Goal: Information Seeking & Learning: Learn about a topic

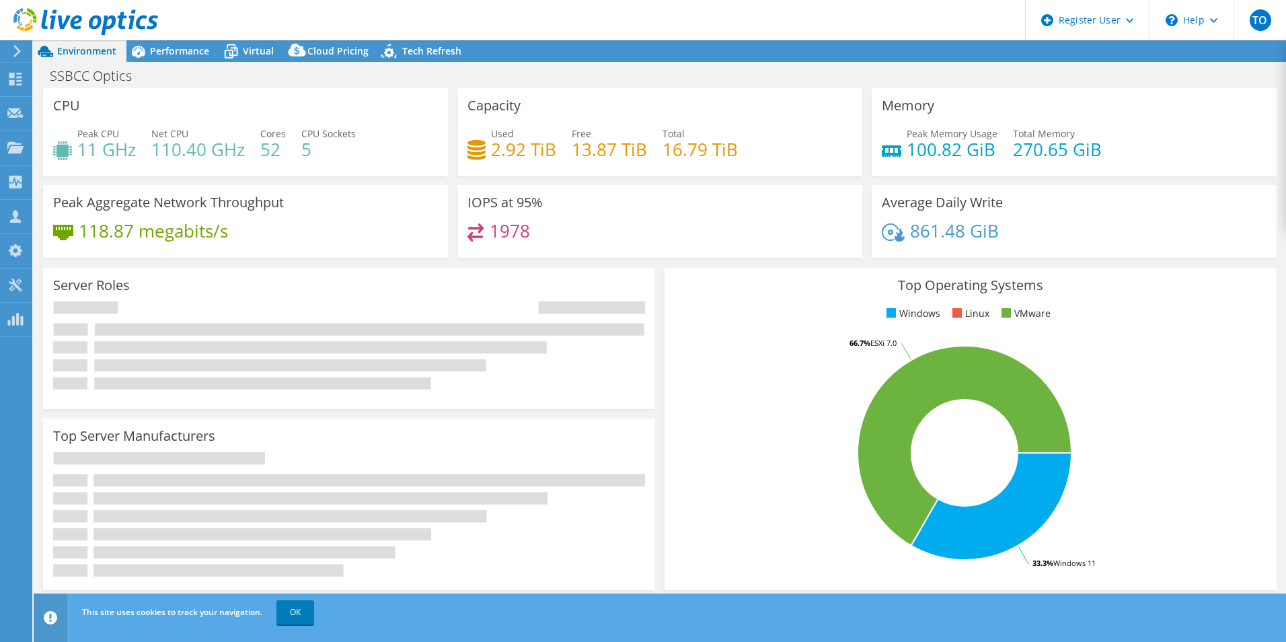
select select "USD"
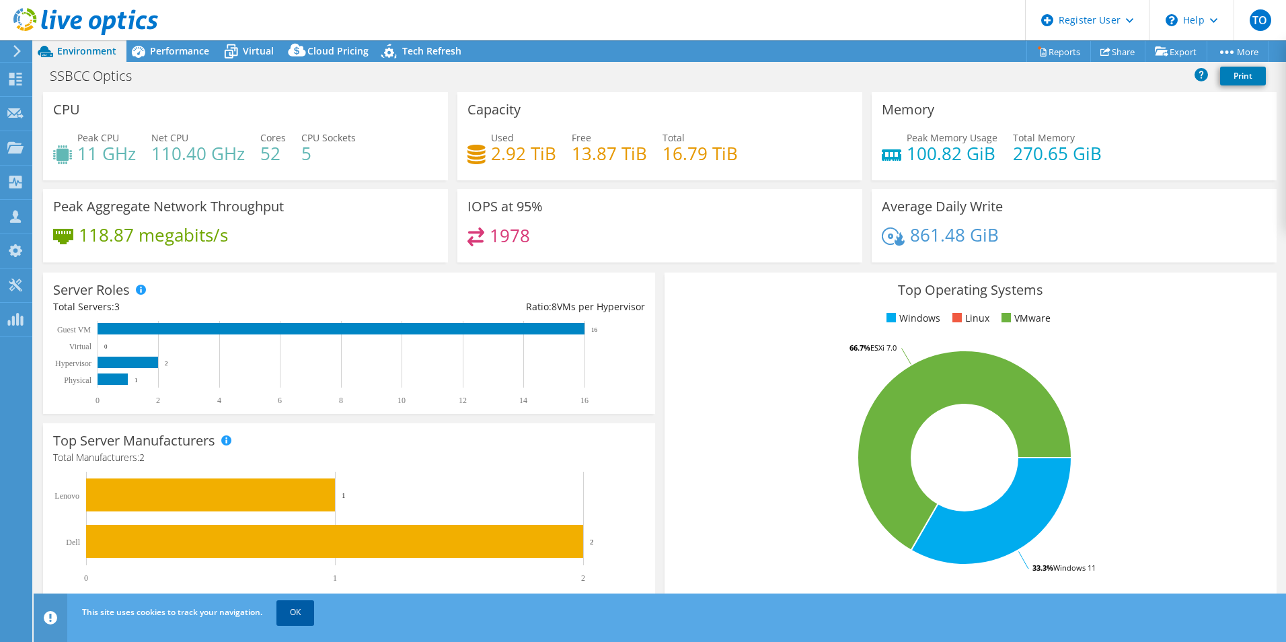
click at [291, 614] on link "OK" at bounding box center [295, 612] width 38 height 24
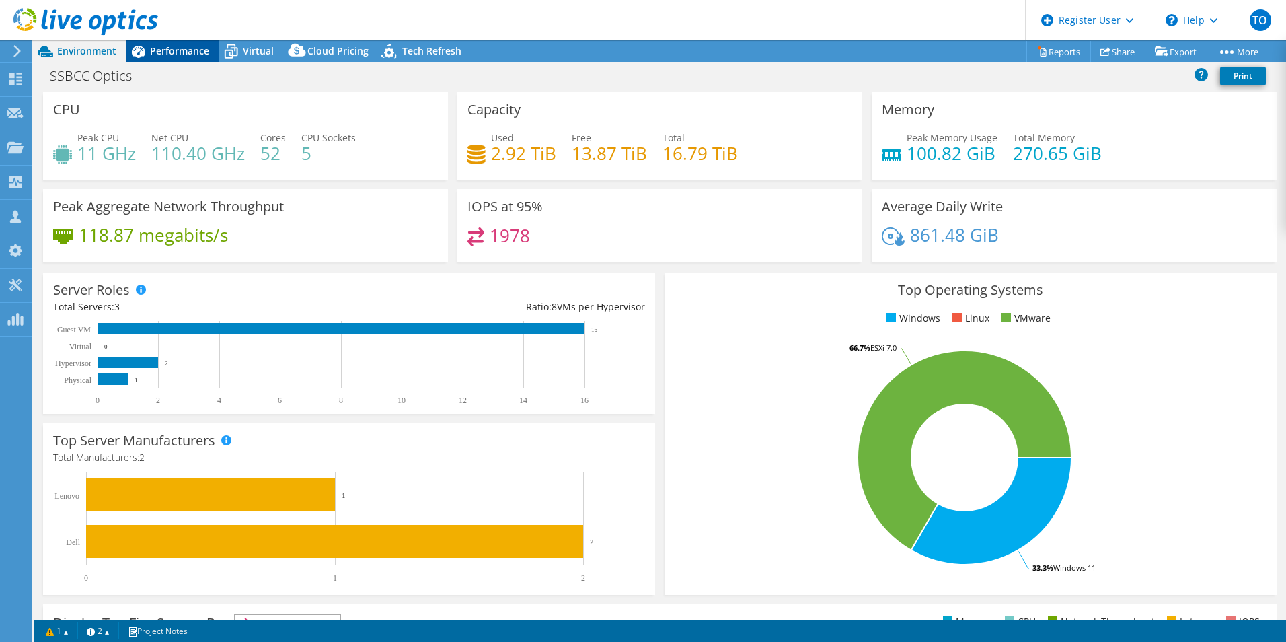
click at [159, 56] on span "Performance" at bounding box center [179, 50] width 59 height 13
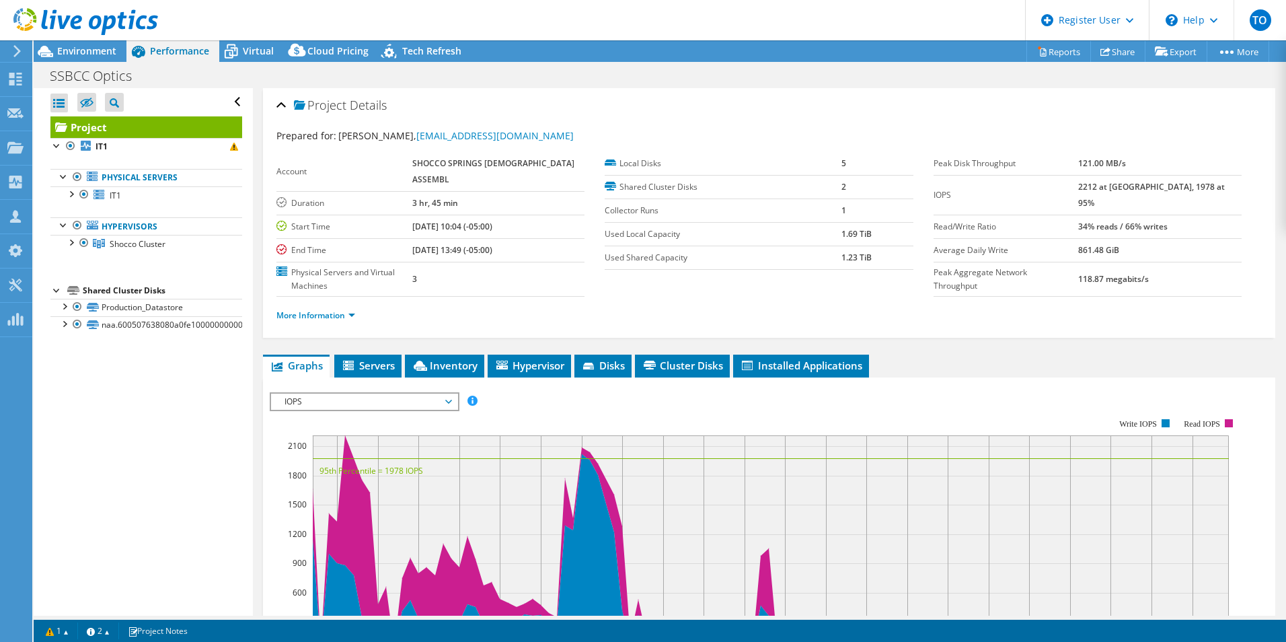
click at [323, 393] on span "IOPS" at bounding box center [364, 401] width 173 height 16
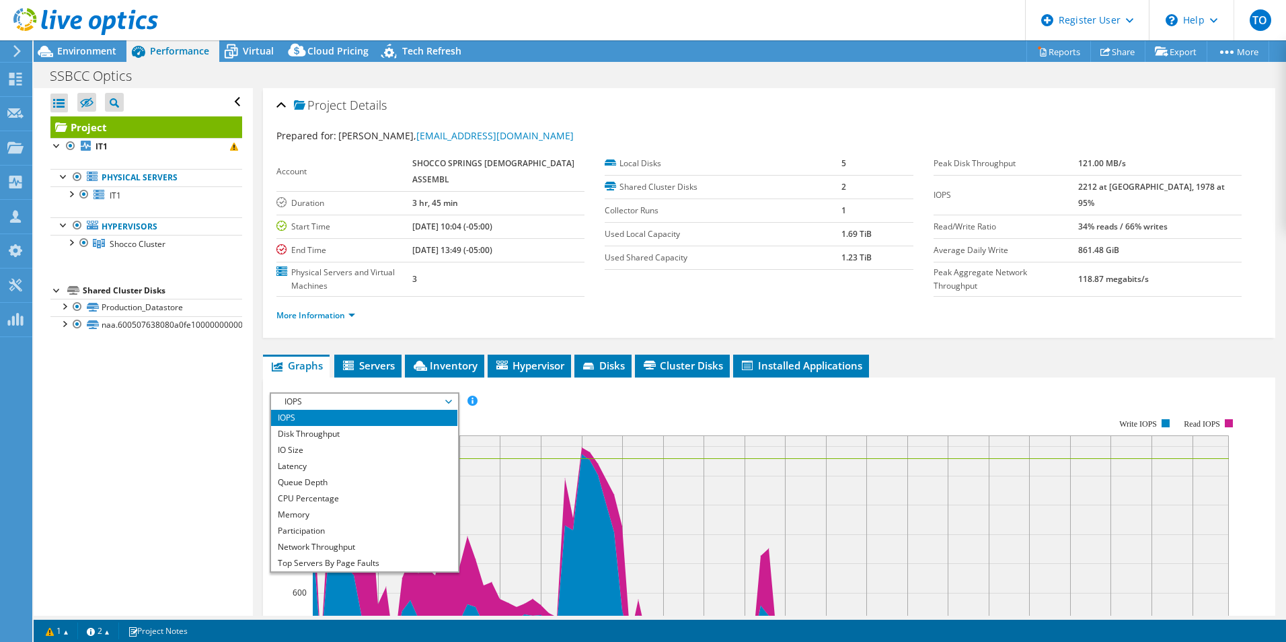
click at [208, 418] on div "Open All Close All Hide Excluded Nodes Project Tree Filter" at bounding box center [143, 351] width 219 height 527
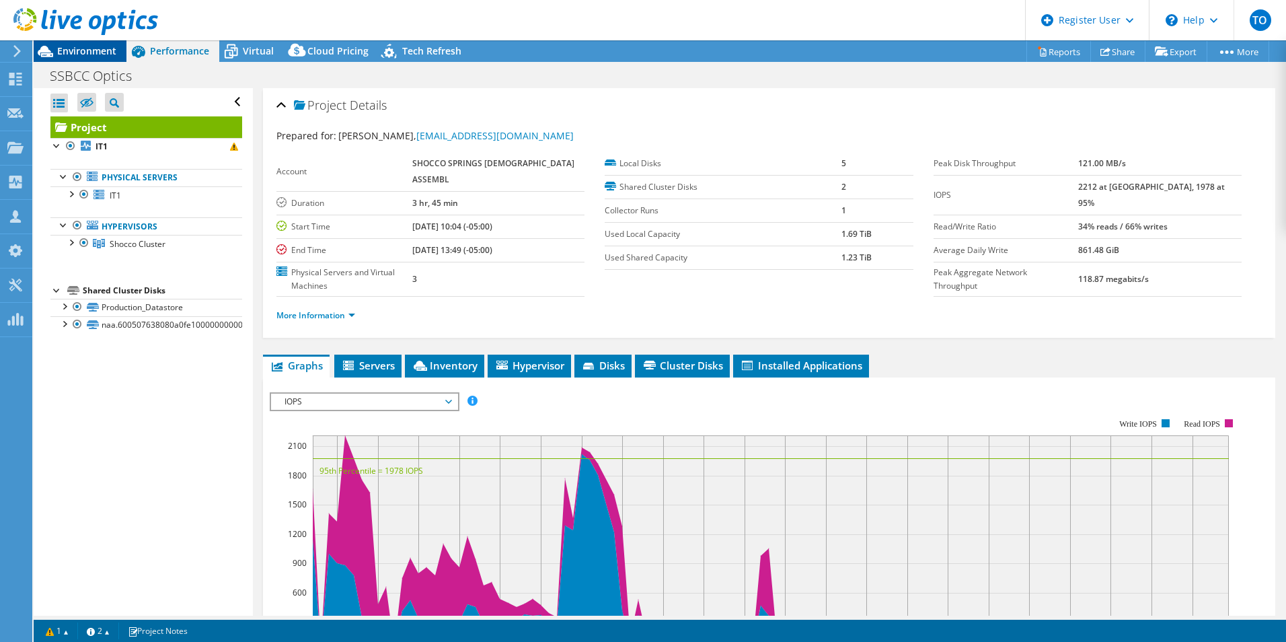
click at [98, 51] on span "Environment" at bounding box center [86, 50] width 59 height 13
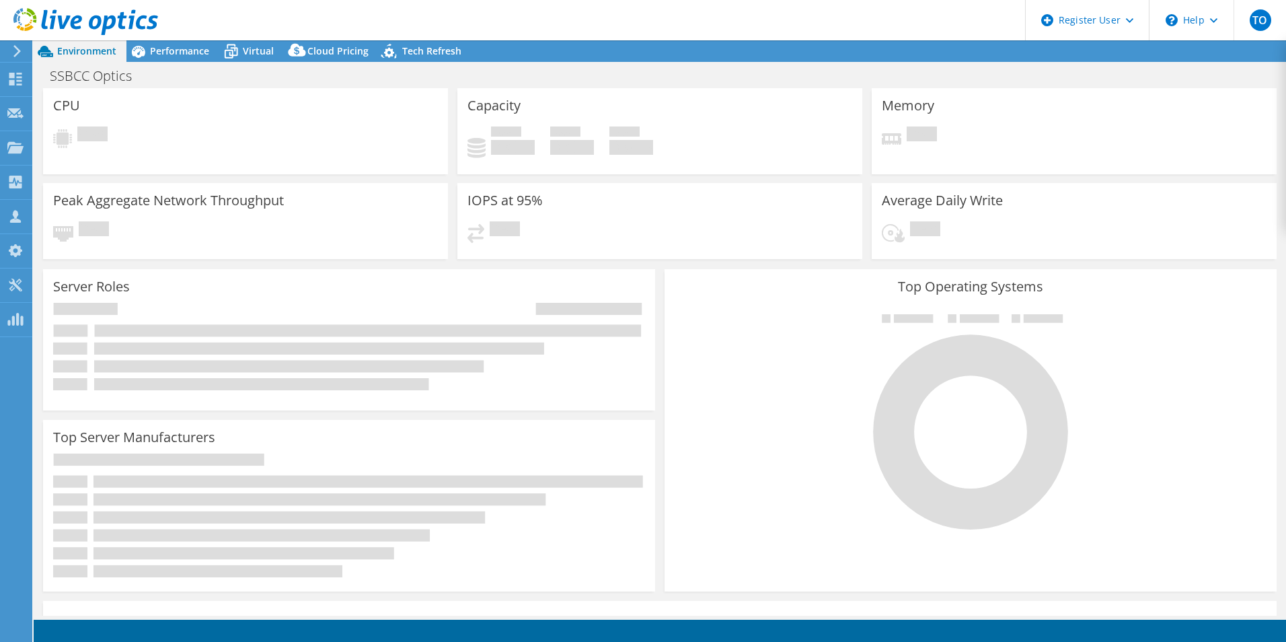
select select "USD"
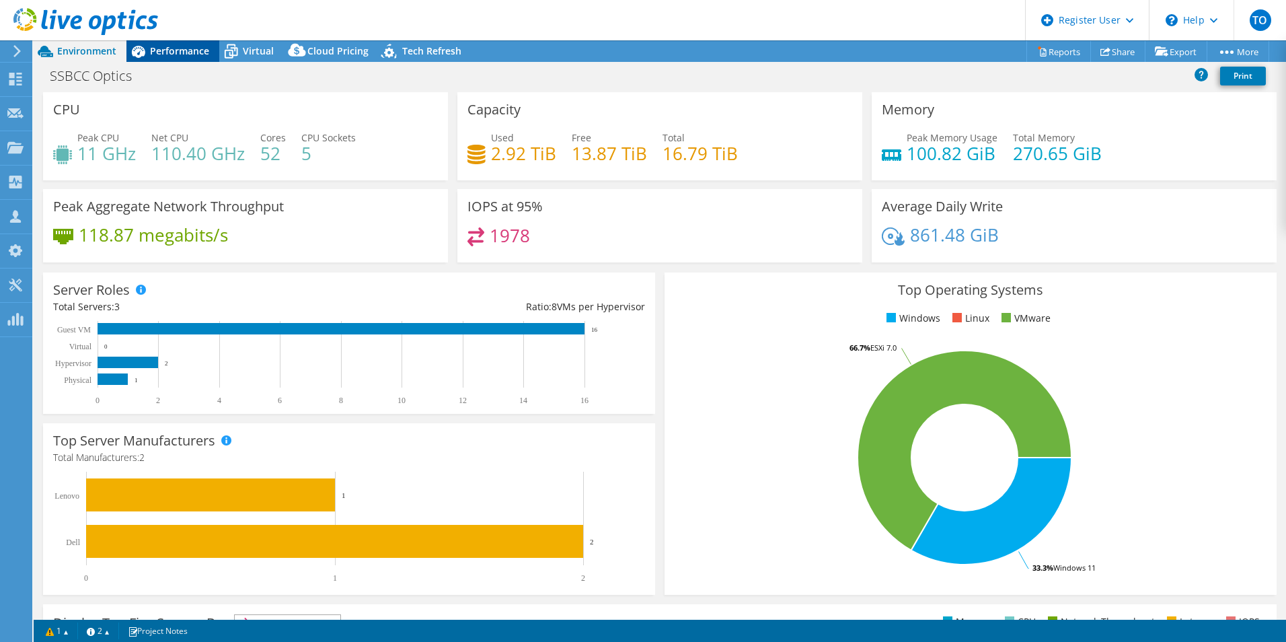
click at [197, 44] on span "Performance" at bounding box center [179, 50] width 59 height 13
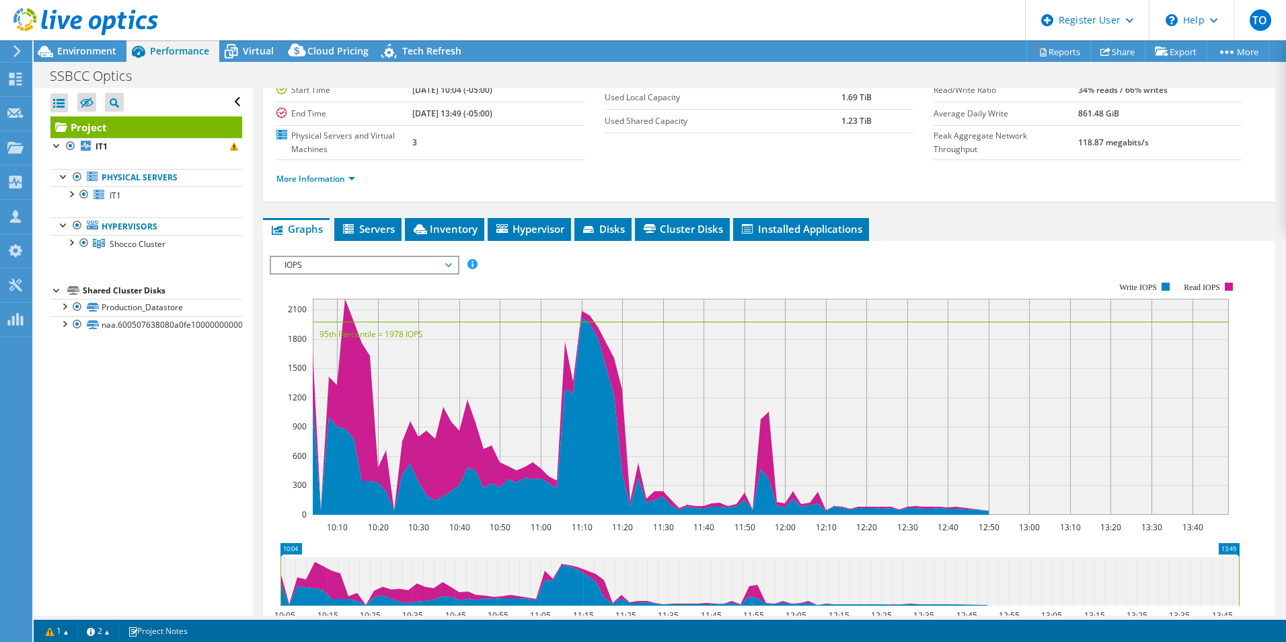
scroll to position [202, 0]
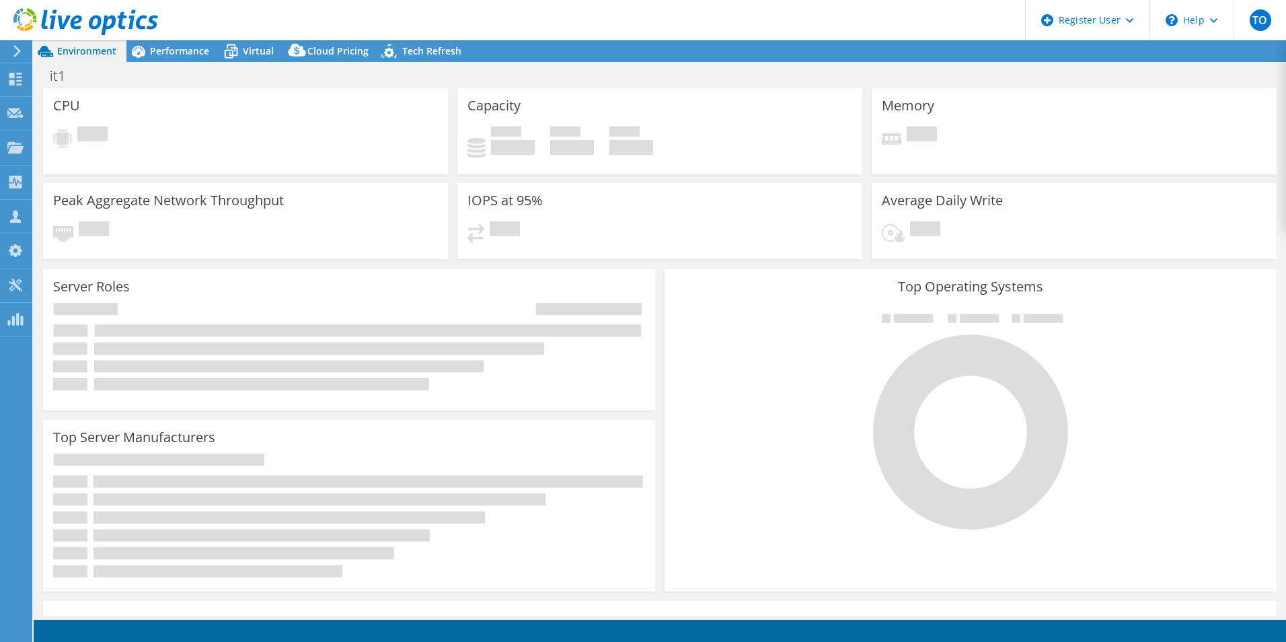
select select "USD"
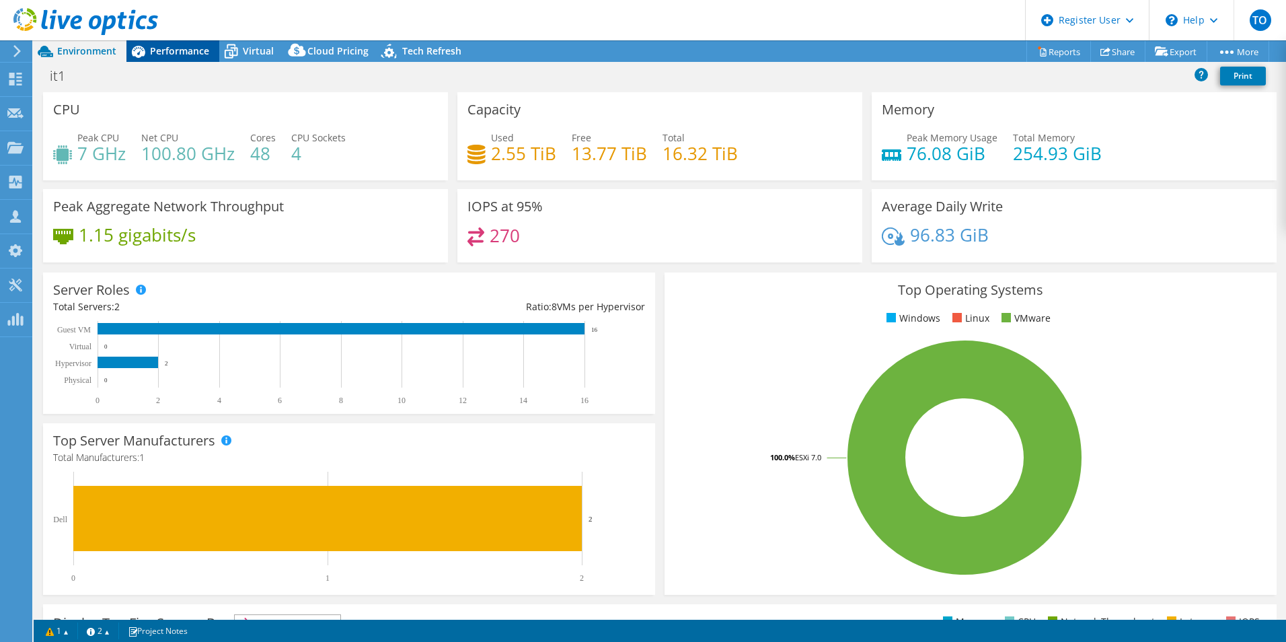
click at [193, 52] on span "Performance" at bounding box center [179, 50] width 59 height 13
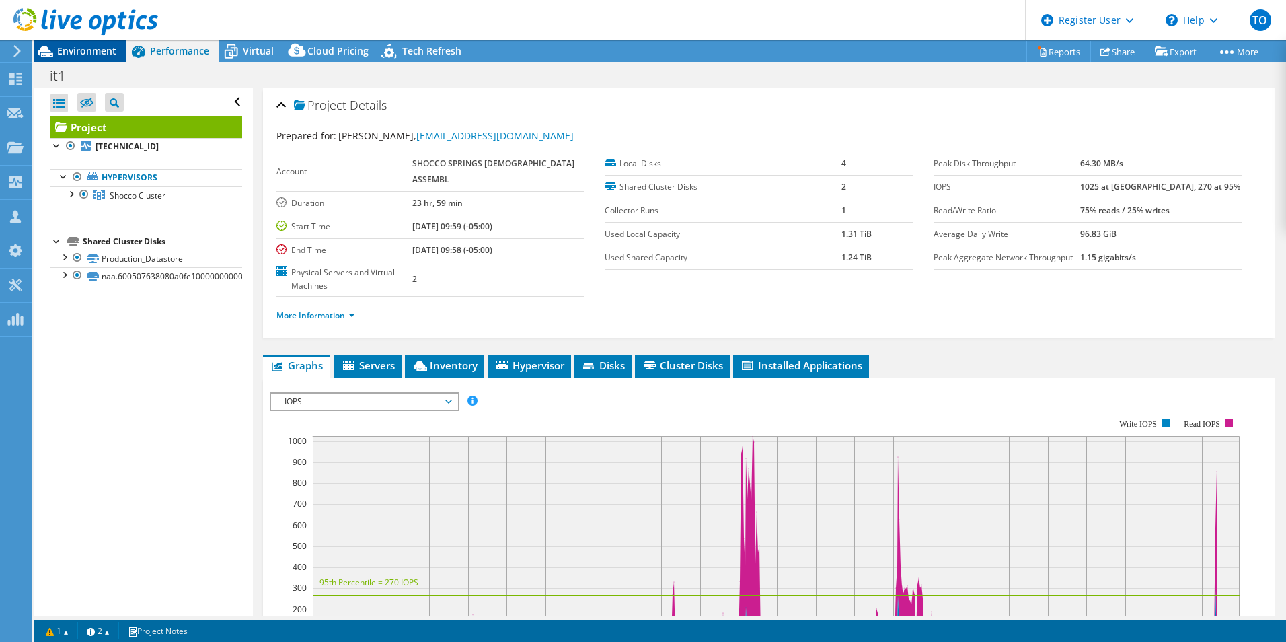
click at [100, 48] on span "Environment" at bounding box center [86, 50] width 59 height 13
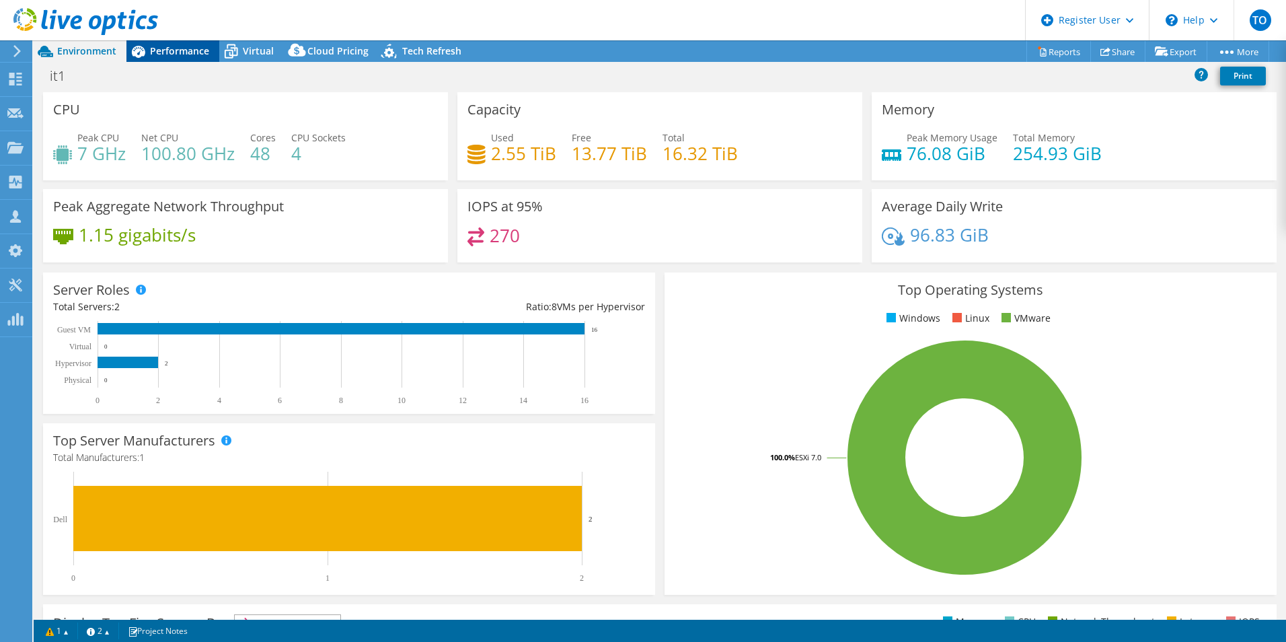
click at [178, 58] on div "Performance" at bounding box center [172, 51] width 93 height 22
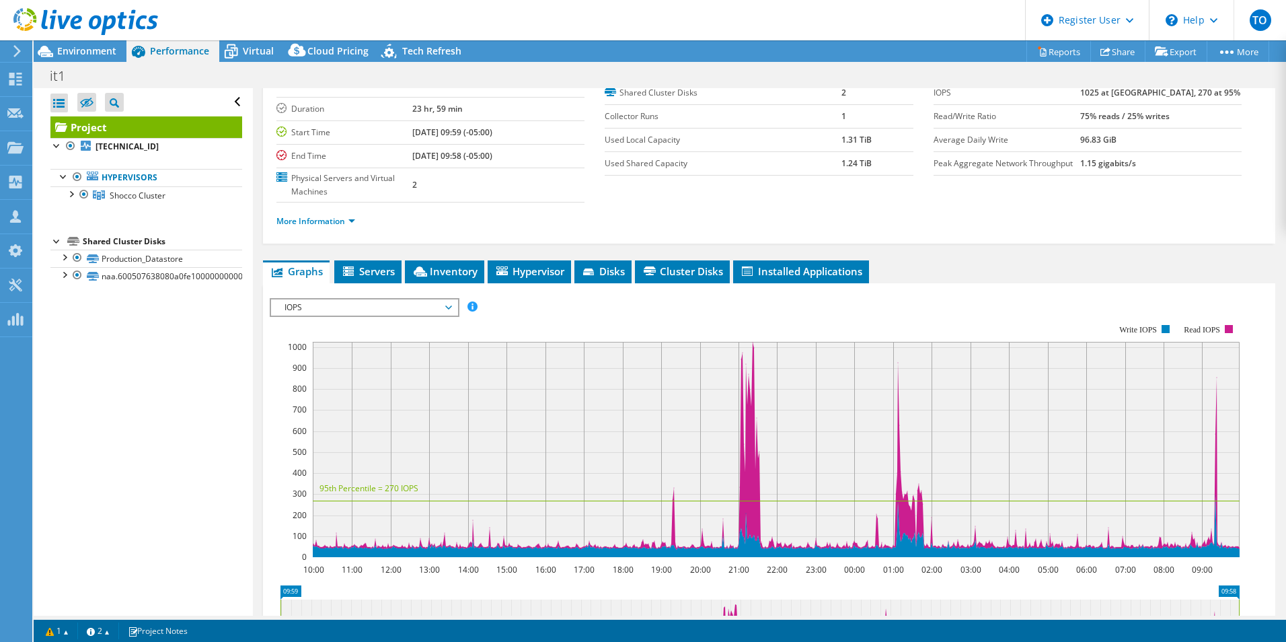
scroll to position [67, 0]
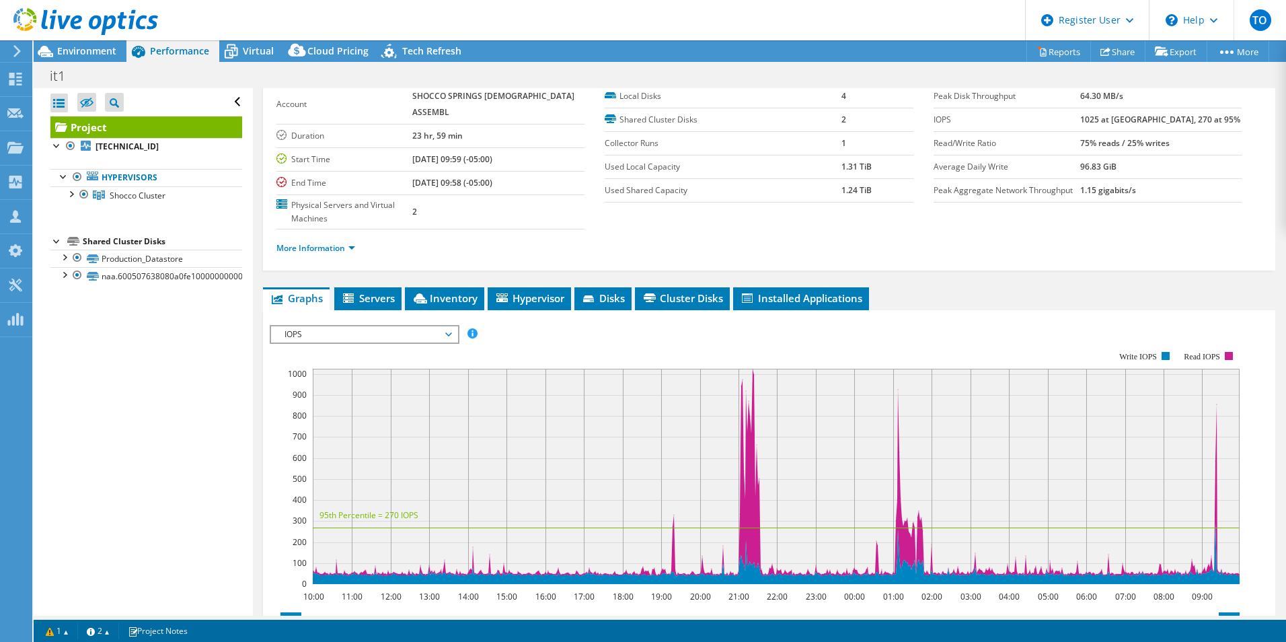
click at [361, 333] on rect at bounding box center [755, 467] width 970 height 269
click at [348, 326] on span "IOPS" at bounding box center [364, 334] width 173 height 16
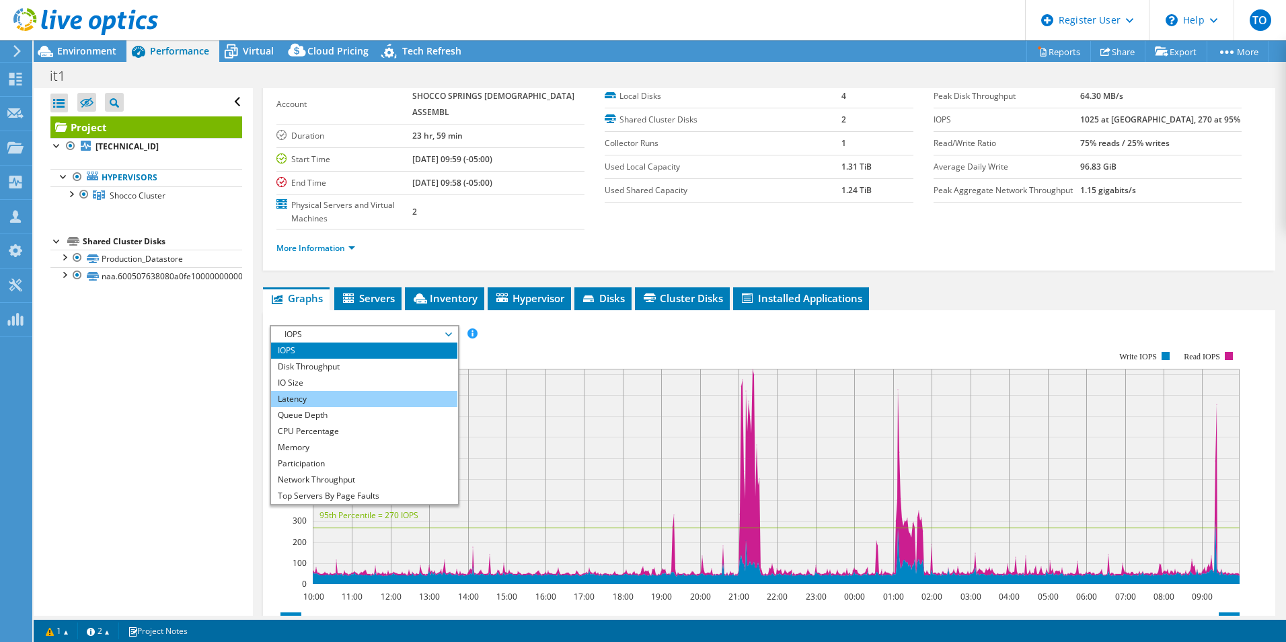
click at [341, 391] on li "Latency" at bounding box center [364, 399] width 186 height 16
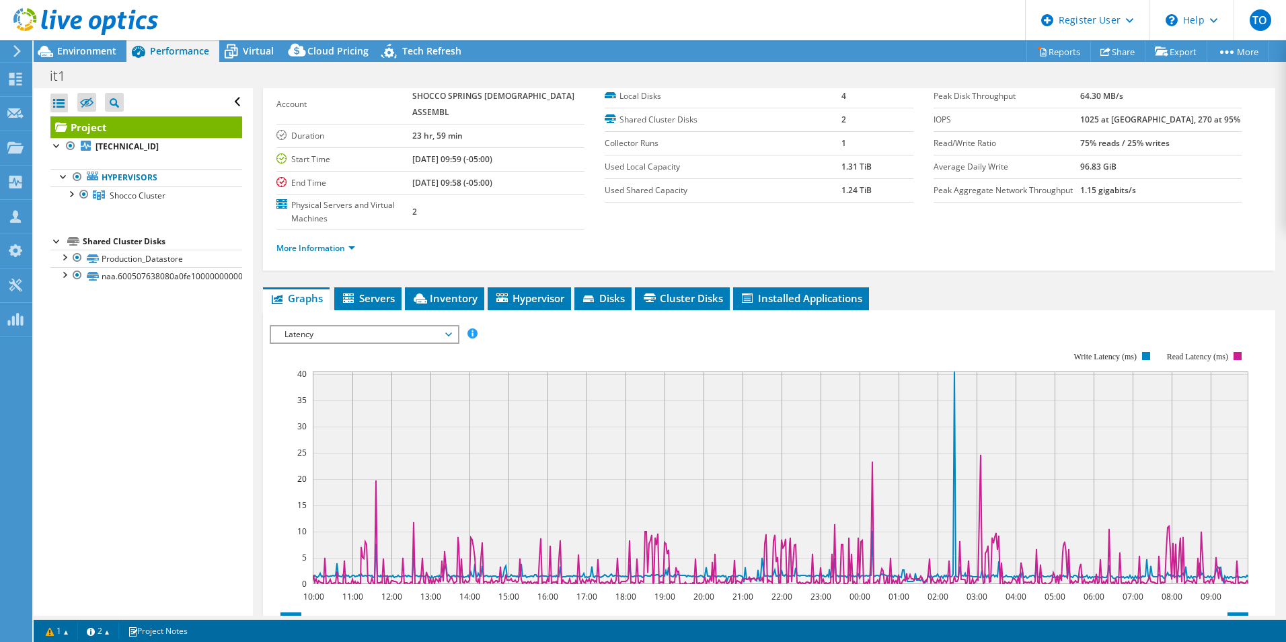
click at [313, 326] on span "Latency" at bounding box center [364, 334] width 173 height 16
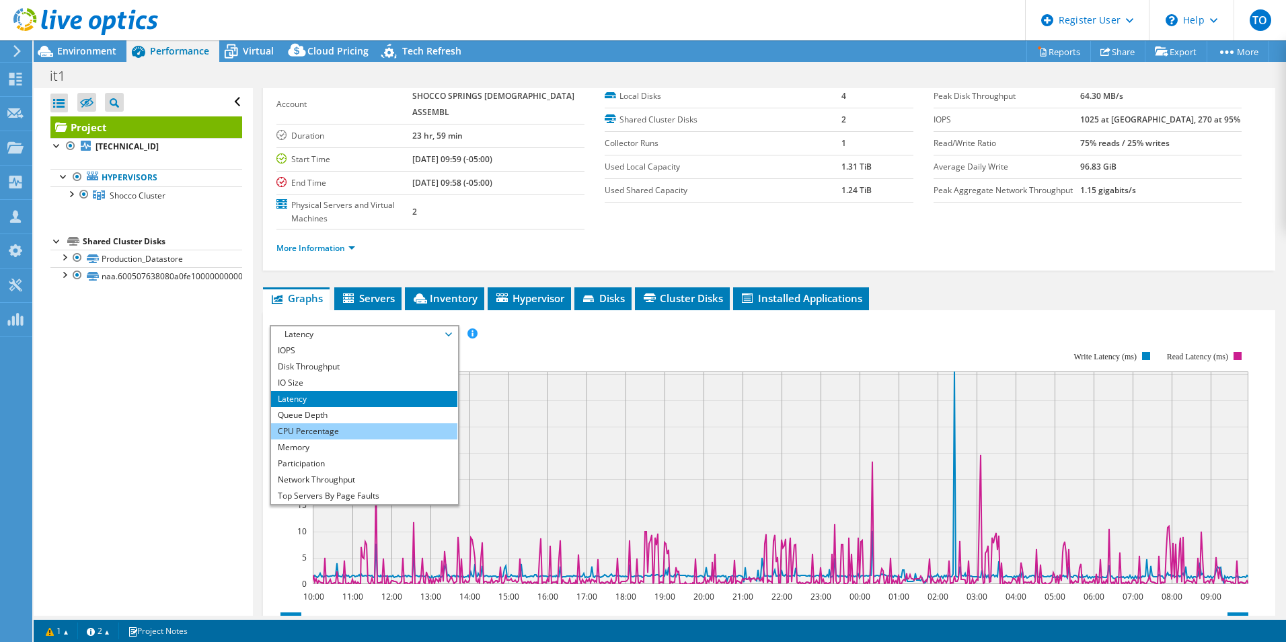
scroll to position [48, 0]
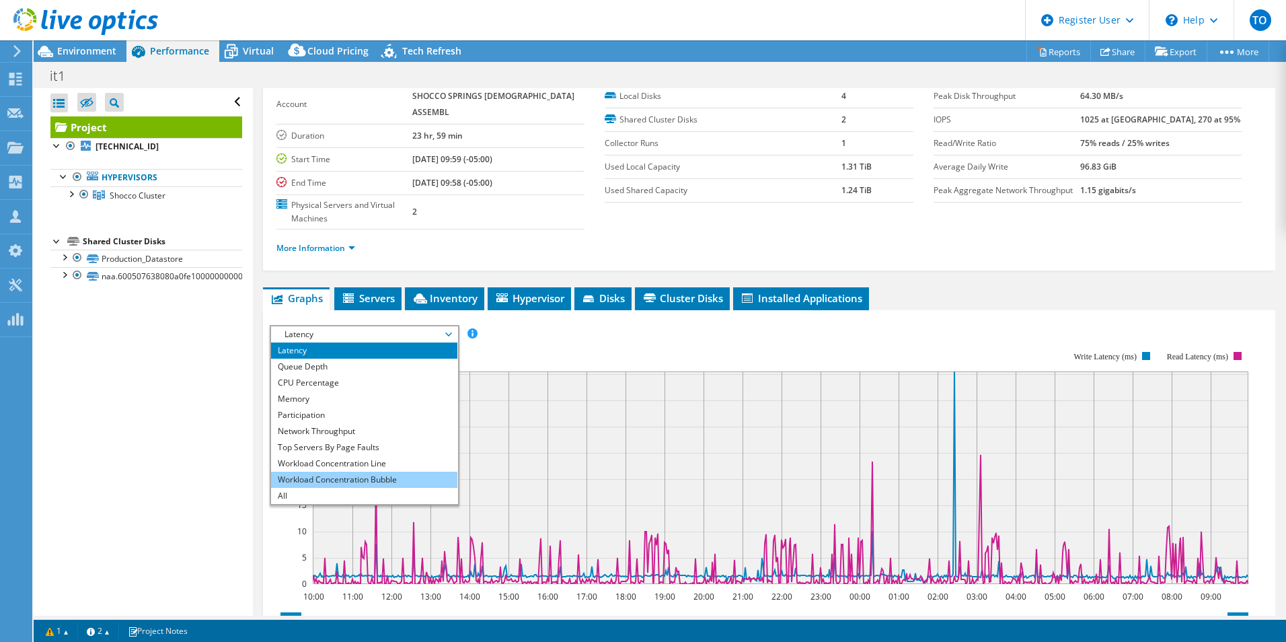
click at [356, 471] on li "Workload Concentration Bubble" at bounding box center [364, 479] width 186 height 16
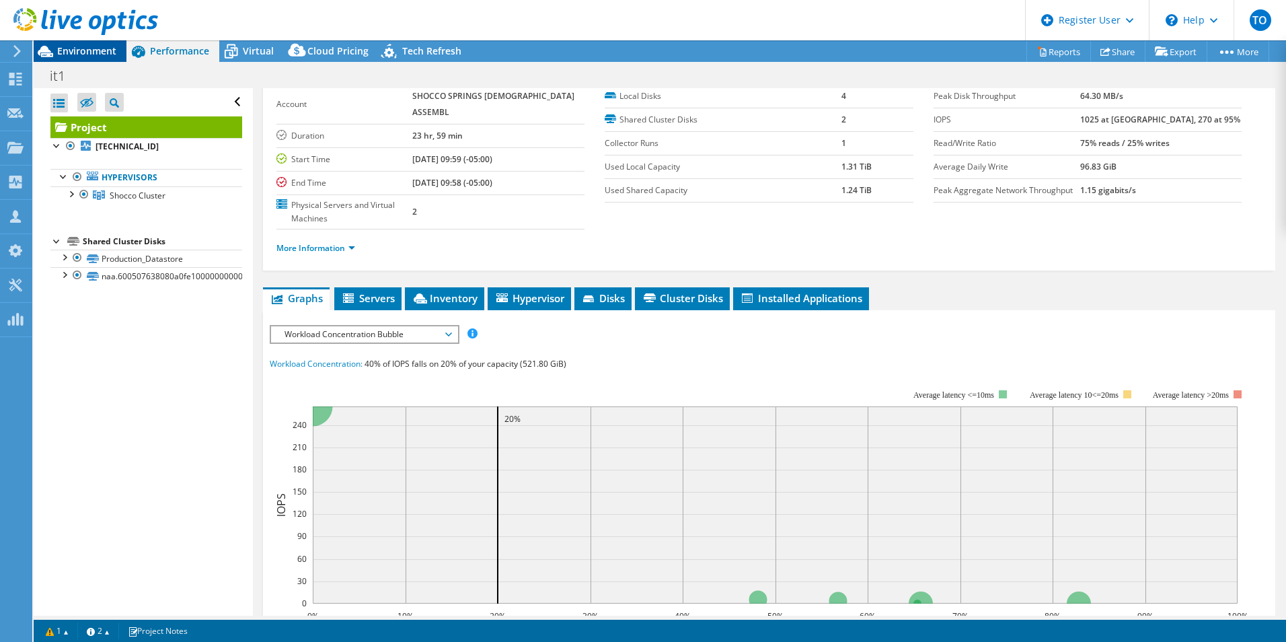
click at [70, 50] on span "Environment" at bounding box center [86, 50] width 59 height 13
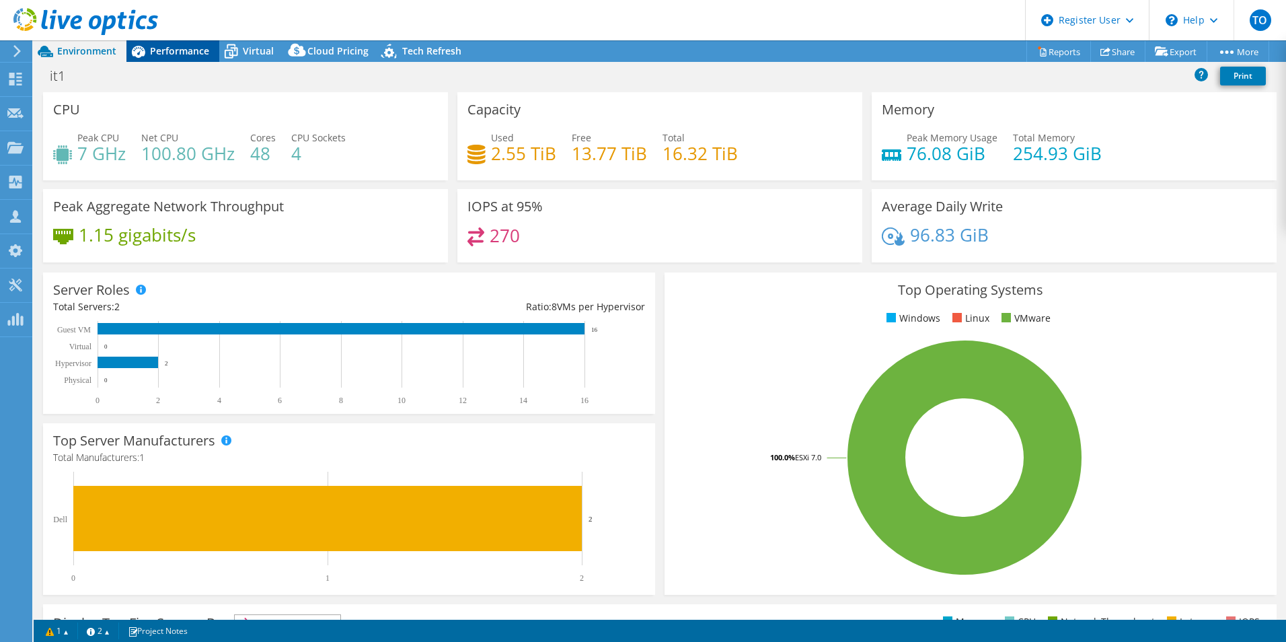
click at [199, 48] on span "Performance" at bounding box center [179, 50] width 59 height 13
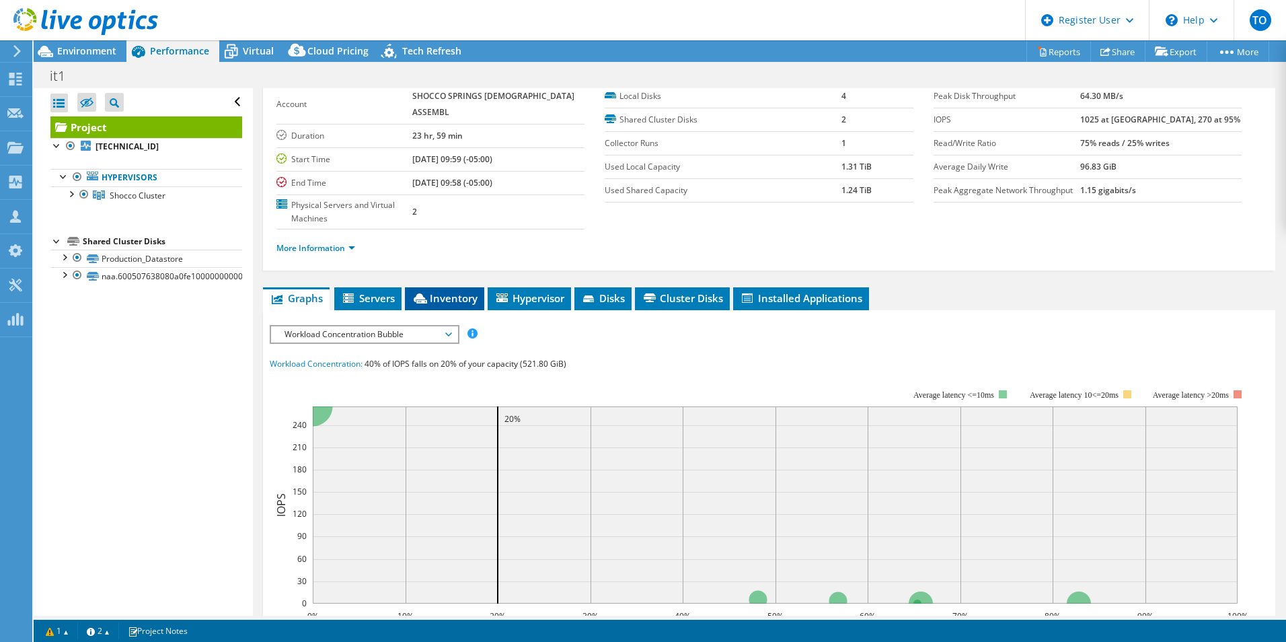
click at [419, 293] on icon at bounding box center [420, 298] width 13 height 10
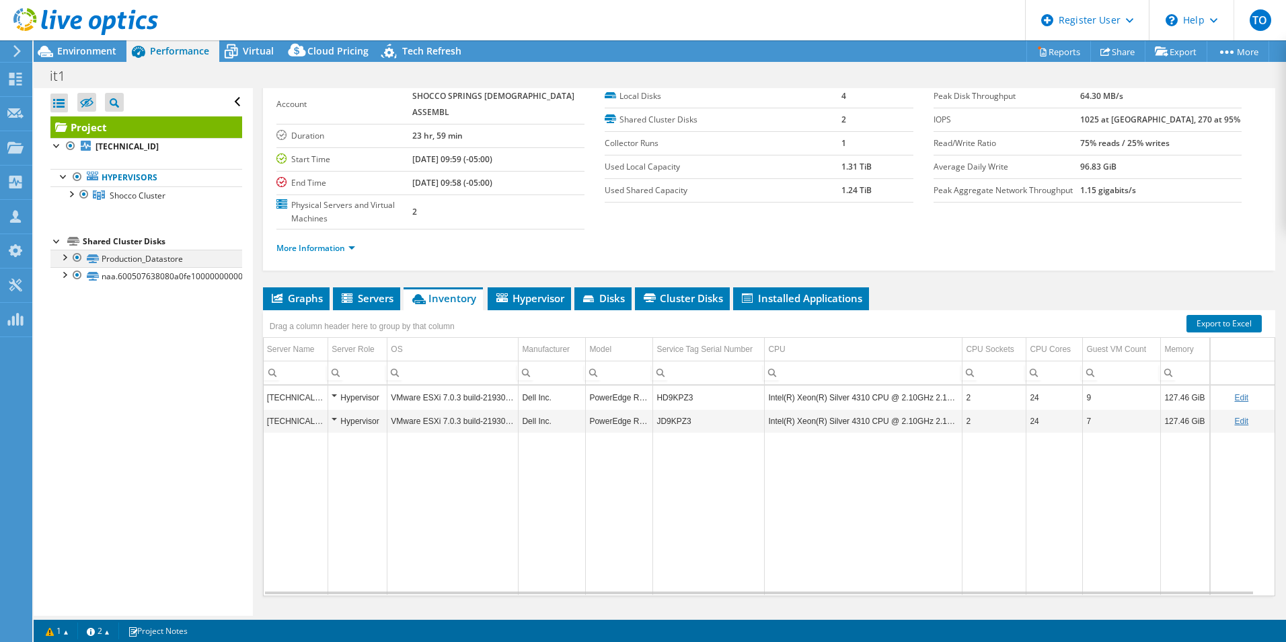
click at [61, 258] on div at bounding box center [63, 255] width 13 height 13
click at [63, 258] on div at bounding box center [63, 255] width 13 height 13
click at [67, 272] on div at bounding box center [63, 273] width 13 height 13
click at [69, 44] on div at bounding box center [79, 22] width 158 height 45
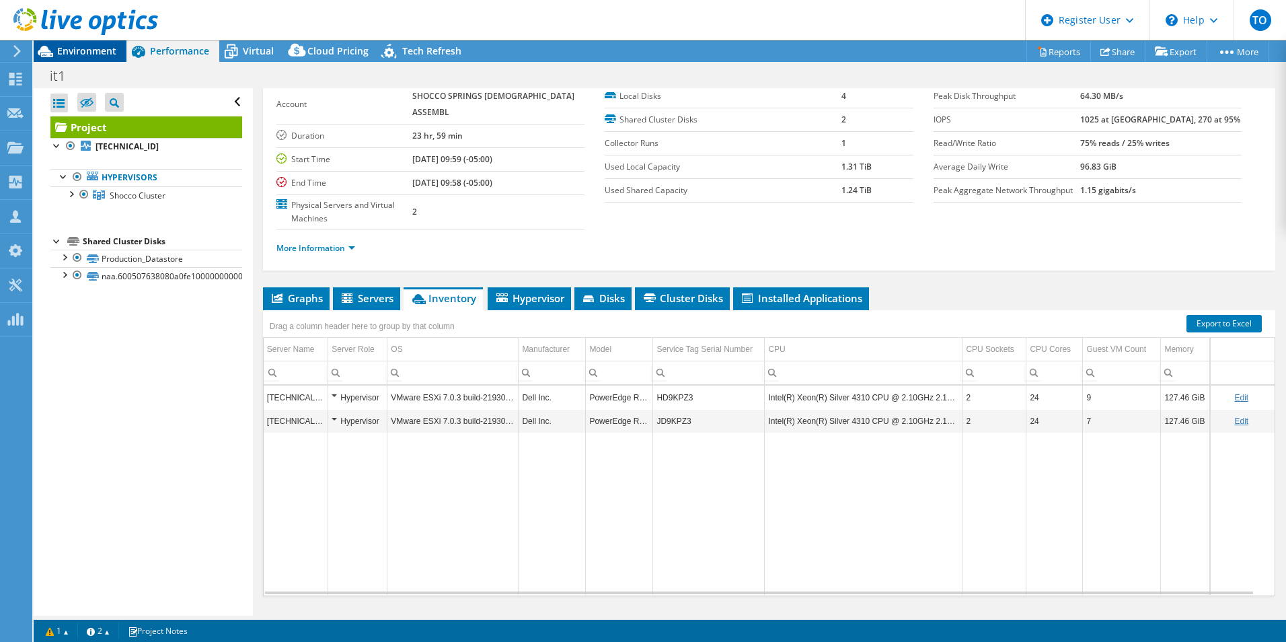
click at [73, 54] on span "Environment" at bounding box center [86, 50] width 59 height 13
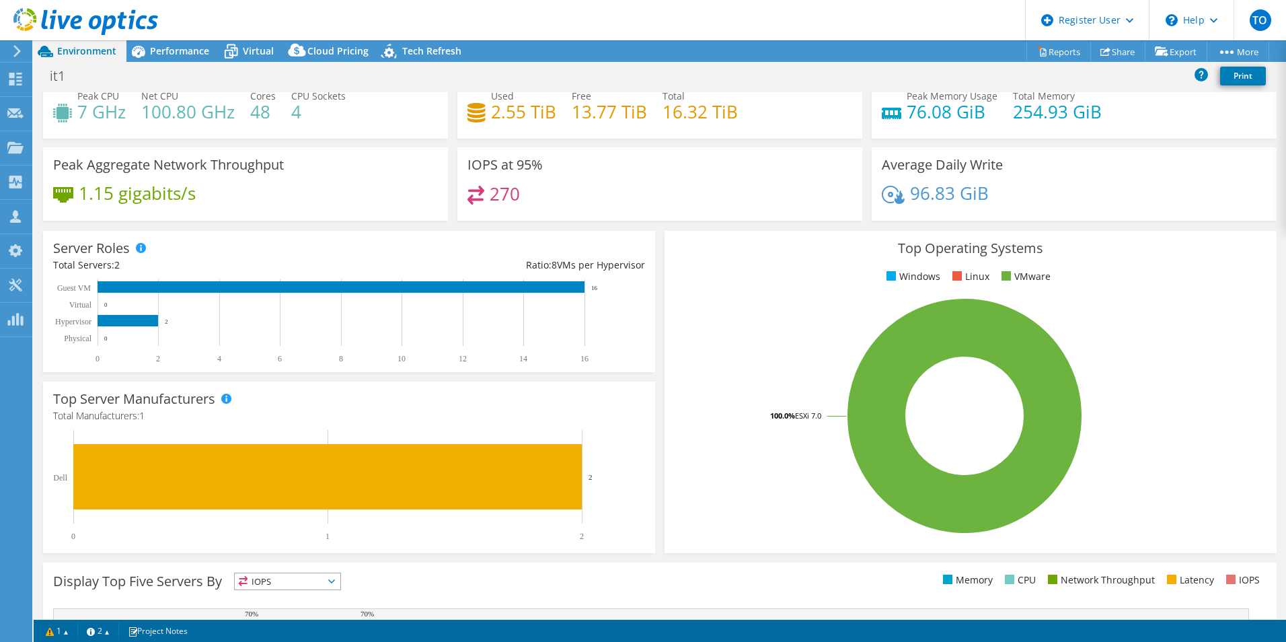
scroll to position [0, 0]
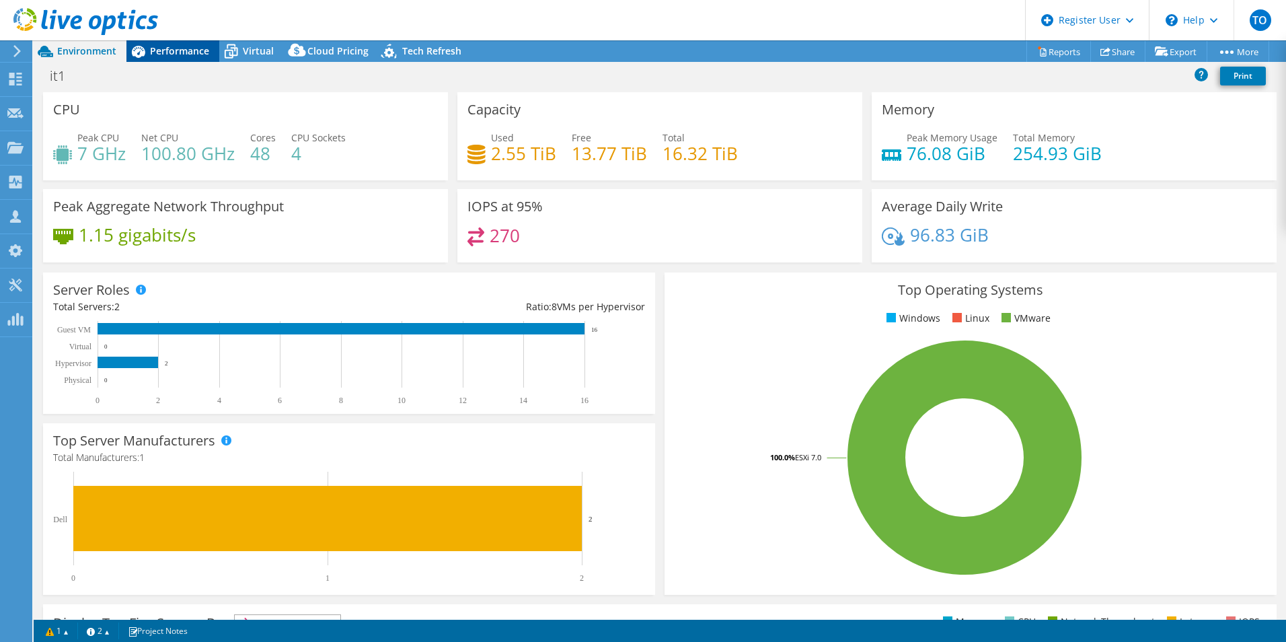
click at [155, 48] on span "Performance" at bounding box center [179, 50] width 59 height 13
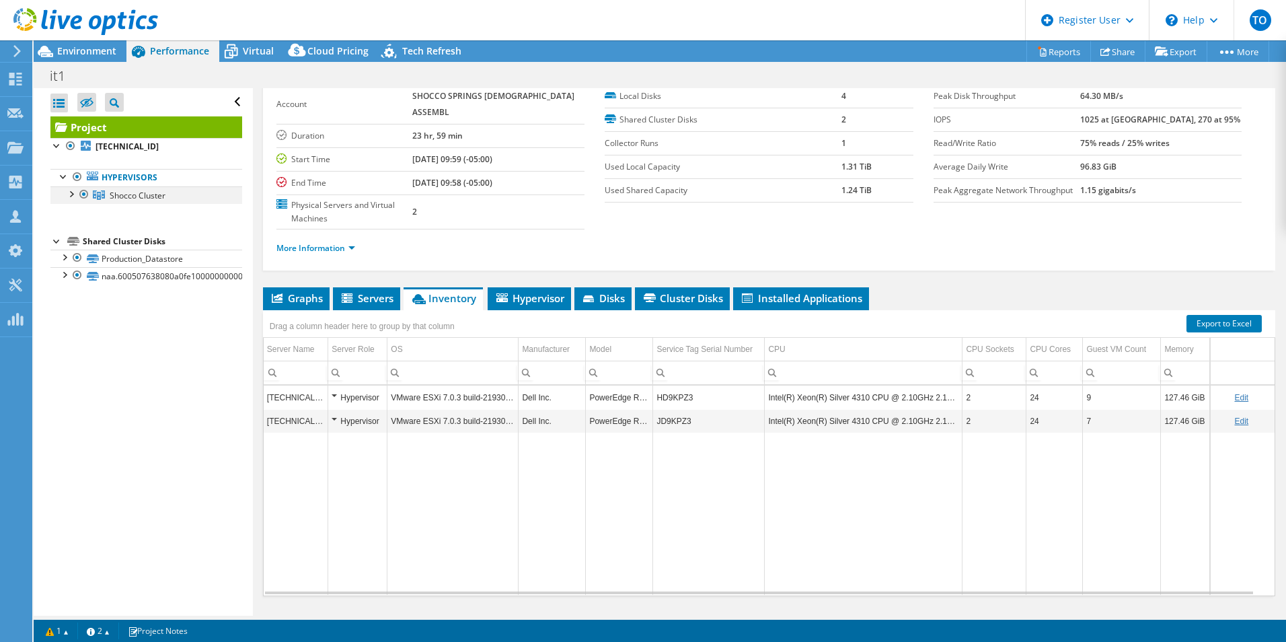
click at [65, 196] on div at bounding box center [70, 192] width 13 height 13
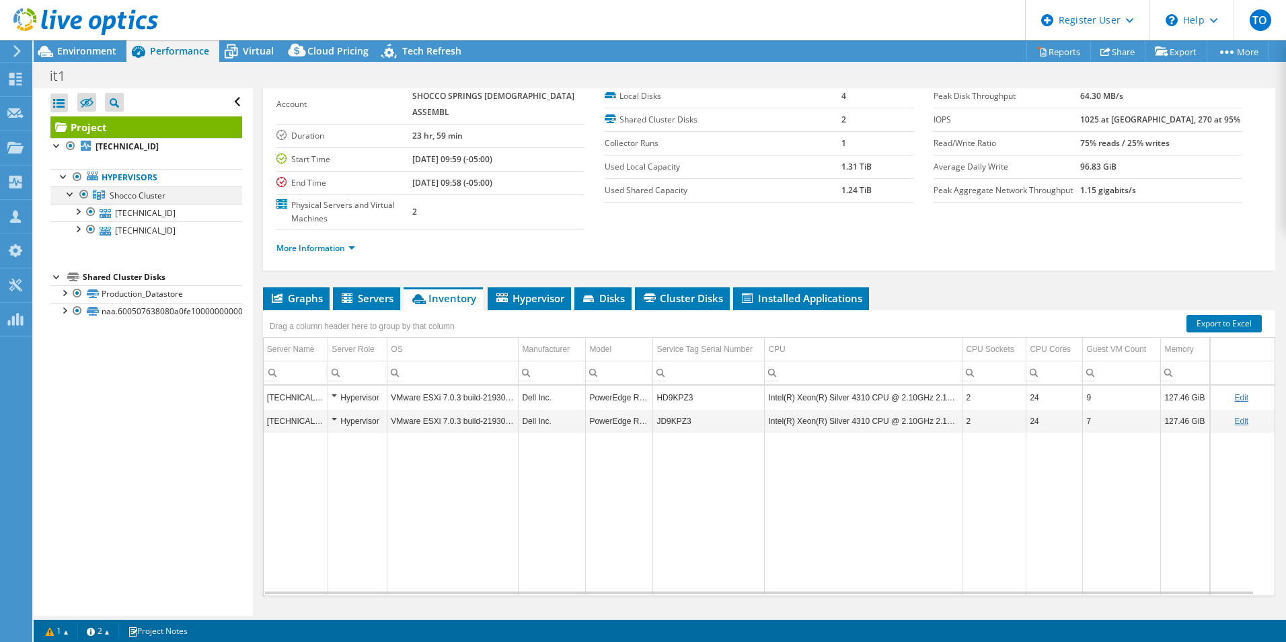
click at [69, 196] on div at bounding box center [70, 192] width 13 height 13
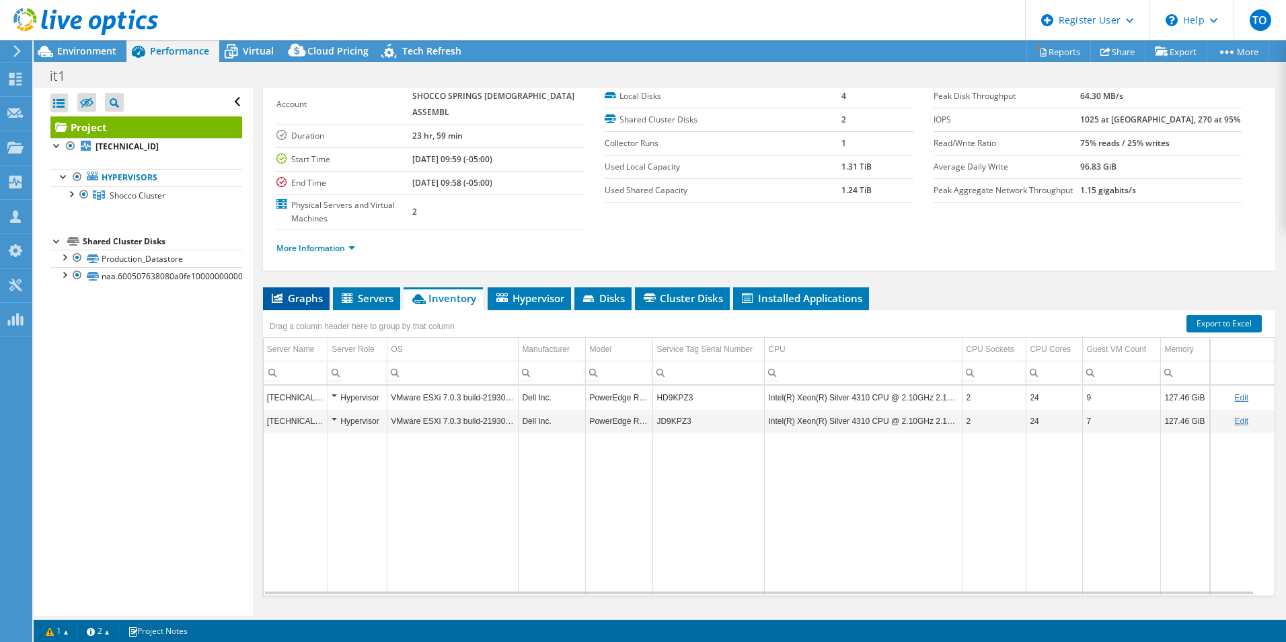
click at [284, 287] on li "Graphs" at bounding box center [296, 298] width 67 height 23
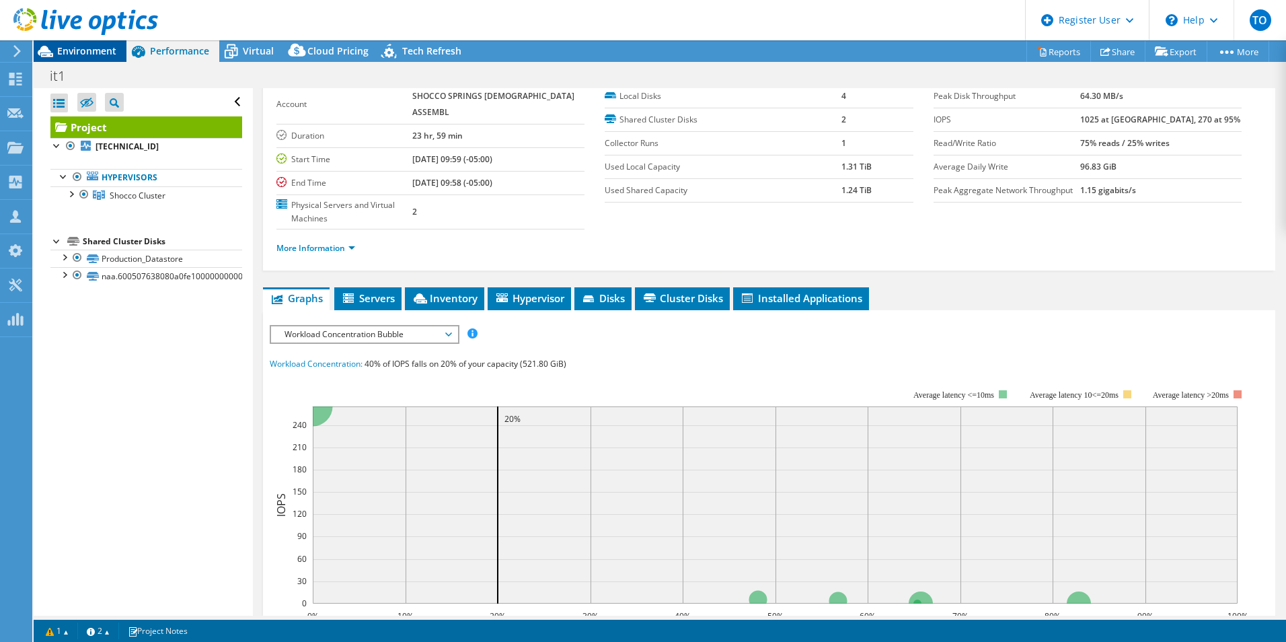
click at [87, 53] on span "Environment" at bounding box center [86, 50] width 59 height 13
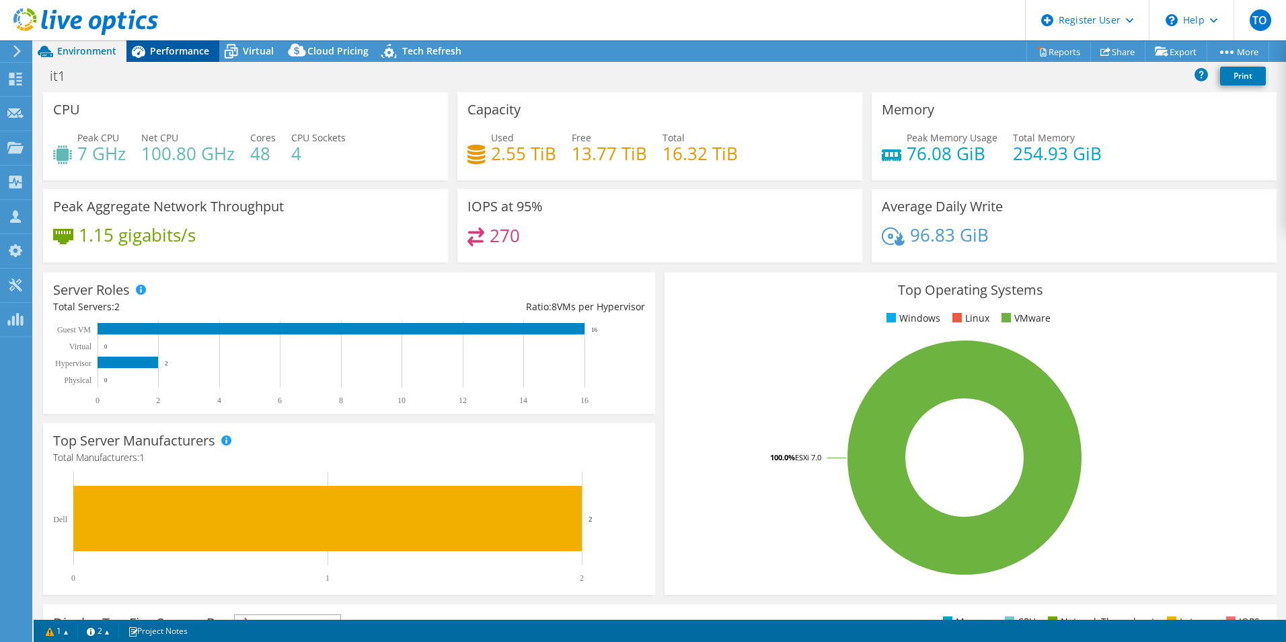
click at [180, 53] on span "Performance" at bounding box center [179, 50] width 59 height 13
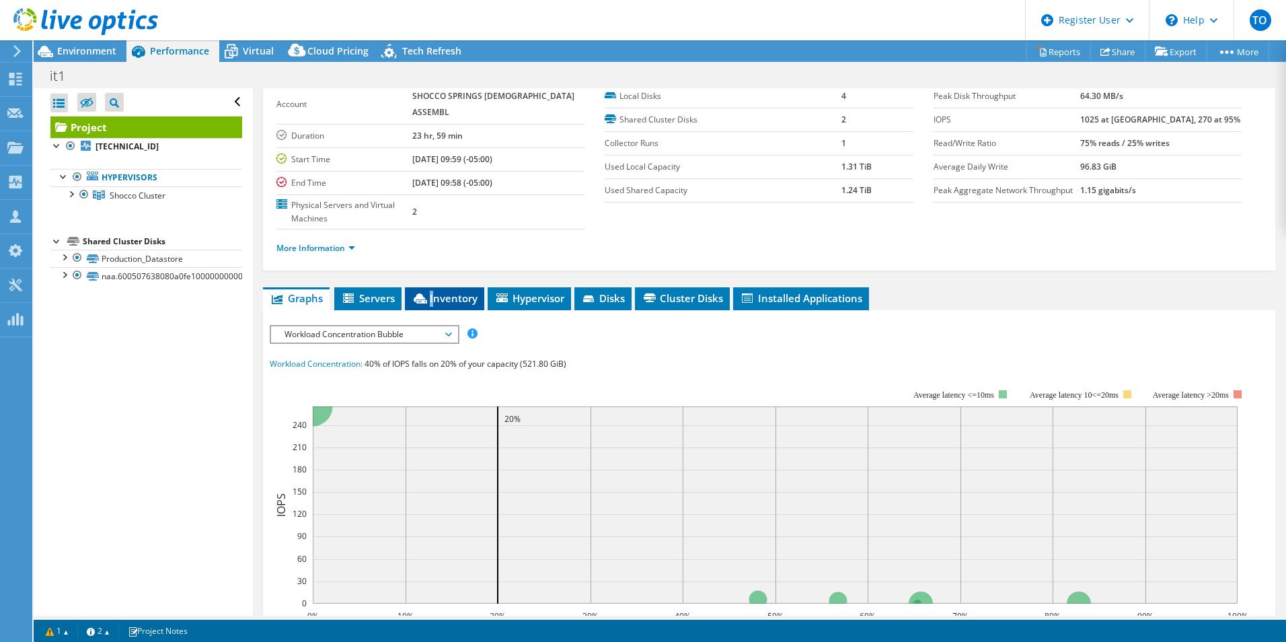
click at [432, 291] on span "Inventory" at bounding box center [445, 297] width 66 height 13
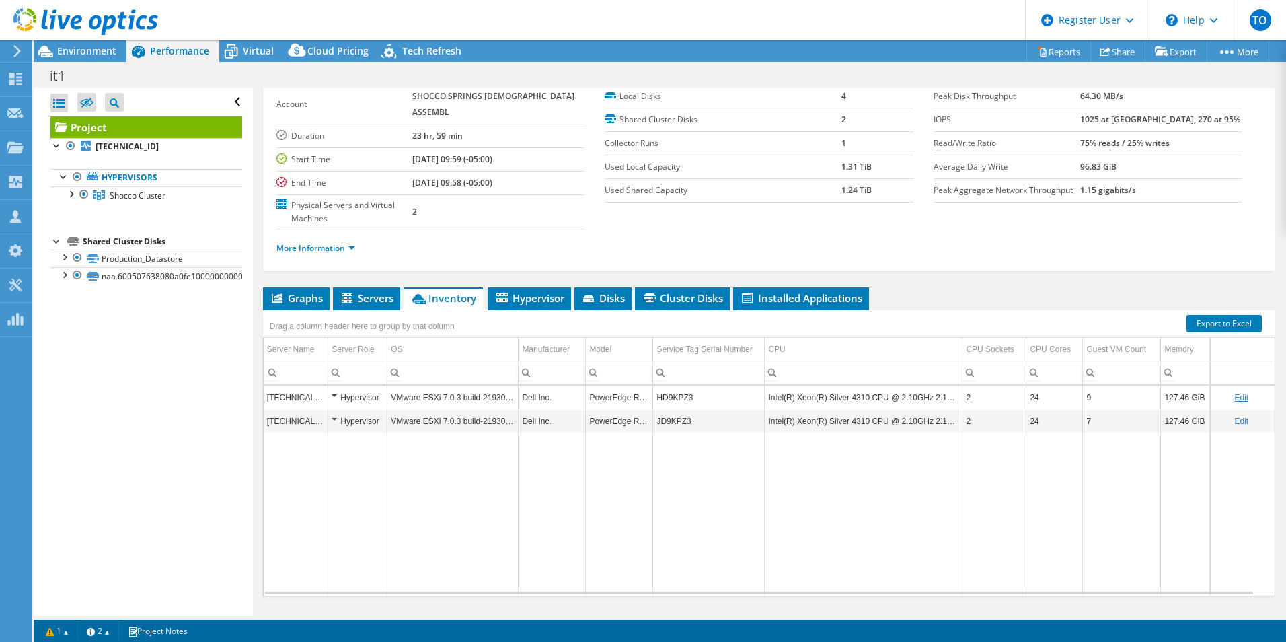
click at [968, 287] on ul "Graphs Servers Inventory Hypervisor Disks Cluster Disks Installed Applications" at bounding box center [769, 298] width 1012 height 23
drag, startPoint x: 672, startPoint y: 432, endPoint x: 653, endPoint y: 407, distance: 31.7
click at [653, 432] on td "Data grid" at bounding box center [709, 513] width 112 height 162
click at [112, 54] on span "Environment" at bounding box center [86, 50] width 59 height 13
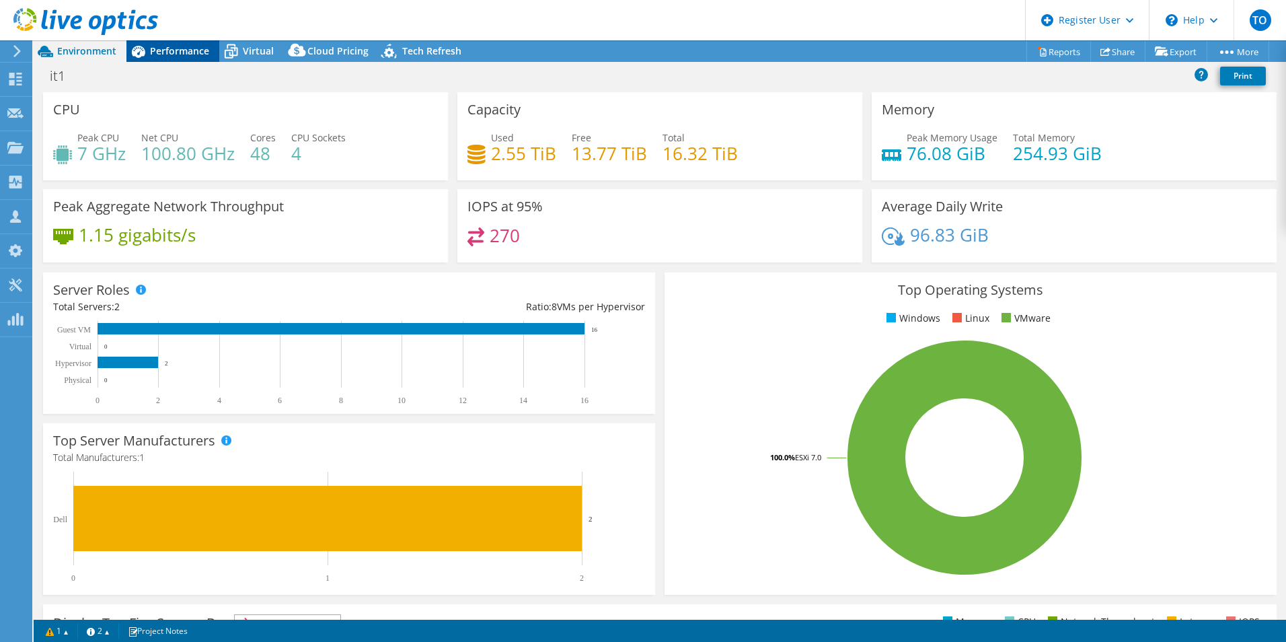
click at [163, 50] on span "Performance" at bounding box center [179, 50] width 59 height 13
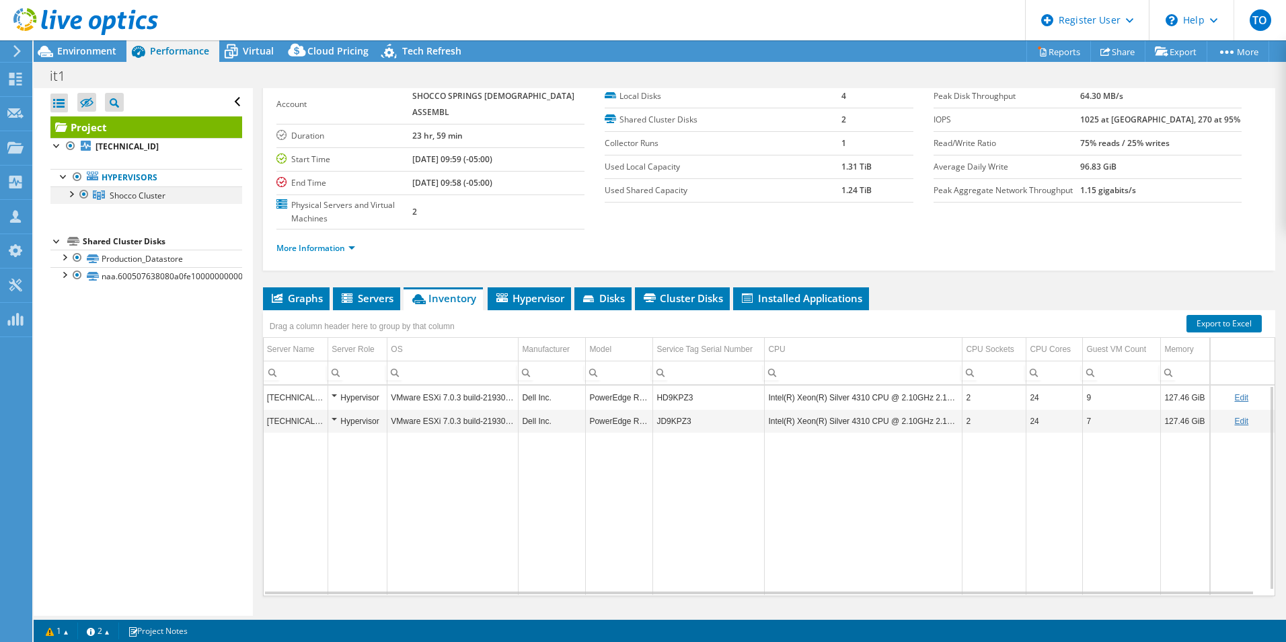
click at [71, 196] on div at bounding box center [70, 192] width 13 height 13
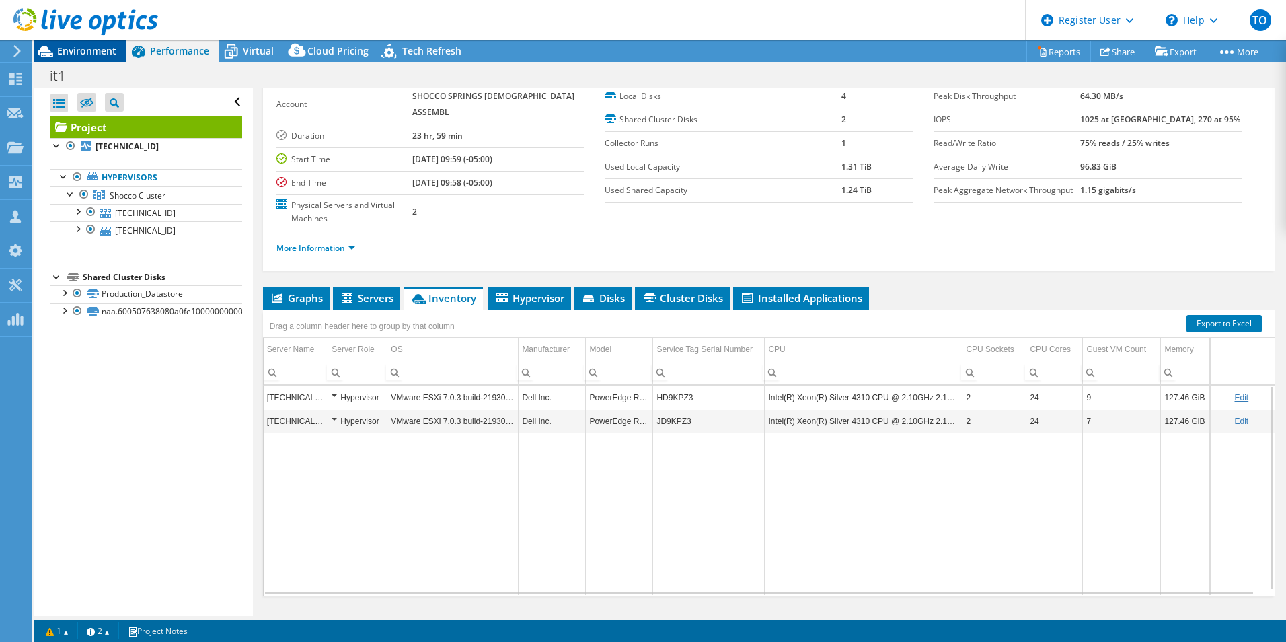
click at [81, 50] on span "Environment" at bounding box center [86, 50] width 59 height 13
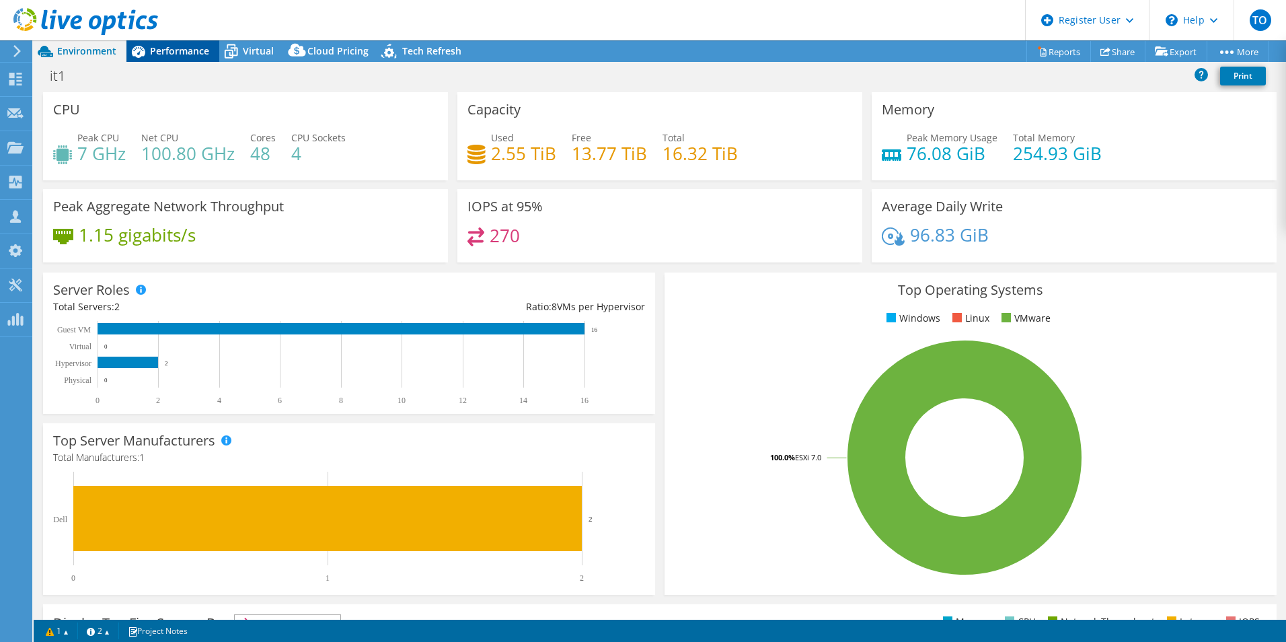
click at [212, 54] on div "Performance" at bounding box center [172, 51] width 93 height 22
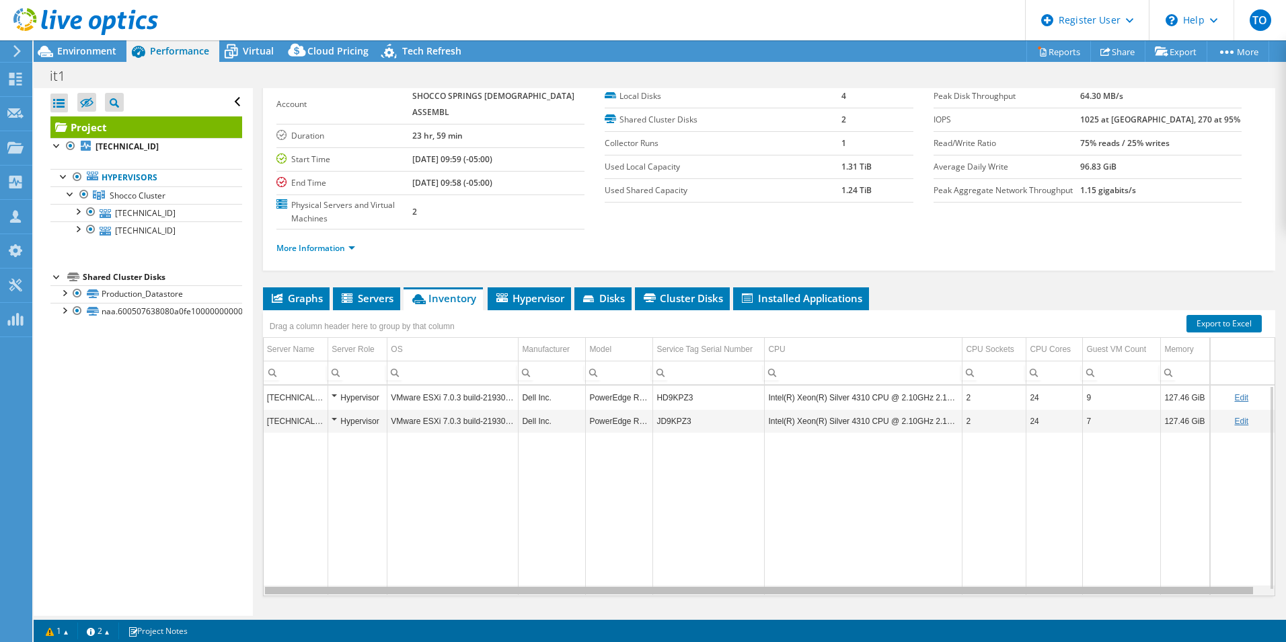
scroll to position [0, 10]
drag, startPoint x: 984, startPoint y: 568, endPoint x: 1042, endPoint y: 568, distance: 57.8
click at [1042, 568] on body "TO Dell User Tofi Oladipo Tofi.Oladipo@dell.com Dell My Profile Log Out \n Help…" at bounding box center [643, 321] width 1286 height 642
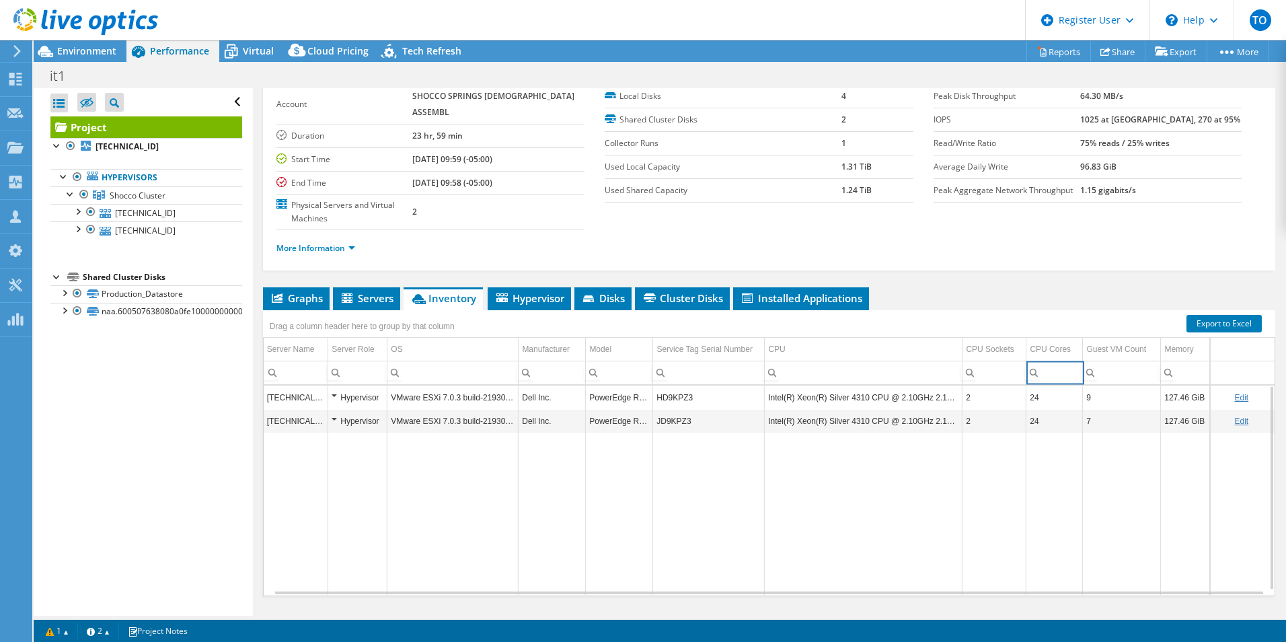
drag, startPoint x: 1060, startPoint y: 366, endPoint x: 1070, endPoint y: 395, distance: 31.3
click at [1070, 395] on div "Drag a column header here to group by that column Server Name Server Role OS Ma…" at bounding box center [769, 453] width 1012 height 286
click at [98, 60] on div "Environment" at bounding box center [80, 51] width 93 height 22
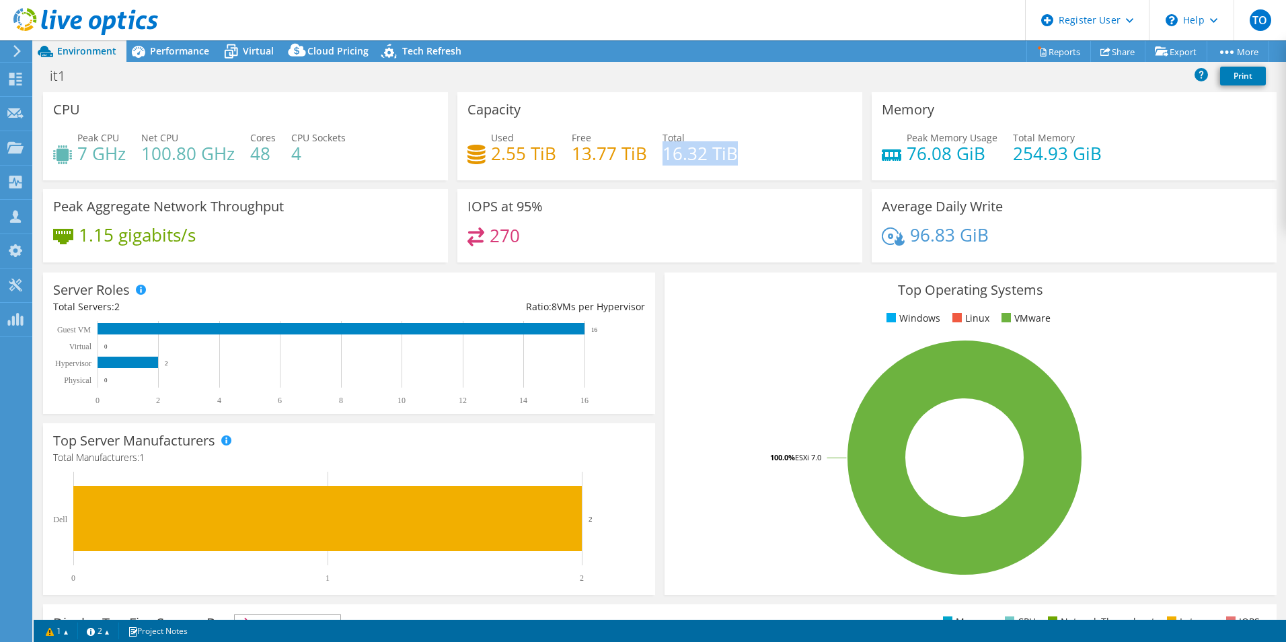
drag, startPoint x: 662, startPoint y: 152, endPoint x: 736, endPoint y: 163, distance: 75.5
click at [736, 163] on div "Used 2.55 TiB Free 13.77 TiB Total 16.32 TiB" at bounding box center [659, 152] width 385 height 44
click at [775, 165] on div "Used 2.55 TiB Free 13.77 TiB Total 16.32 TiB" at bounding box center [659, 152] width 385 height 44
click at [201, 46] on span "Performance" at bounding box center [179, 50] width 59 height 13
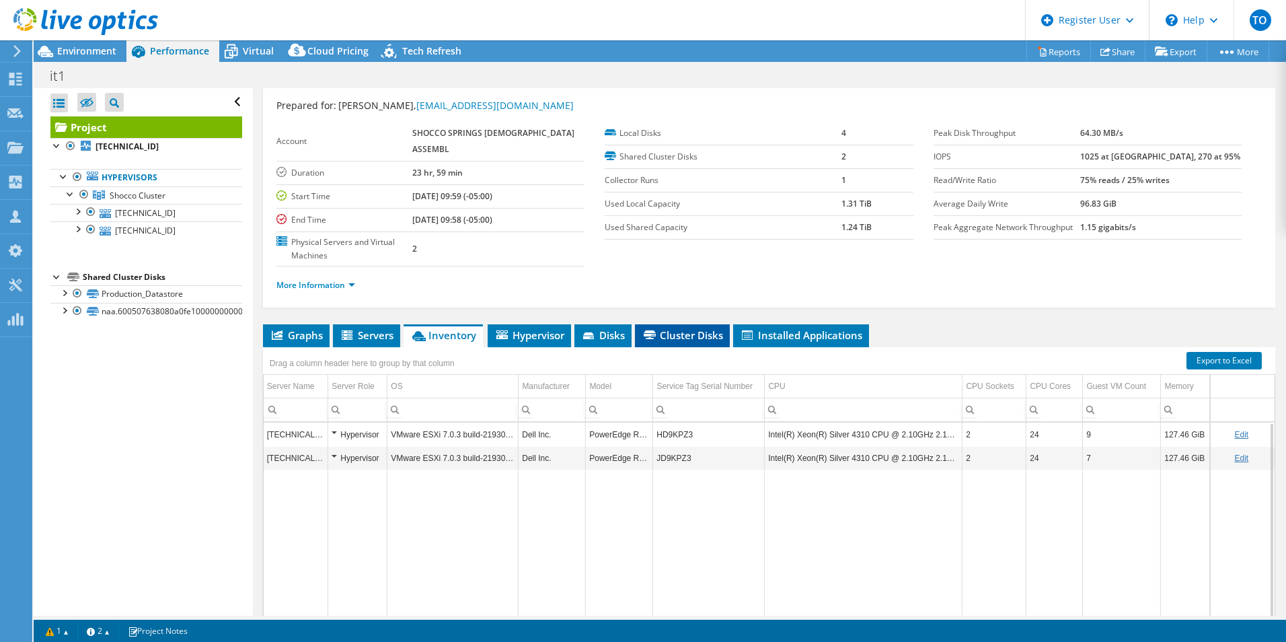
scroll to position [0, 0]
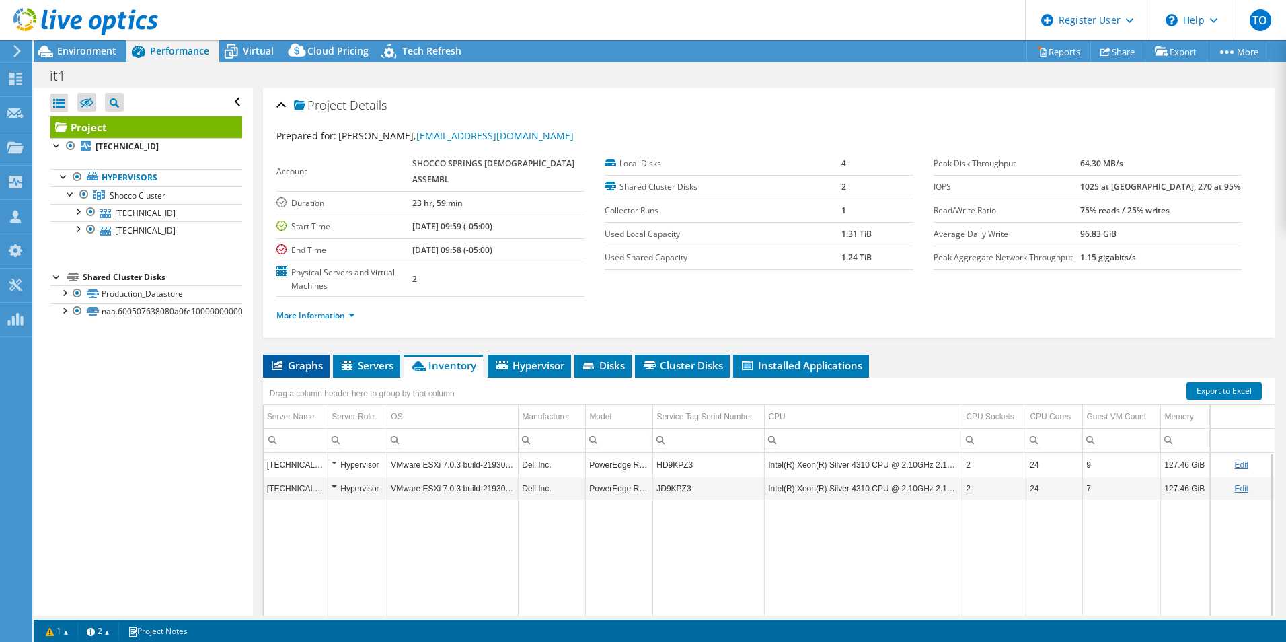
click at [290, 358] on span "Graphs" at bounding box center [296, 364] width 53 height 13
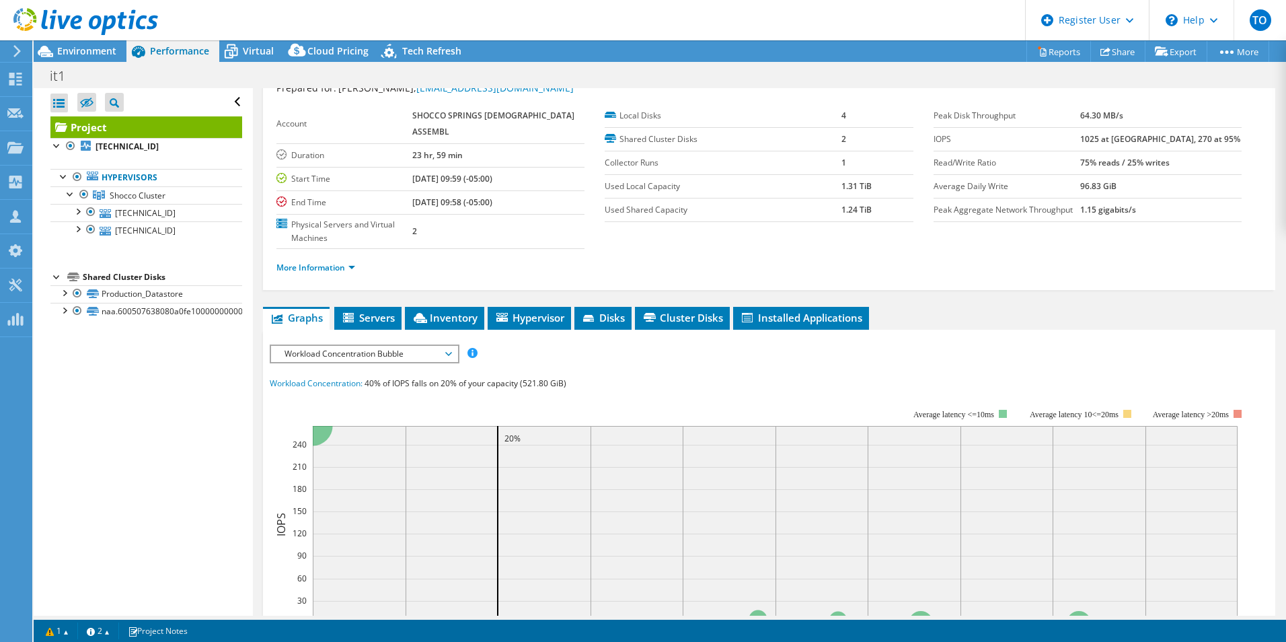
scroll to position [67, 0]
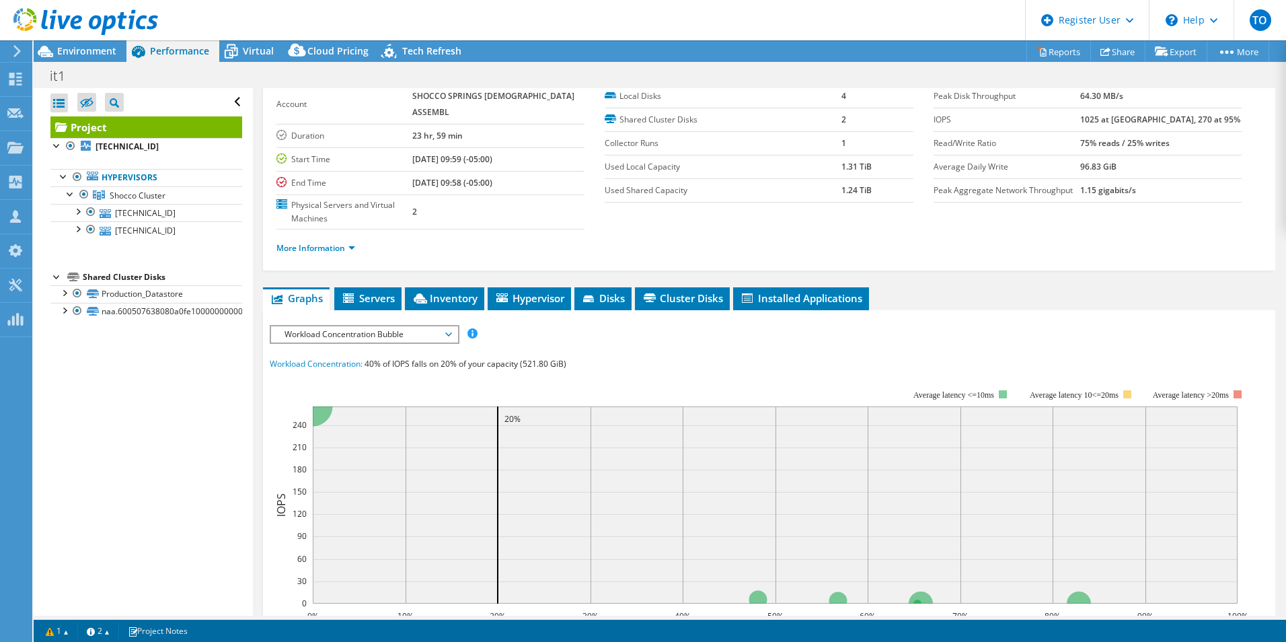
click at [398, 326] on span "Workload Concentration Bubble" at bounding box center [364, 334] width 173 height 16
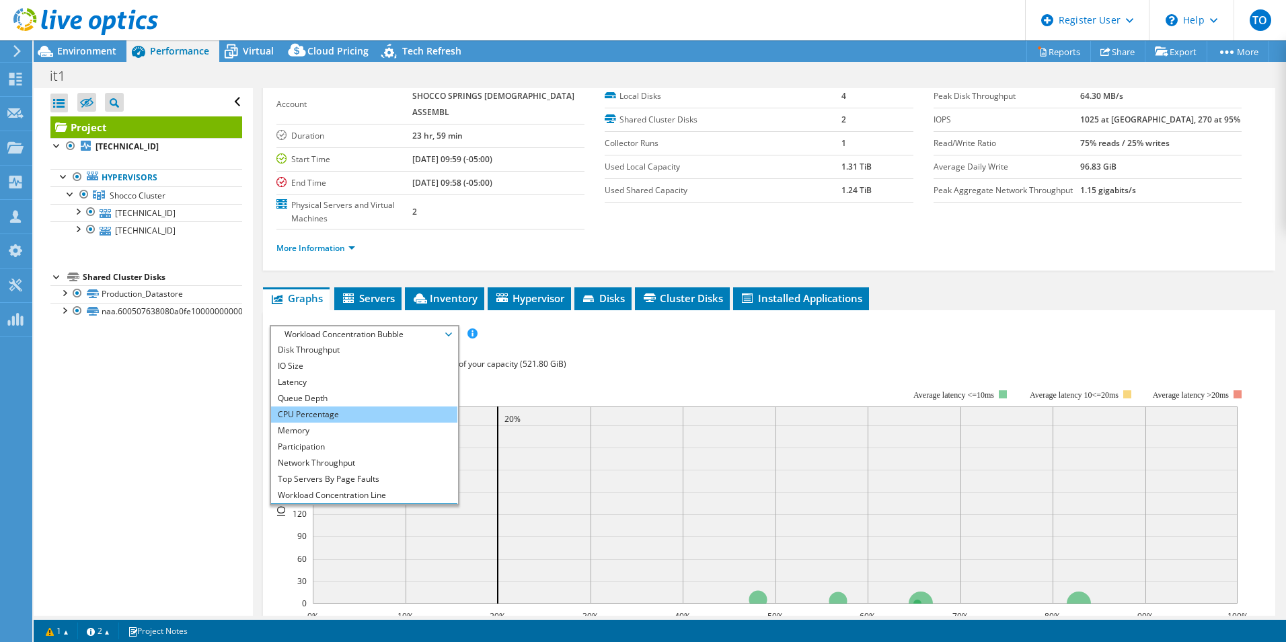
scroll to position [0, 0]
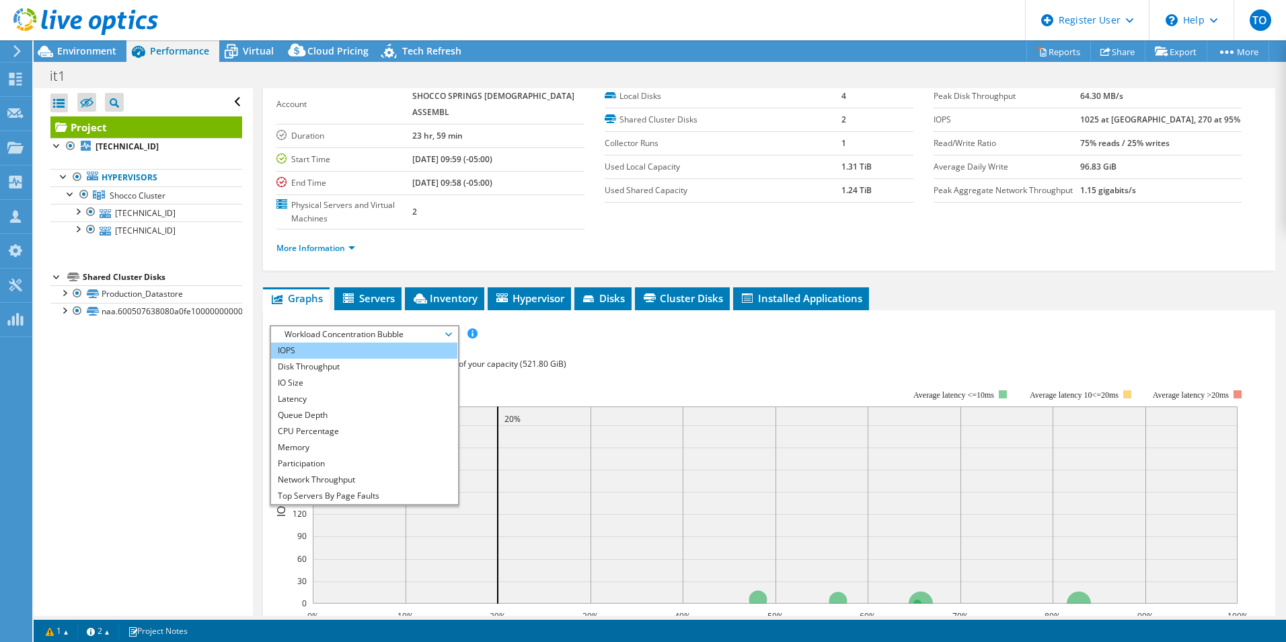
click at [311, 342] on li "IOPS" at bounding box center [364, 350] width 186 height 16
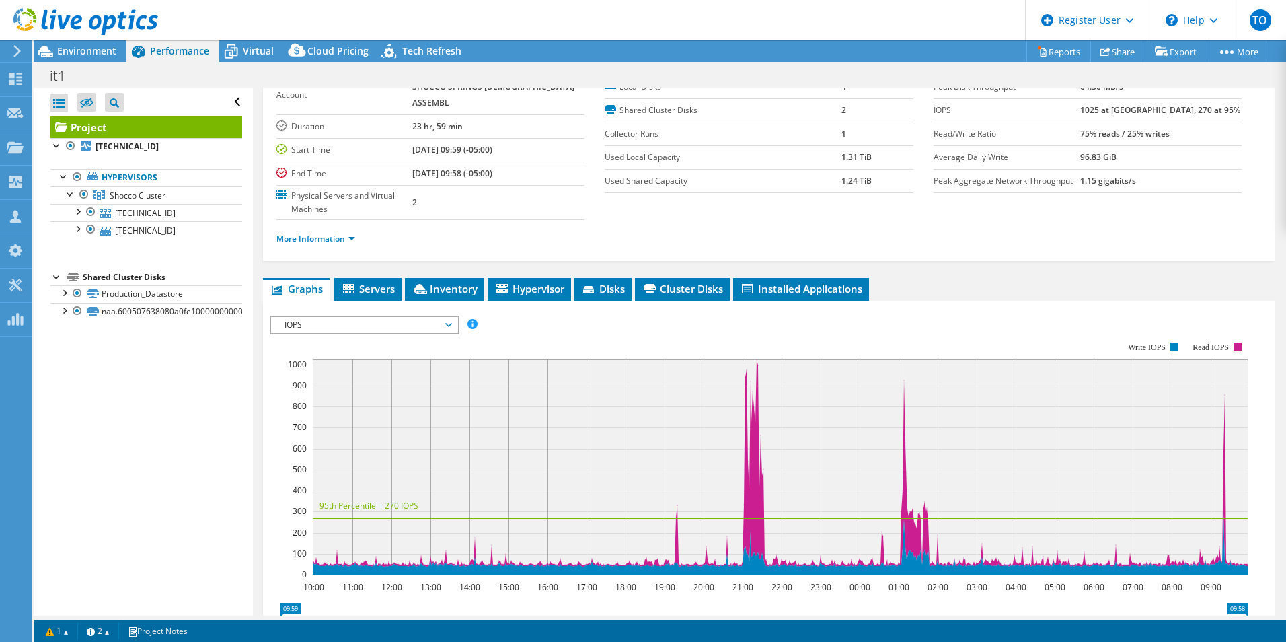
scroll to position [67, 0]
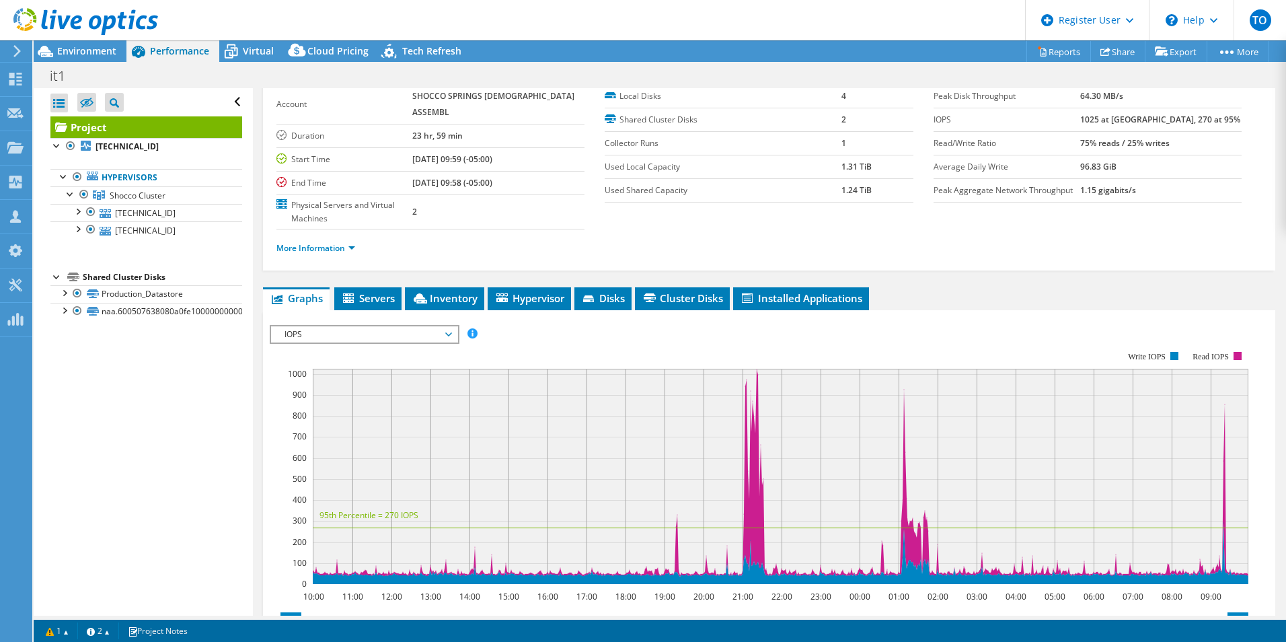
click at [1247, 325] on div "IOPS Disk Throughput IO Size Latency Queue Depth CPU Percentage Memory Page Fau…" at bounding box center [769, 334] width 999 height 18
click at [1225, 386] on rect at bounding box center [780, 475] width 935 height 215
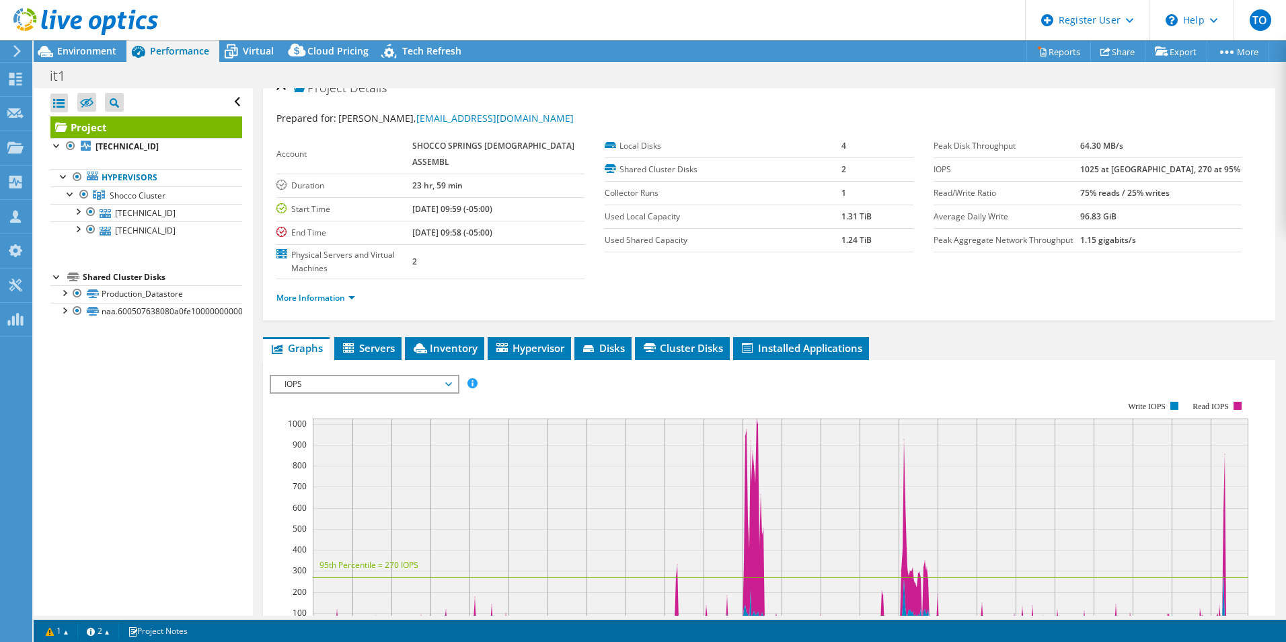
scroll to position [0, 0]
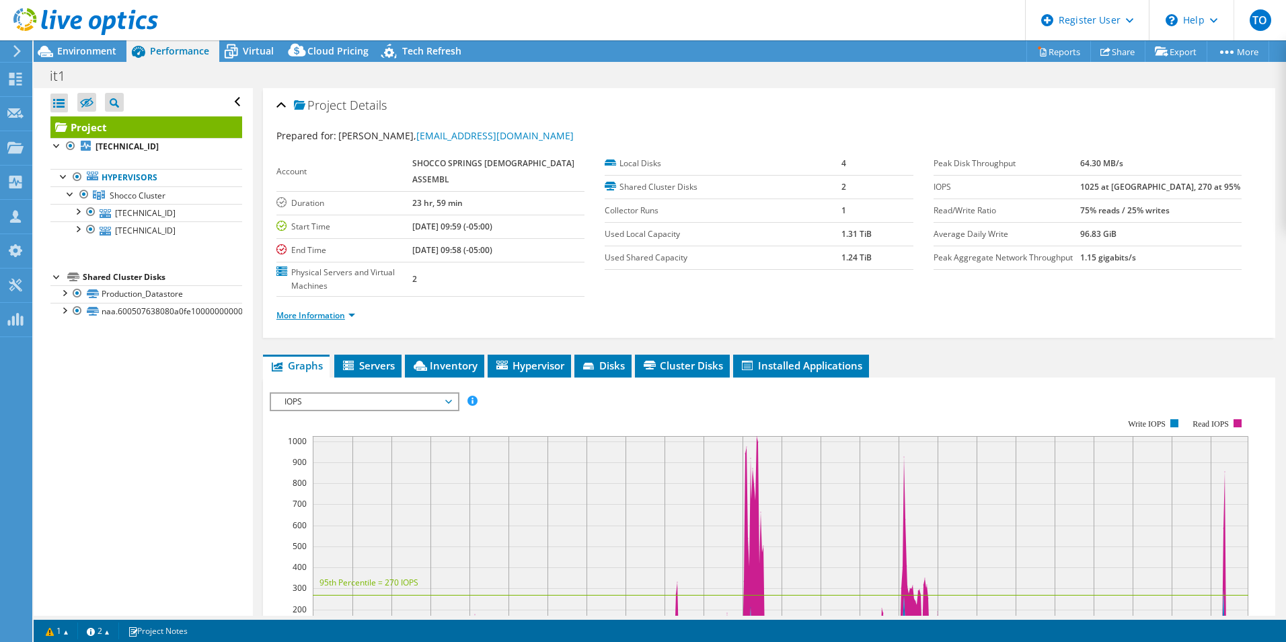
click at [343, 309] on link "More Information" at bounding box center [315, 314] width 79 height 11
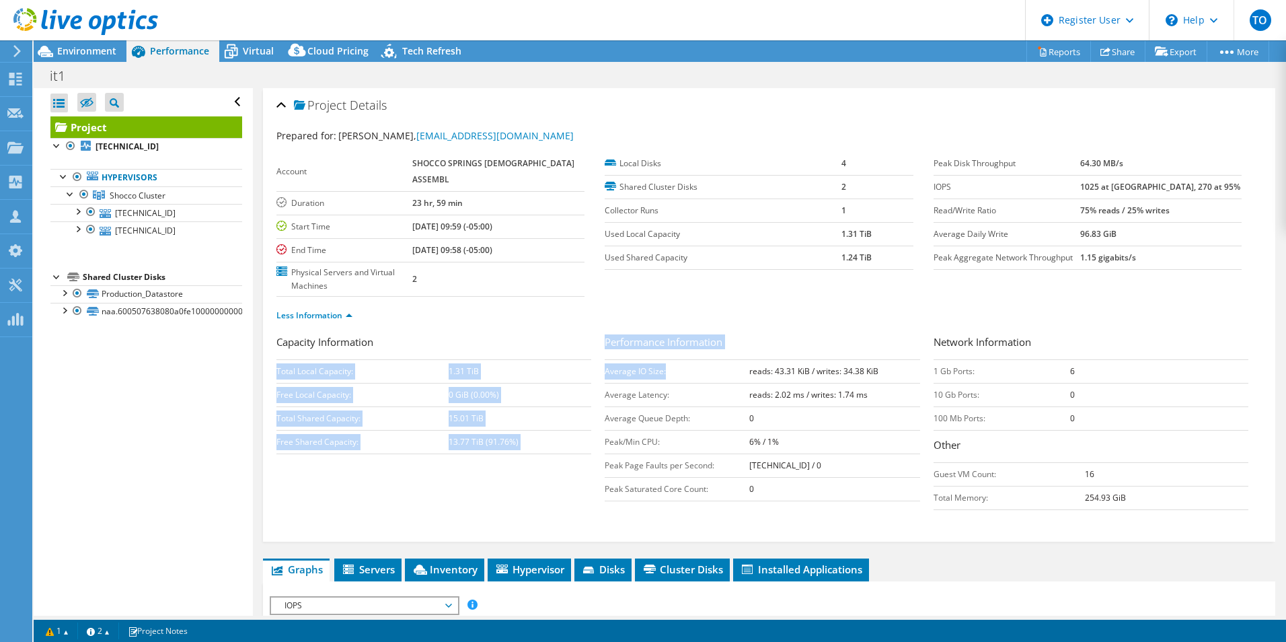
drag, startPoint x: 598, startPoint y: 344, endPoint x: 684, endPoint y: 346, distance: 86.1
click at [684, 346] on div "Capacity Information Total Local Capacity: 1.31 TiB Free Local Capacity: 0 GiB …" at bounding box center [768, 425] width 985 height 182
click at [684, 359] on td "Average IO Size:" at bounding box center [677, 371] width 145 height 24
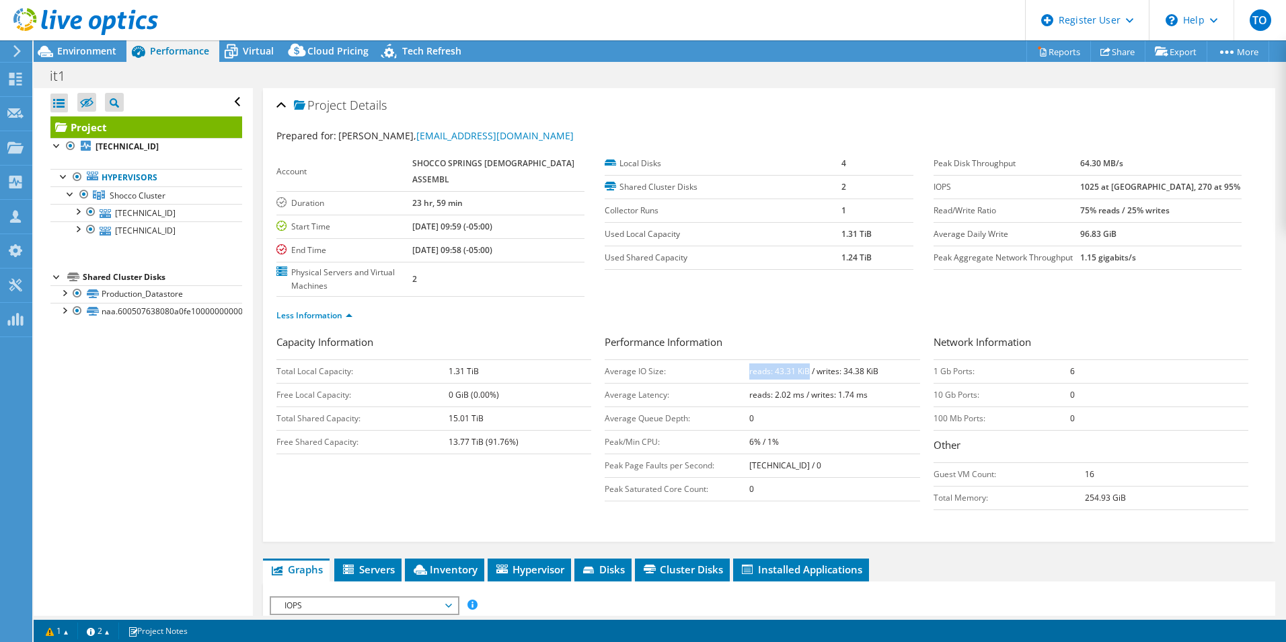
drag, startPoint x: 744, startPoint y: 346, endPoint x: 804, endPoint y: 352, distance: 59.5
click at [804, 359] on td "reads: 43.31 KiB / writes: 34.38 KiB" at bounding box center [834, 371] width 170 height 24
drag, startPoint x: 805, startPoint y: 352, endPoint x: 877, endPoint y: 349, distance: 72.0
click at [877, 359] on td "reads: 43.31 KiB / writes: 34.38 KiB" at bounding box center [834, 371] width 170 height 24
drag, startPoint x: 877, startPoint y: 349, endPoint x: 781, endPoint y: 344, distance: 95.6
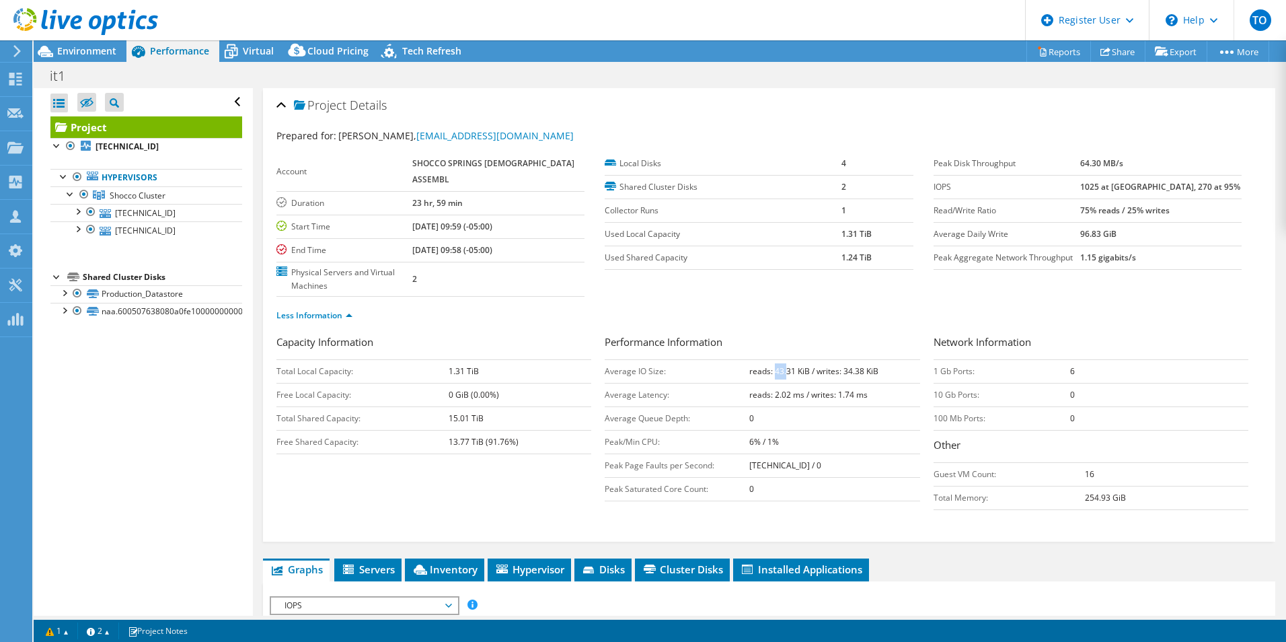
click at [781, 365] on b "reads: 43.31 KiB / writes: 34.38 KiB" at bounding box center [813, 370] width 129 height 11
drag, startPoint x: 781, startPoint y: 344, endPoint x: 850, endPoint y: 343, distance: 68.6
click at [850, 365] on b "reads: 43.31 KiB / writes: 34.38 KiB" at bounding box center [813, 370] width 129 height 11
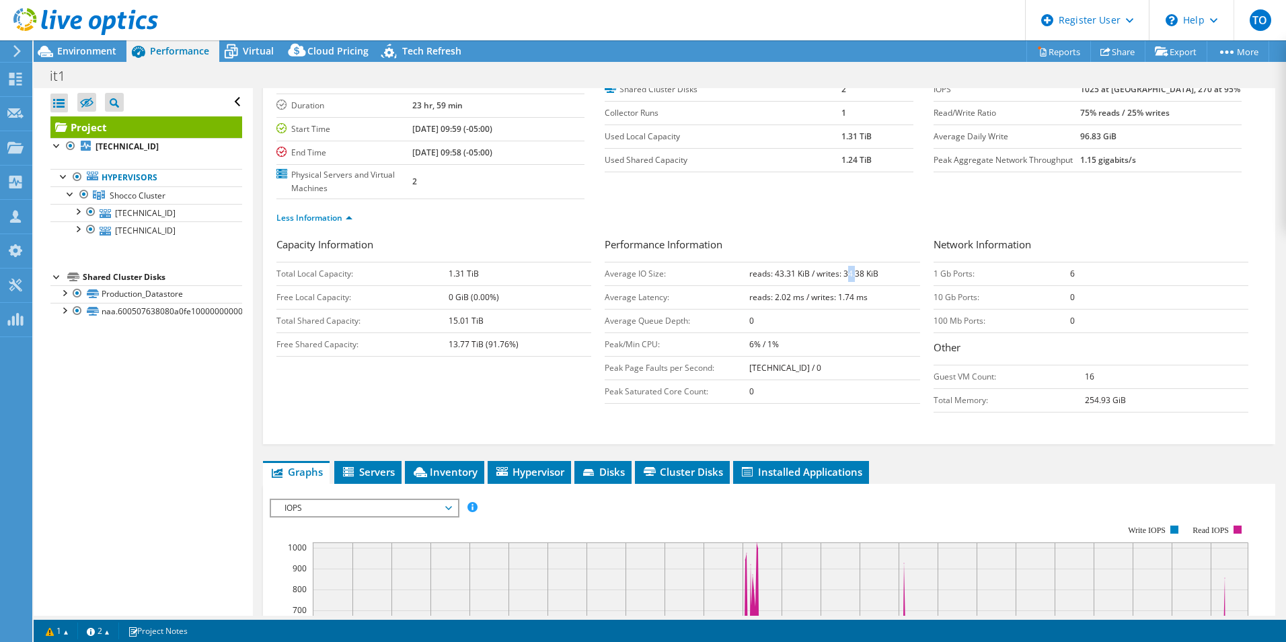
scroll to position [67, 0]
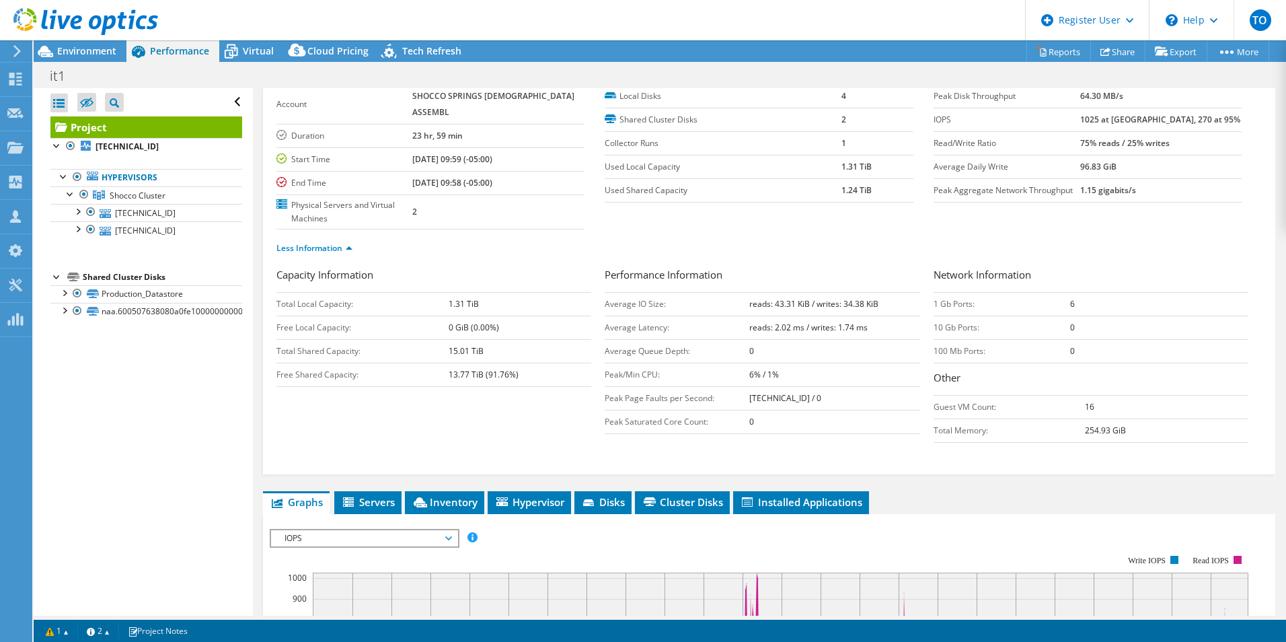
click at [869, 237] on ul "Less Information" at bounding box center [768, 246] width 985 height 18
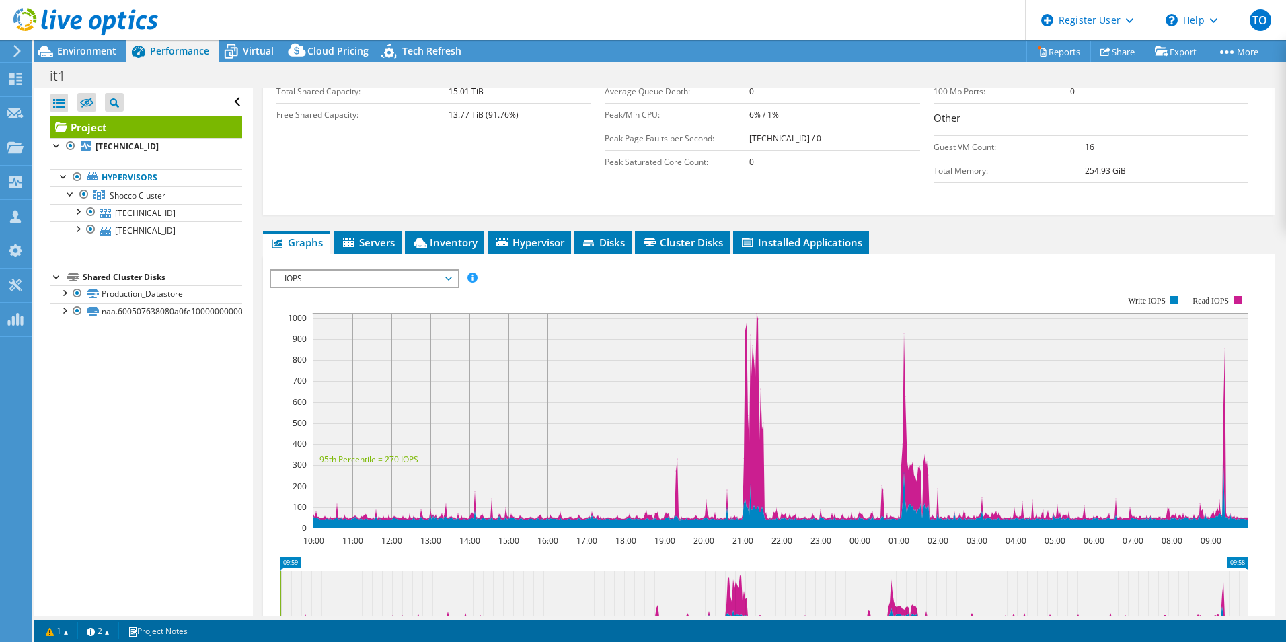
scroll to position [336, 0]
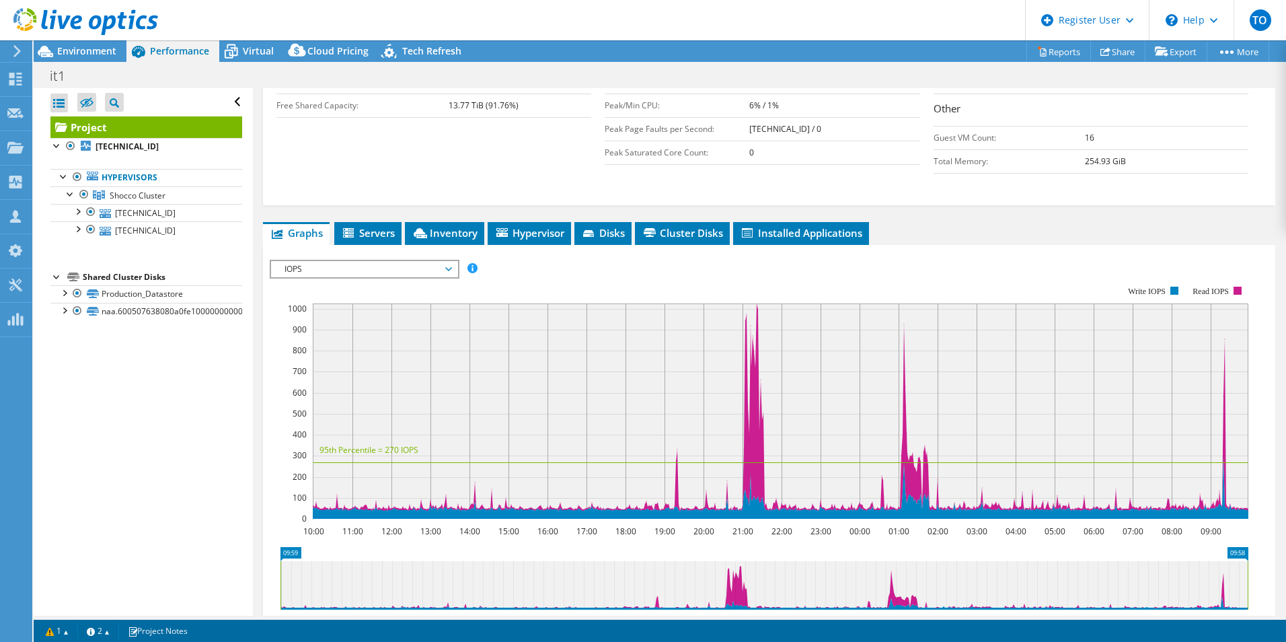
click at [412, 268] on rect at bounding box center [759, 402] width 978 height 269
click at [415, 261] on span "IOPS" at bounding box center [364, 269] width 173 height 16
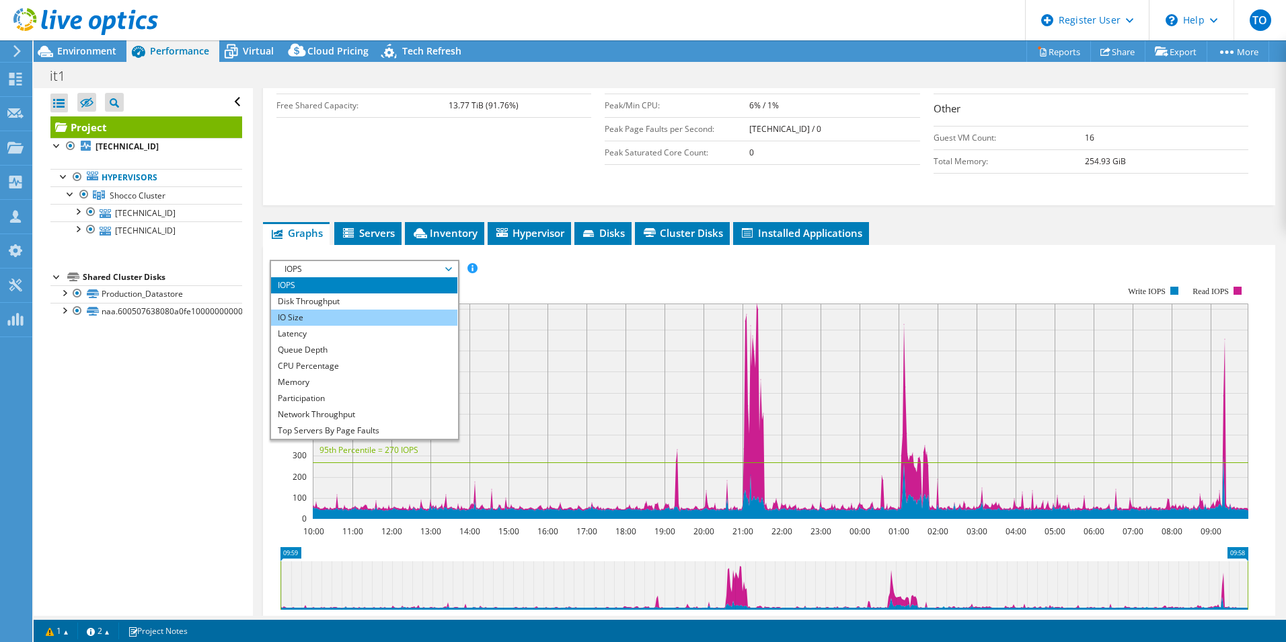
click at [391, 309] on li "IO Size" at bounding box center [364, 317] width 186 height 16
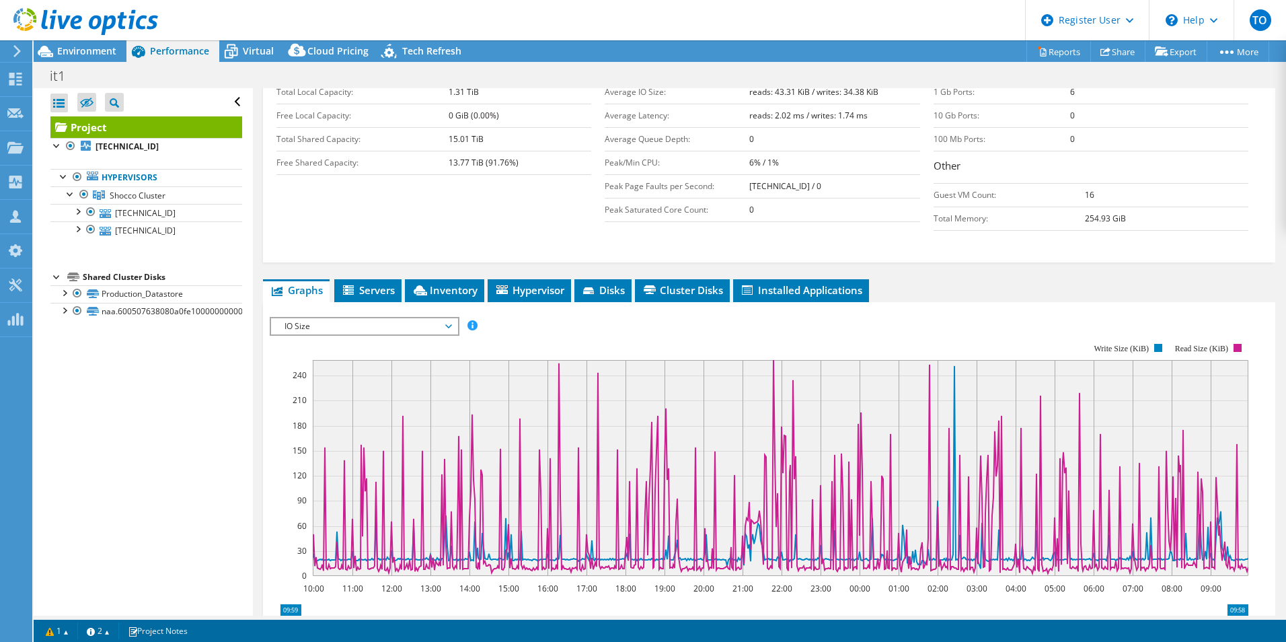
scroll to position [403, 0]
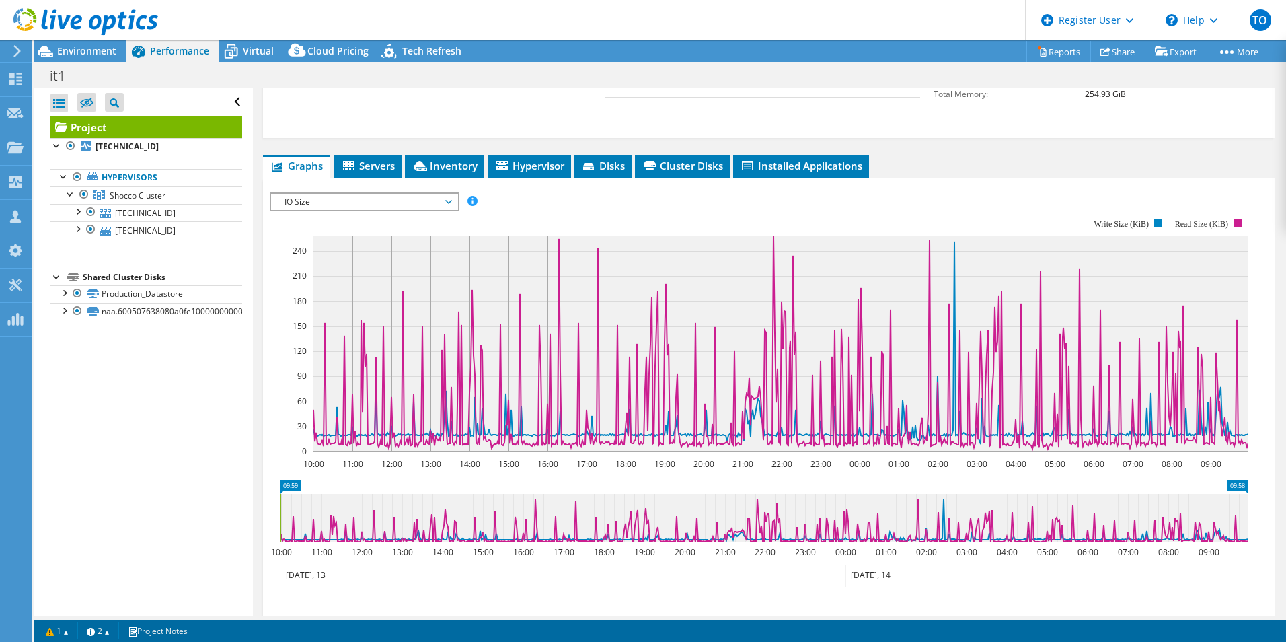
click at [429, 194] on span "IO Size" at bounding box center [364, 202] width 173 height 16
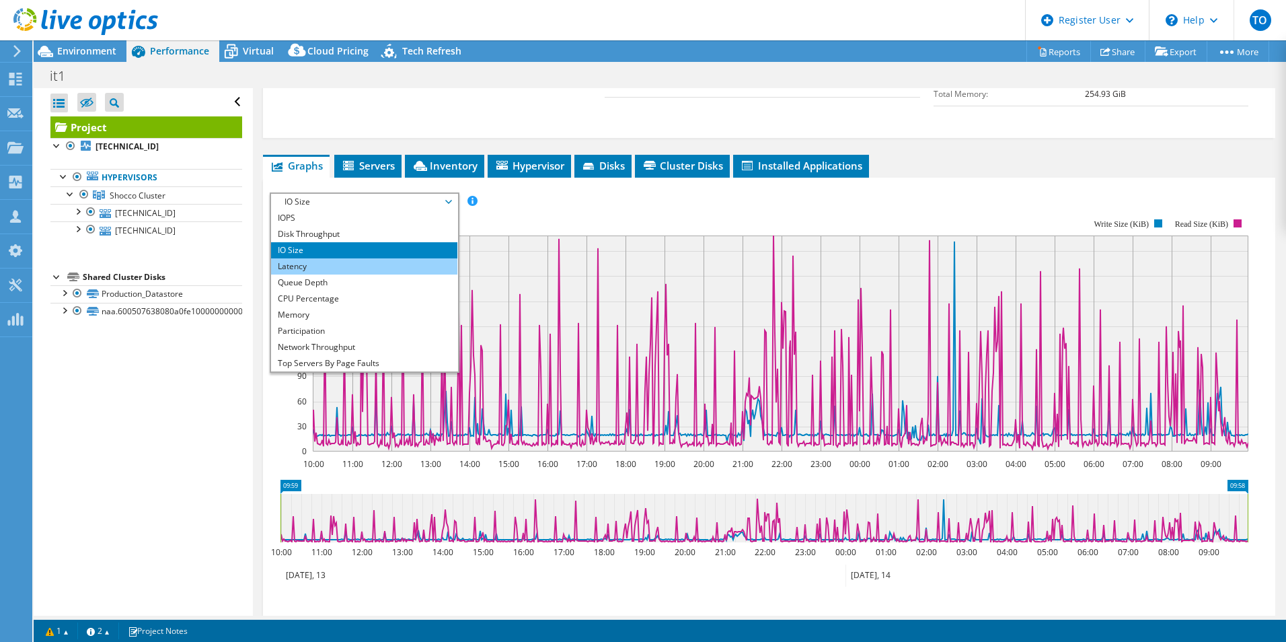
click at [424, 258] on li "Latency" at bounding box center [364, 266] width 186 height 16
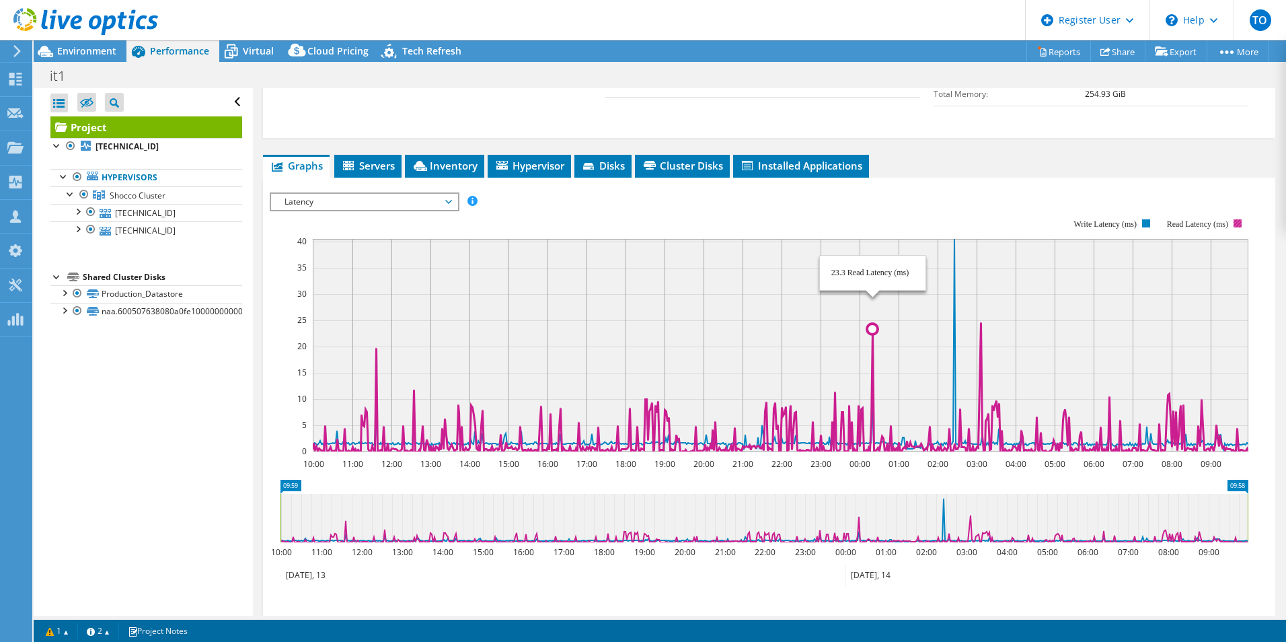
click at [871, 322] on icon at bounding box center [780, 386] width 936 height 129
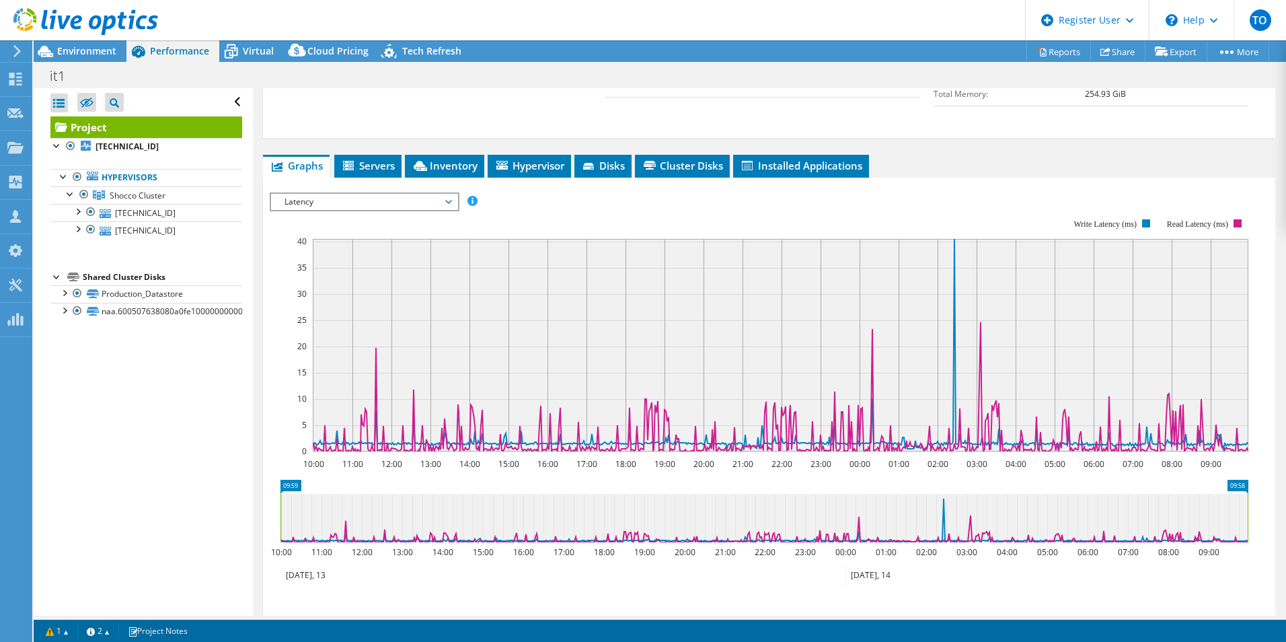
click at [405, 194] on span "Latency" at bounding box center [364, 202] width 173 height 16
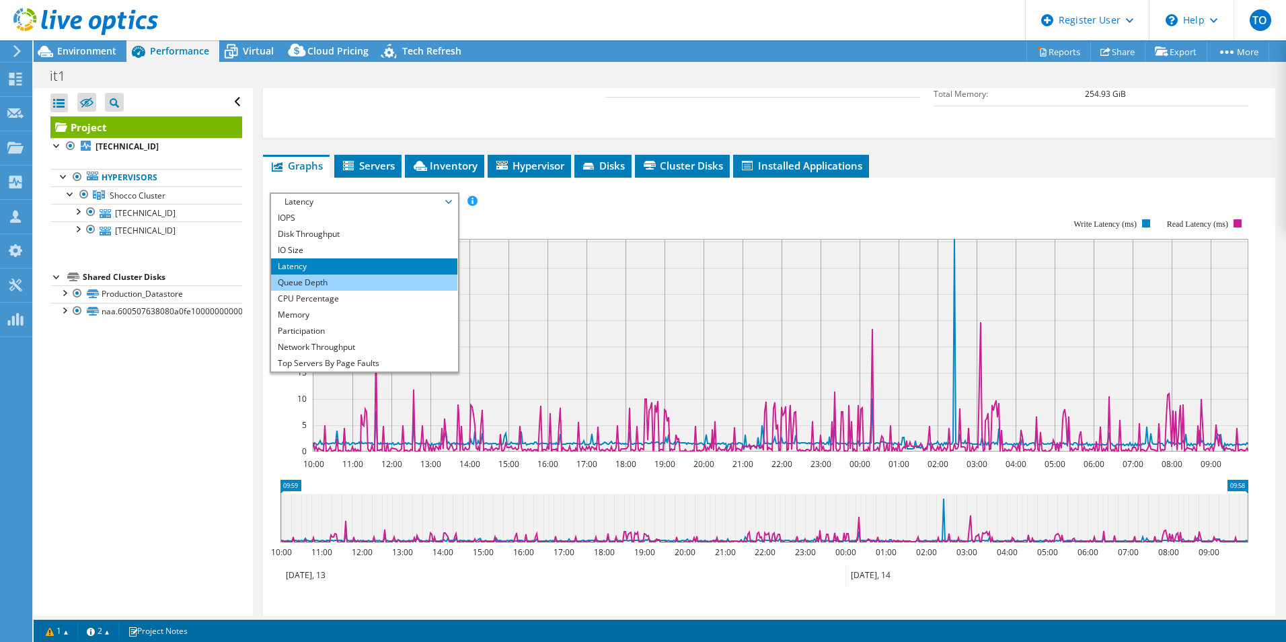
click at [409, 274] on li "Queue Depth" at bounding box center [364, 282] width 186 height 16
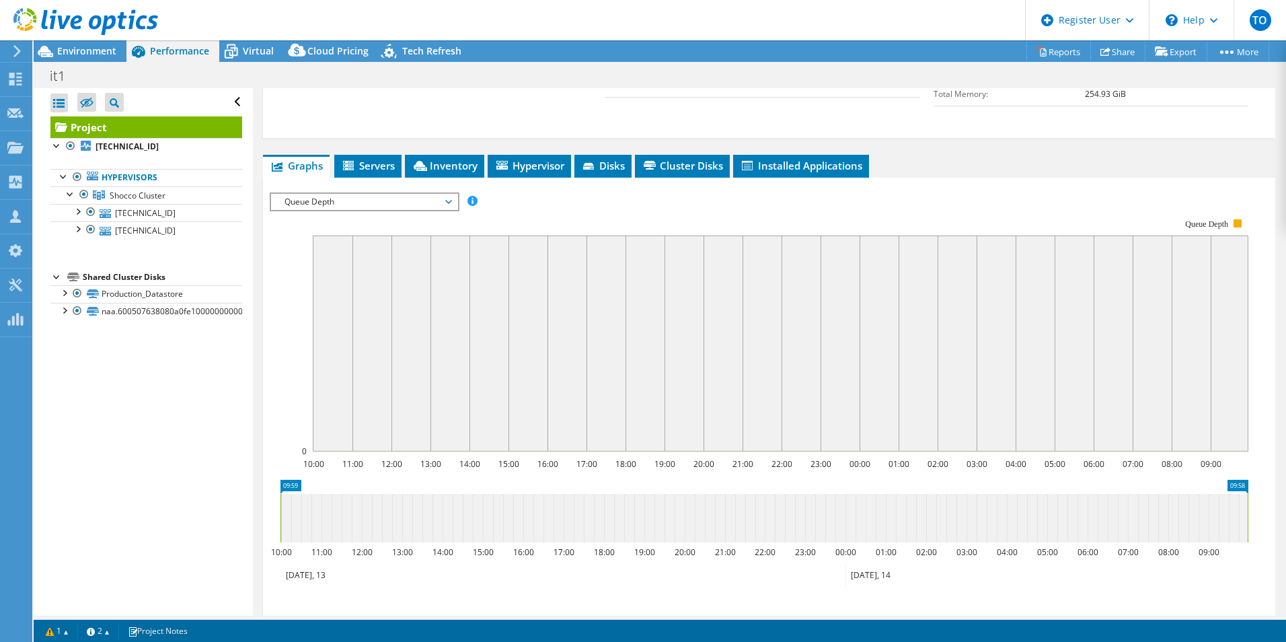
click at [444, 194] on span "Queue Depth" at bounding box center [364, 202] width 173 height 16
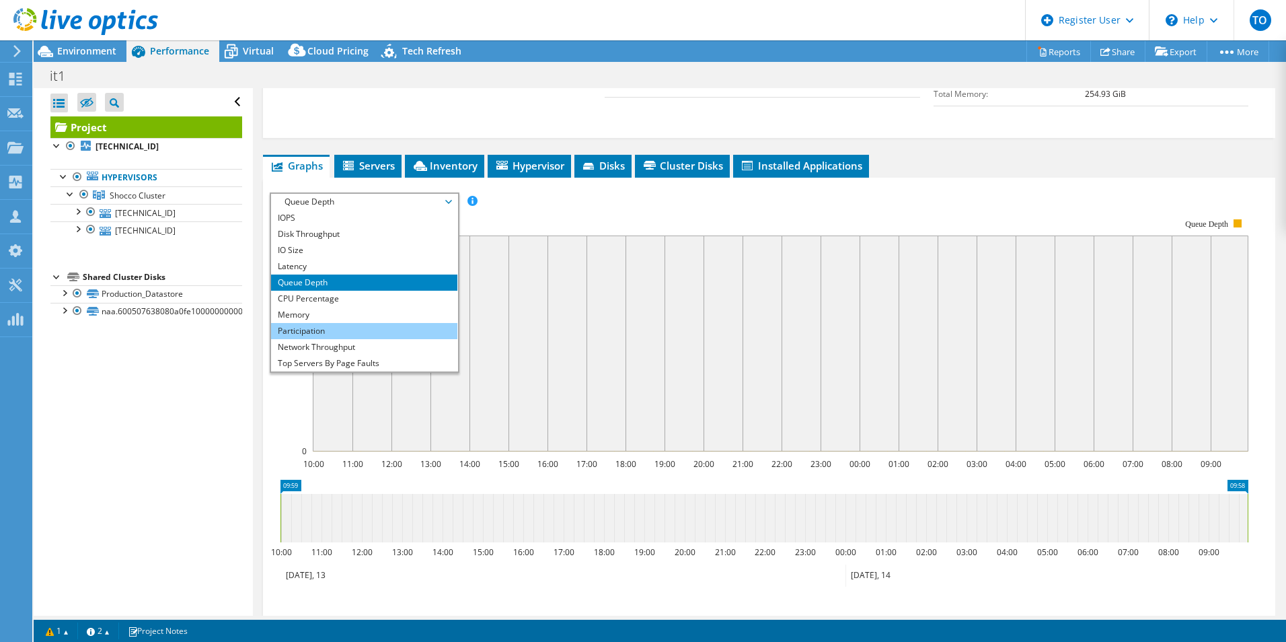
scroll to position [48, 0]
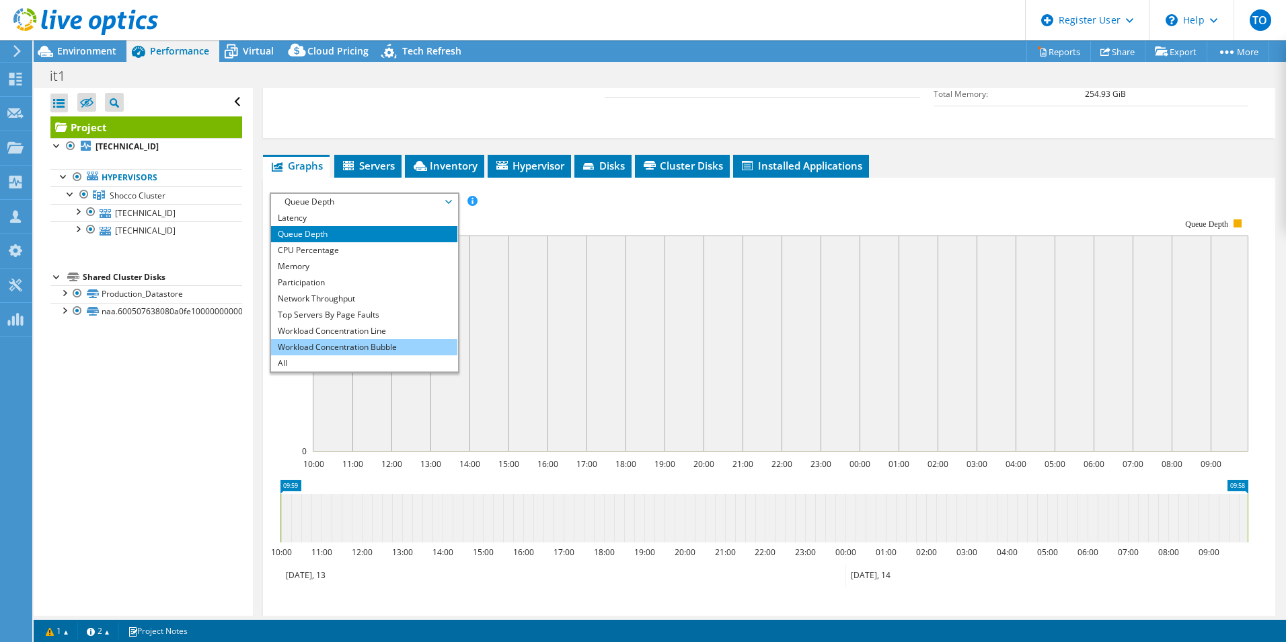
click at [340, 339] on li "Workload Concentration Bubble" at bounding box center [364, 347] width 186 height 16
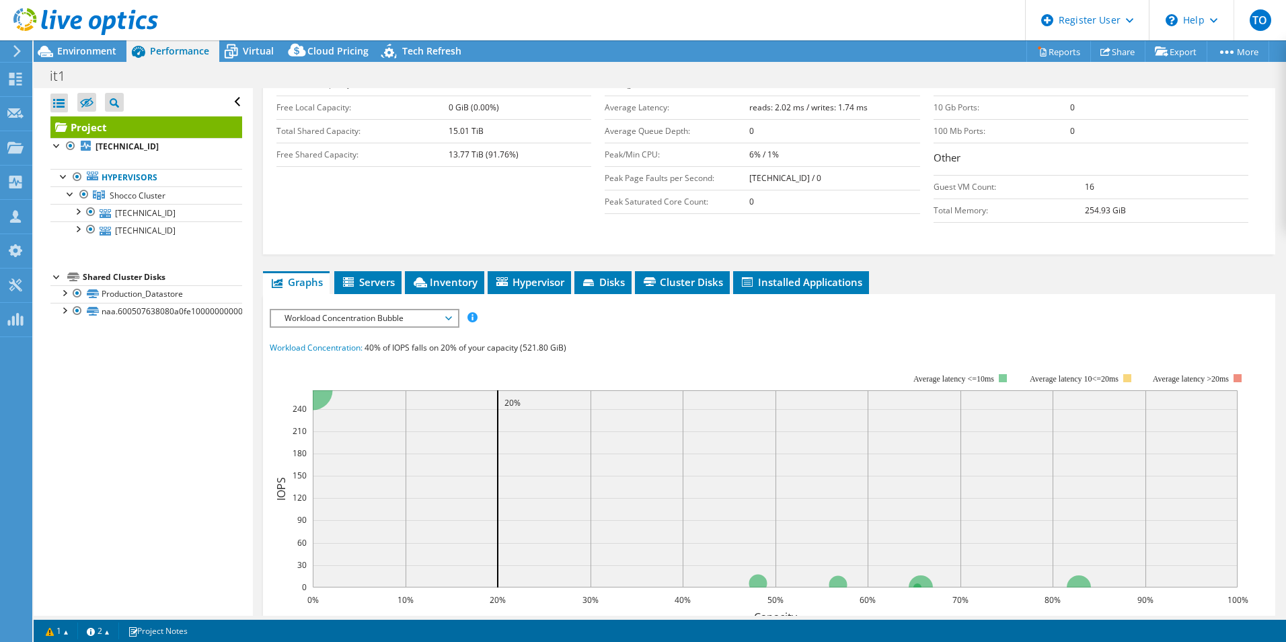
scroll to position [269, 0]
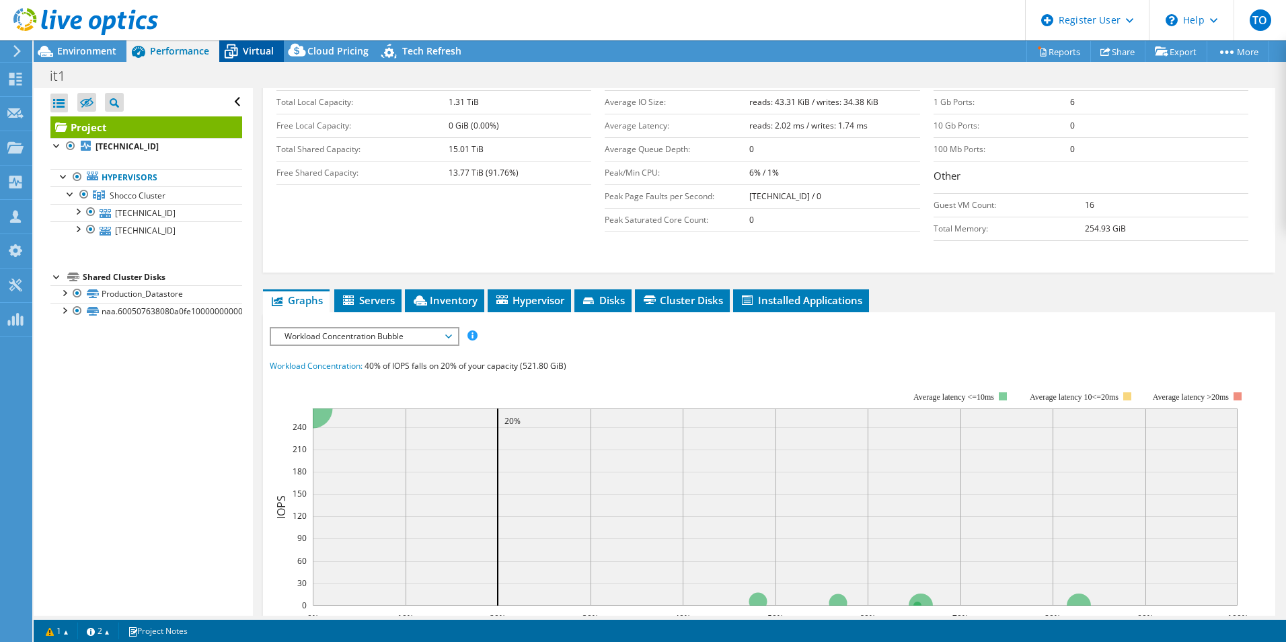
click at [244, 56] on span "Virtual" at bounding box center [258, 50] width 31 height 13
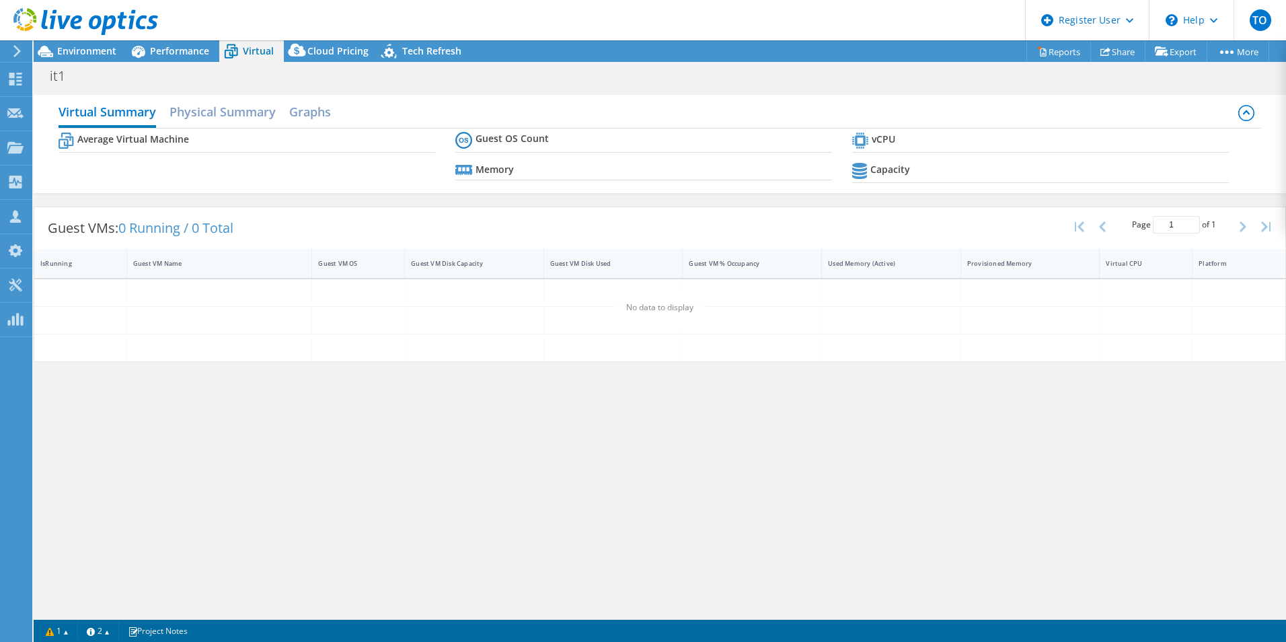
scroll to position [296, 0]
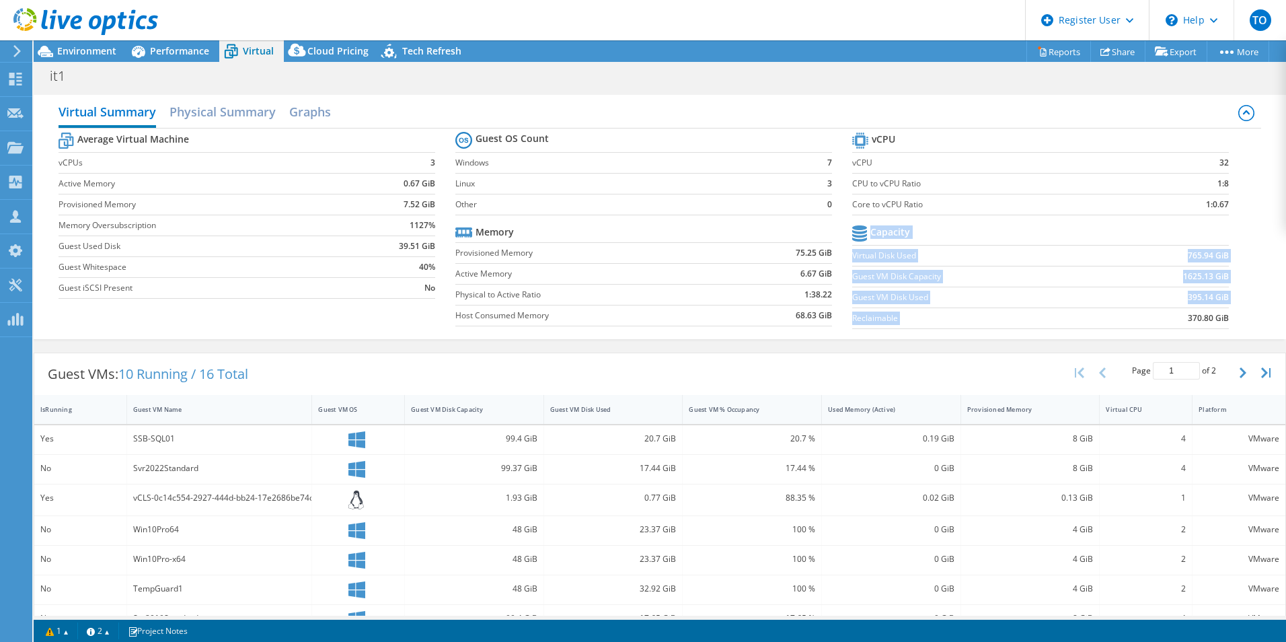
drag, startPoint x: 1174, startPoint y: 321, endPoint x: 1221, endPoint y: 329, distance: 47.6
click at [1221, 329] on section "vCPU vCPU 32 CPU to vCPU Ratio 1:8 Core to vCPU Ratio 1:0.67 Capacity Virtual D…" at bounding box center [1050, 232] width 397 height 206
drag, startPoint x: 1178, startPoint y: 260, endPoint x: 1218, endPoint y: 253, distance: 40.4
click at [1218, 253] on b "765.94 GiB" at bounding box center [1208, 255] width 41 height 13
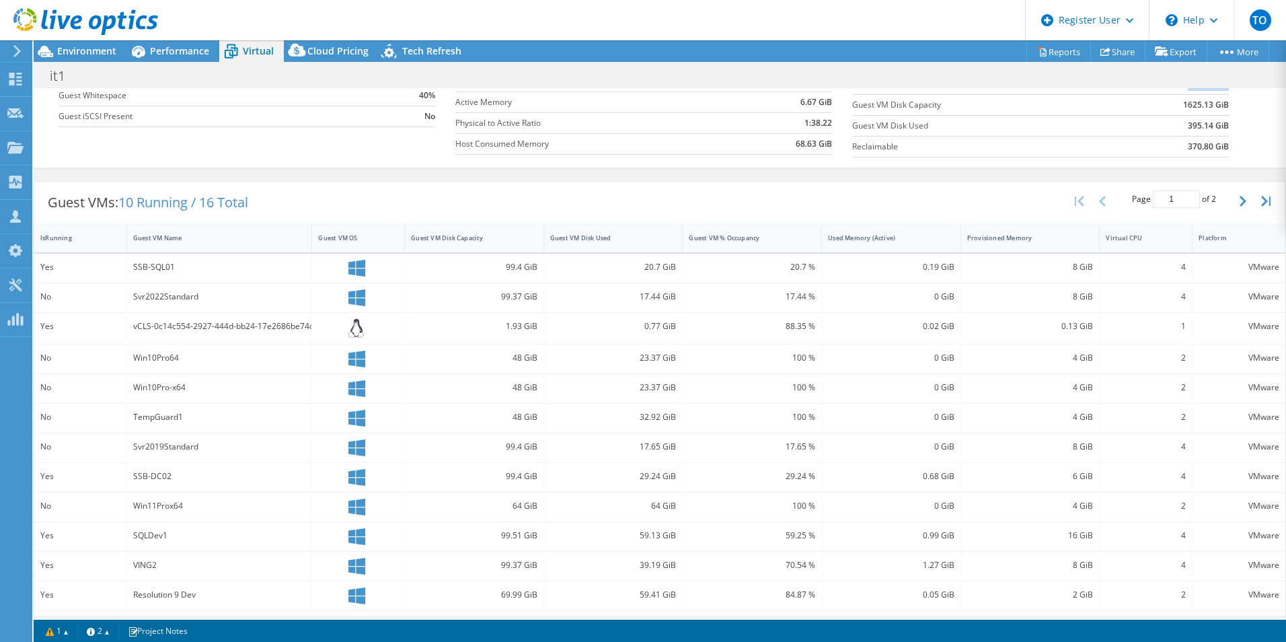
scroll to position [202, 0]
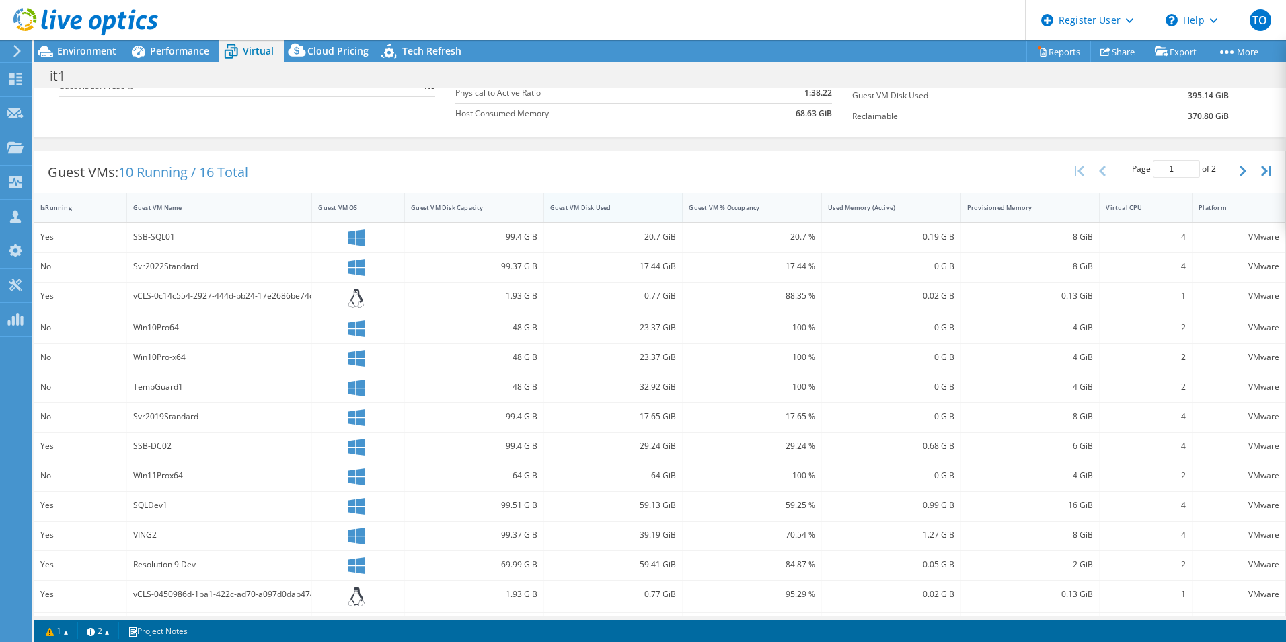
click at [621, 201] on div "Guest VM Disk Used" at bounding box center [605, 207] width 122 height 21
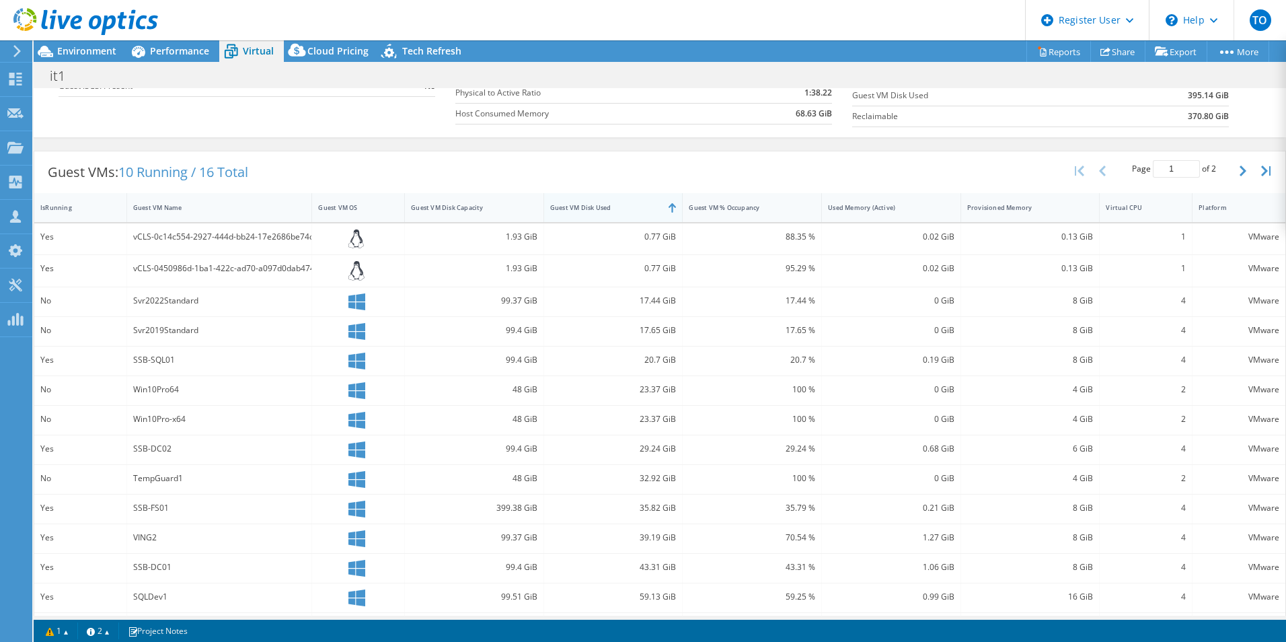
click at [621, 201] on div "Guest VM Disk Used" at bounding box center [605, 207] width 122 height 21
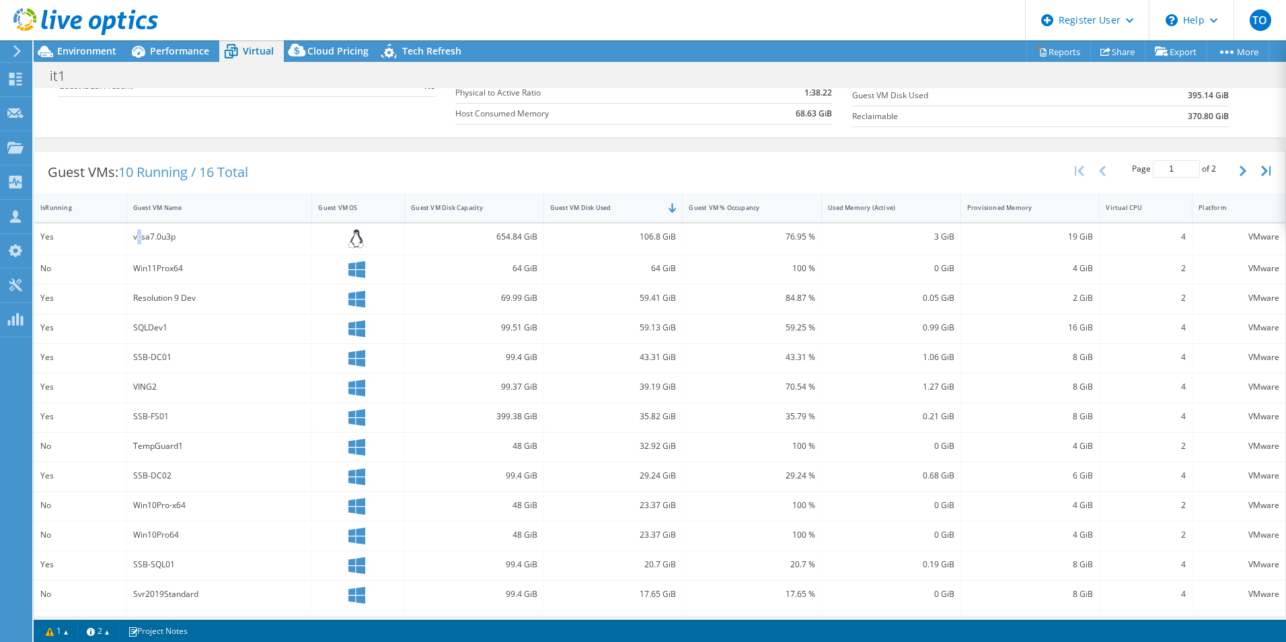
click at [138, 241] on div "vcsa7.0u3p" at bounding box center [219, 236] width 173 height 15
drag, startPoint x: 136, startPoint y: 241, endPoint x: 130, endPoint y: 224, distance: 18.3
click at [130, 225] on div "vcsa7.0u3p" at bounding box center [220, 239] width 186 height 32
drag, startPoint x: 128, startPoint y: 232, endPoint x: 188, endPoint y: 236, distance: 60.7
click at [188, 236] on div "vcsa7.0u3p" at bounding box center [220, 239] width 186 height 32
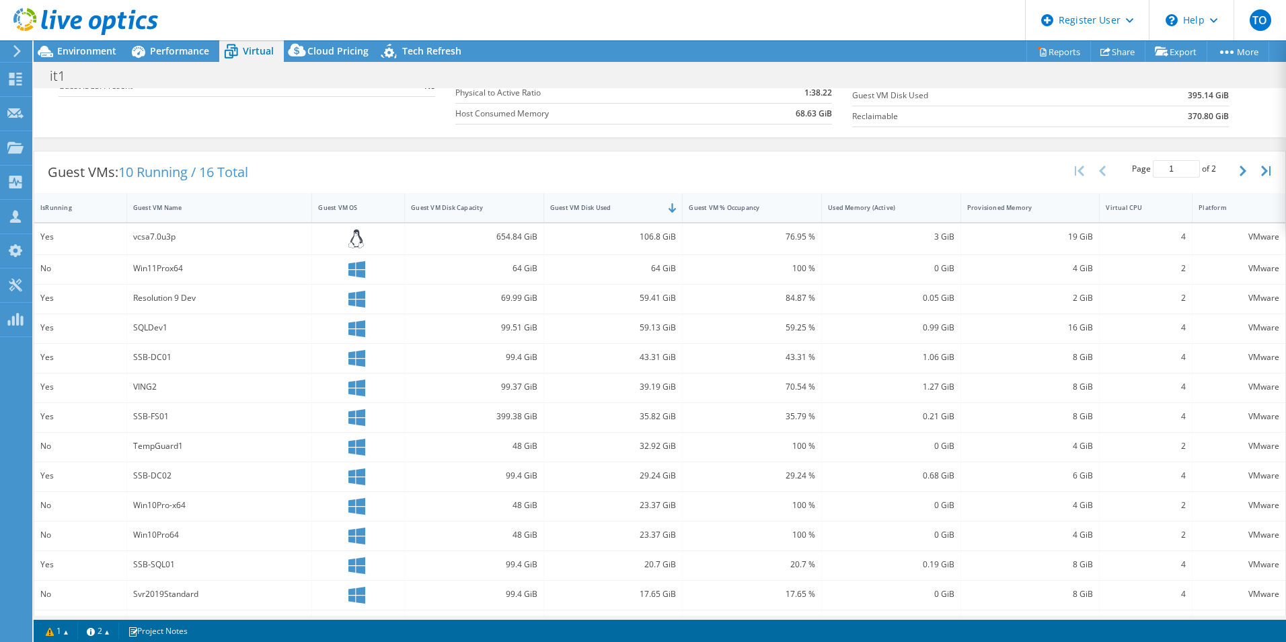
drag, startPoint x: 188, startPoint y: 236, endPoint x: 366, endPoint y: 149, distance: 198.5
click at [366, 149] on div "Guest VMs: 10 Running / 16 Total Page 1 of 2 5 rows 10 rows 20 rows 25 rows 50 …" at bounding box center [660, 411] width 1252 height 535
drag, startPoint x: 194, startPoint y: 235, endPoint x: 114, endPoint y: 233, distance: 80.0
click at [114, 233] on div "Yes vcsa7.0u3p 654.84 GiB 106.8 GiB 76.95 % 3 GiB 19 GiB 4 VMware" at bounding box center [659, 239] width 1251 height 32
copy div "vcsa7.0u3p"
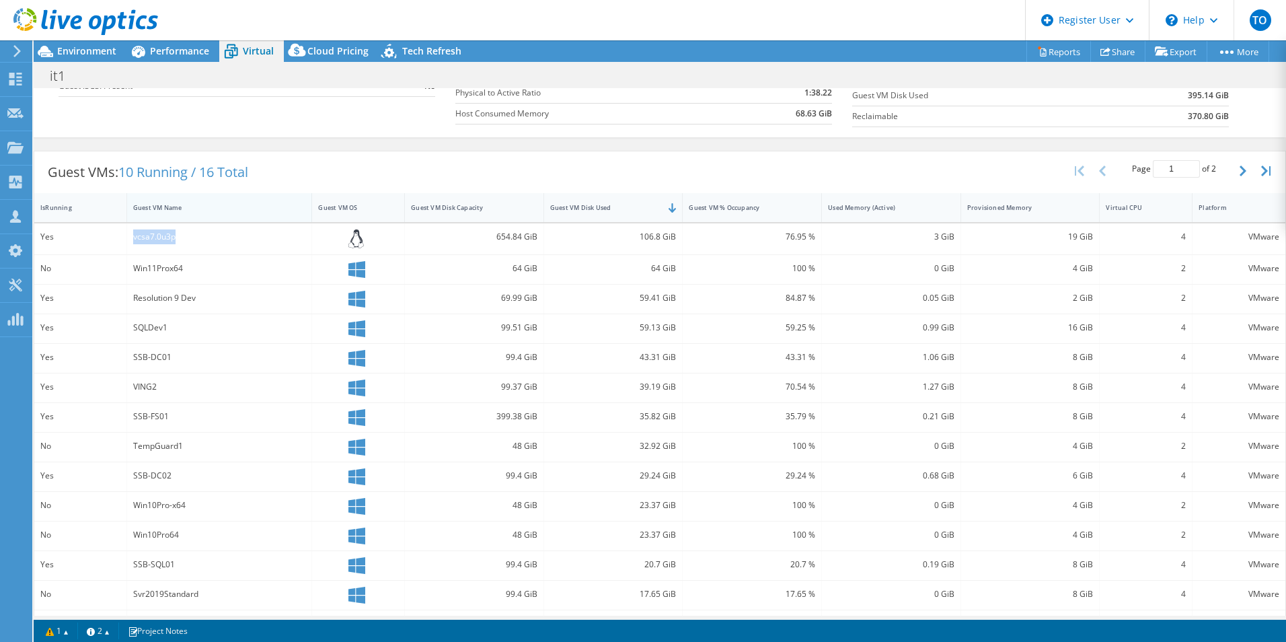
click at [237, 199] on div "Guest VM Name" at bounding box center [211, 207] width 169 height 21
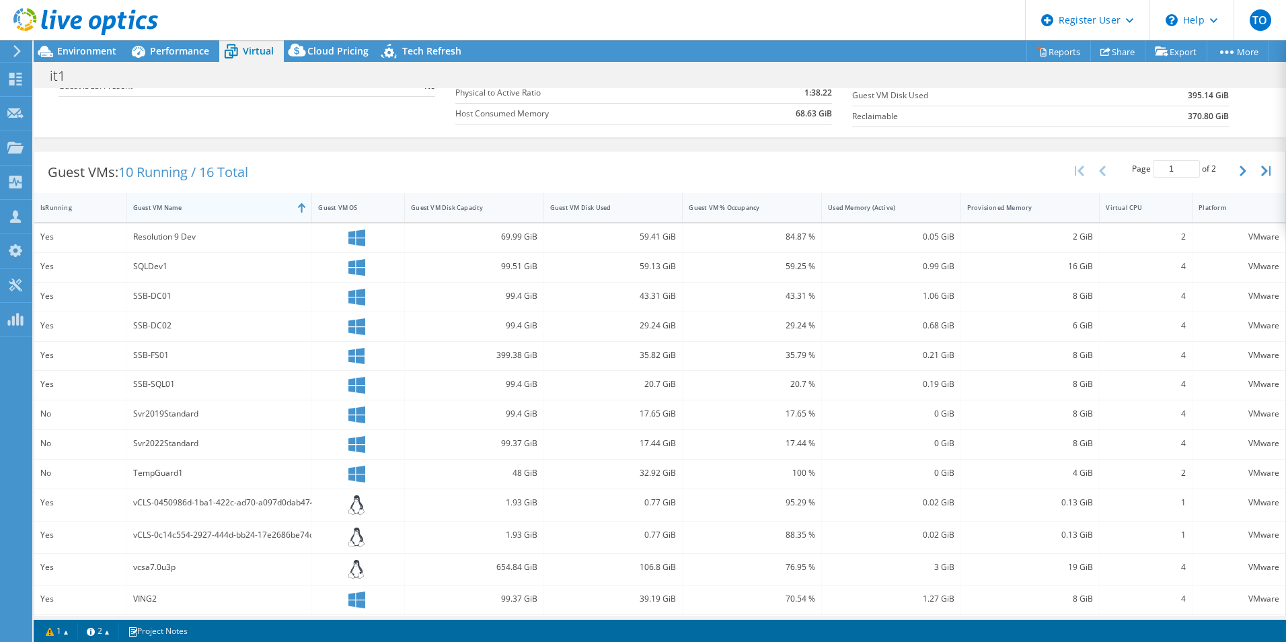
click at [286, 210] on div "Guest VM Name" at bounding box center [211, 207] width 157 height 9
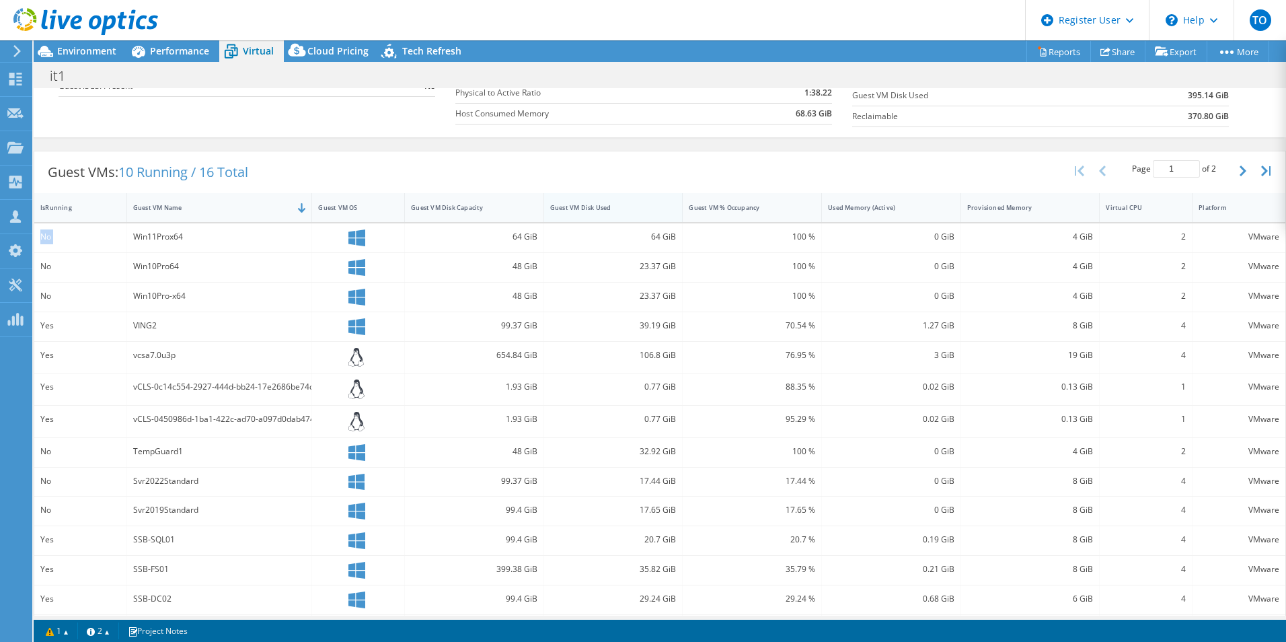
click at [621, 205] on div "Guest VM Disk Used" at bounding box center [605, 207] width 110 height 9
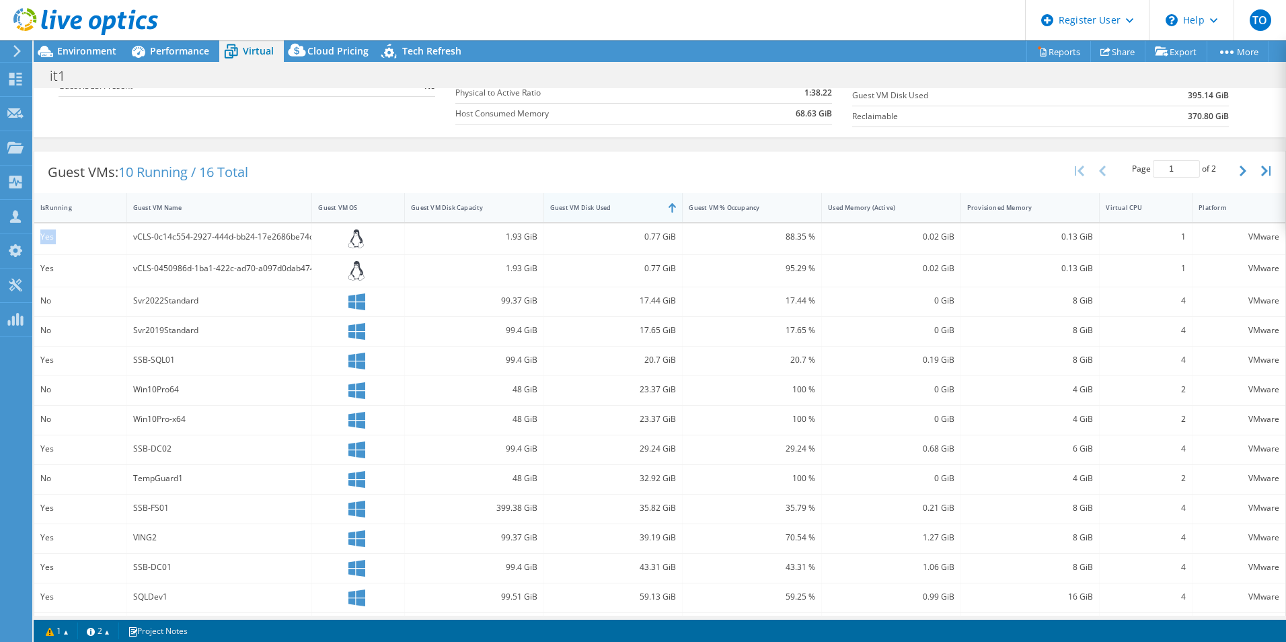
click at [621, 205] on div "Guest VM Disk Used" at bounding box center [605, 207] width 110 height 9
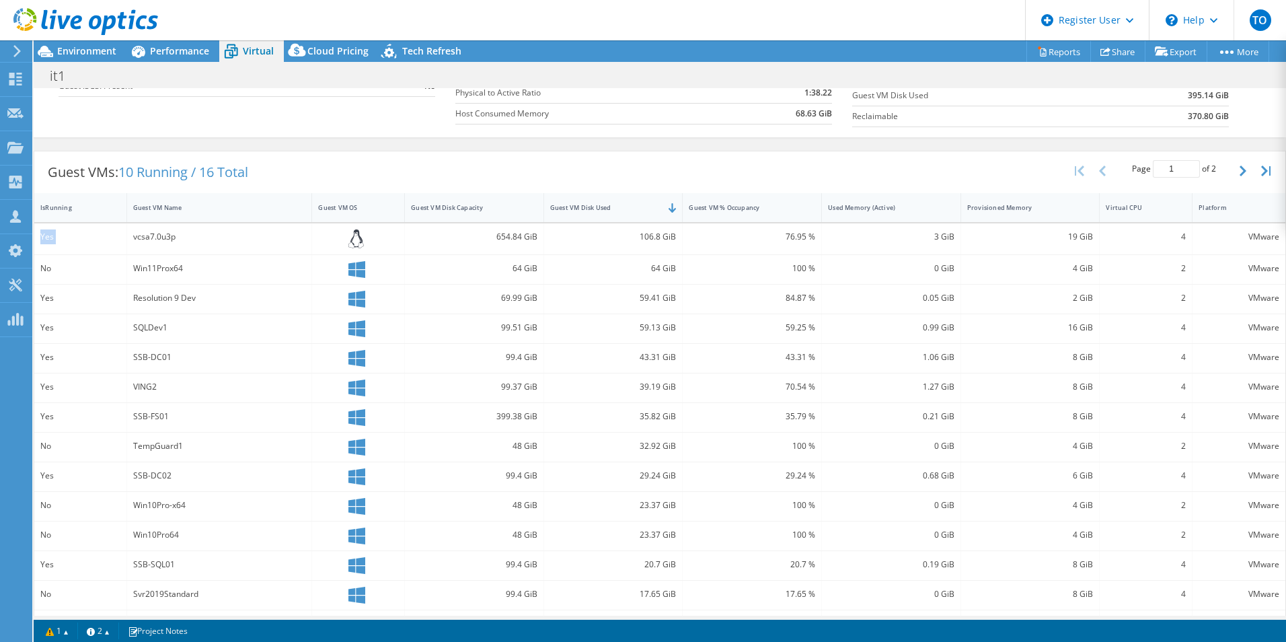
click at [1237, 171] on button "button" at bounding box center [1244, 171] width 23 height 26
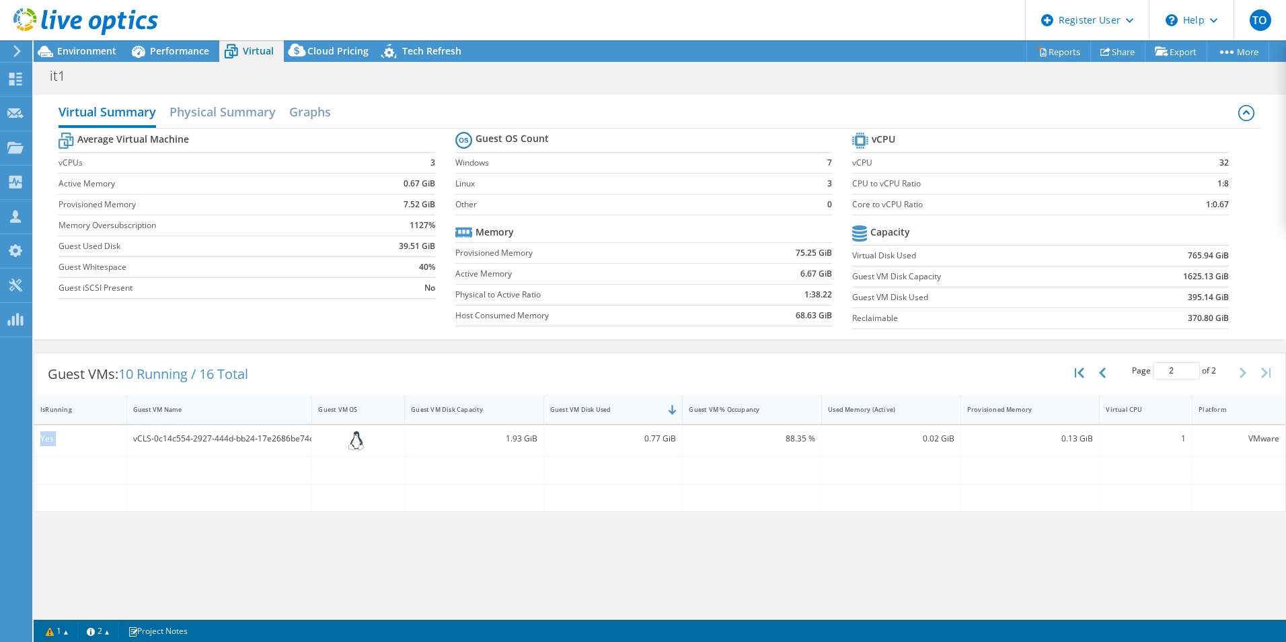
scroll to position [403, 0]
click at [133, 438] on div "vCLS-0c14c554-2927-444d-bb24-17e2686be74c" at bounding box center [219, 438] width 173 height 15
drag, startPoint x: 122, startPoint y: 440, endPoint x: 287, endPoint y: 431, distance: 165.0
click at [287, 431] on div "Yes vCLS-0c14c554-2927-444d-bb24-17e2686be74c 1.93 GiB 0.77 GiB 88.35 % 0.02 Gi…" at bounding box center [659, 441] width 1251 height 32
click at [1102, 379] on button "button" at bounding box center [1103, 373] width 23 height 26
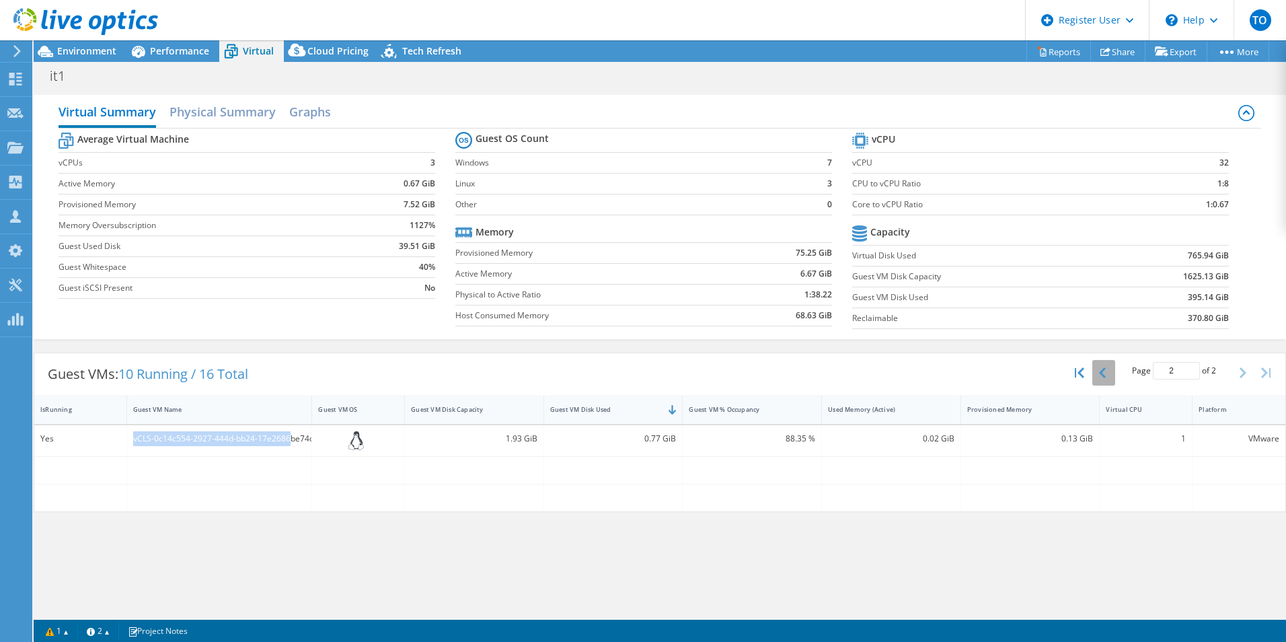
type input "1"
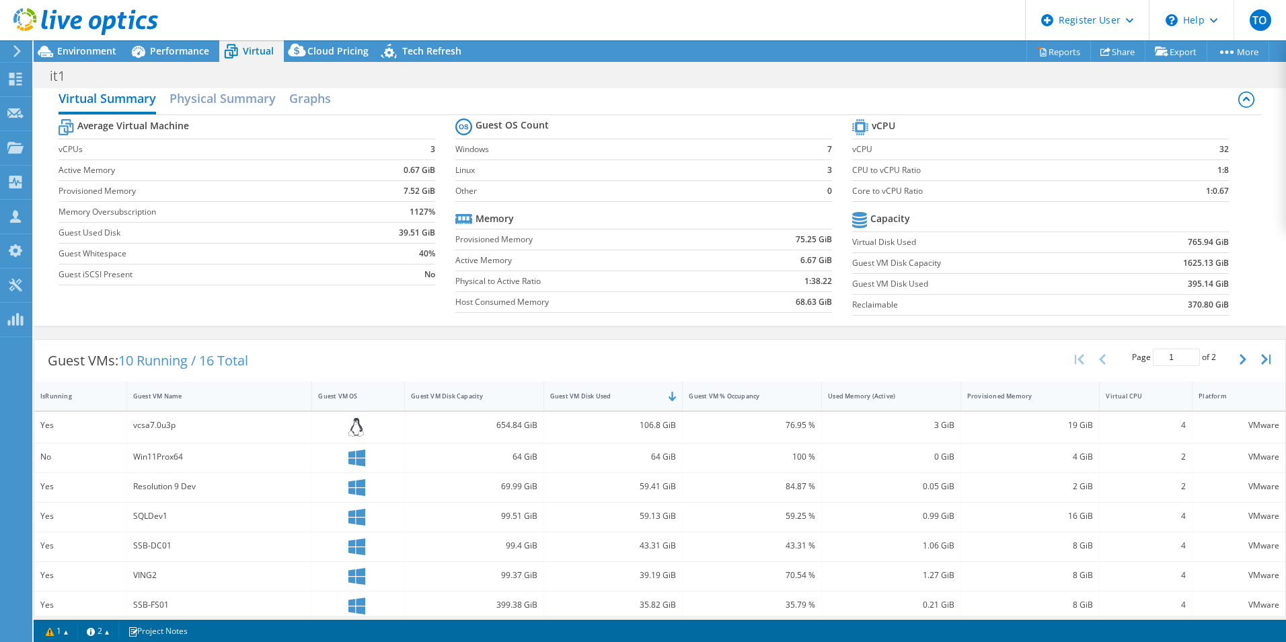
scroll to position [0, 0]
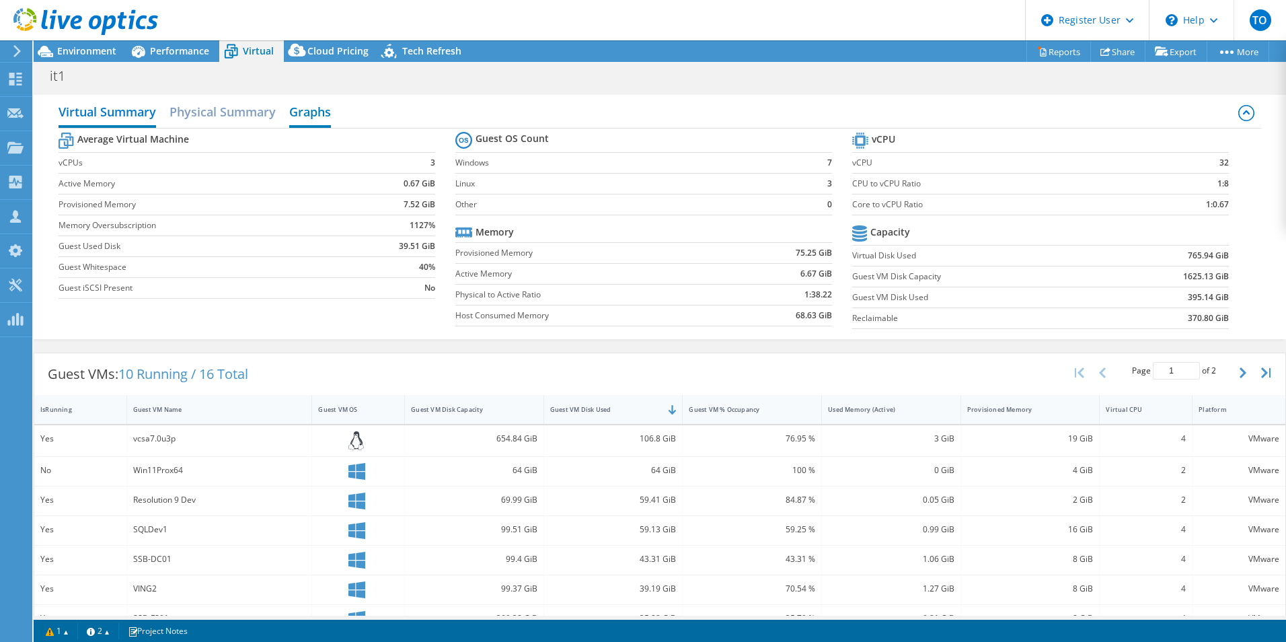
click at [292, 115] on h2 "Graphs" at bounding box center [310, 113] width 42 height 30
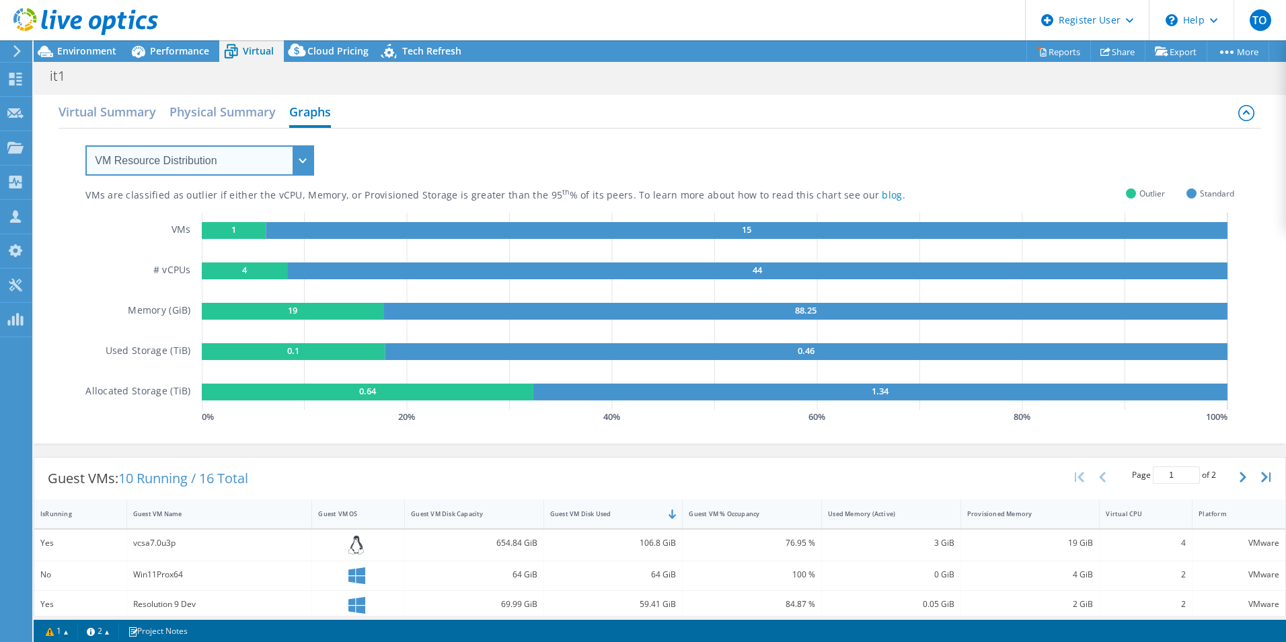
click at [305, 163] on select "VM Resource Distribution Provisioning Contrast Over Provisioning" at bounding box center [199, 160] width 229 height 30
select select "Over Provisioning"
click at [85, 145] on select "VM Resource Distribution Provisioning Contrast Over Provisioning" at bounding box center [199, 160] width 229 height 30
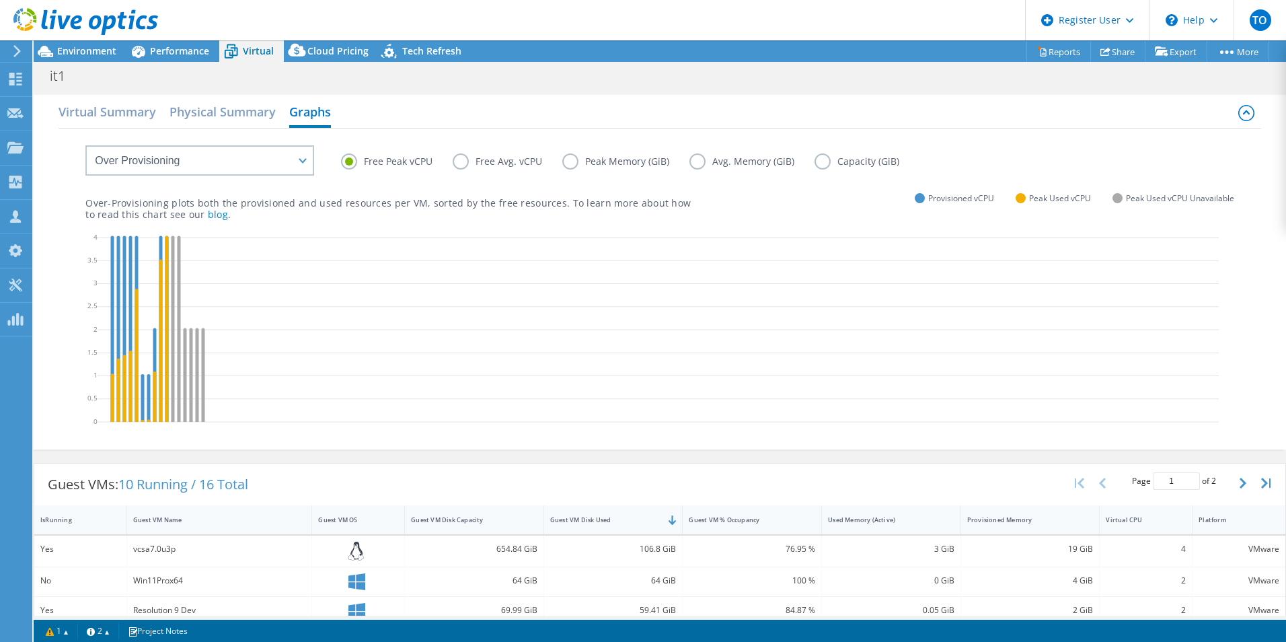
click at [819, 159] on label "Capacity (GiB)" at bounding box center [866, 161] width 105 height 16
click at [0, 0] on input "Capacity (GiB)" at bounding box center [0, 0] width 0 height 0
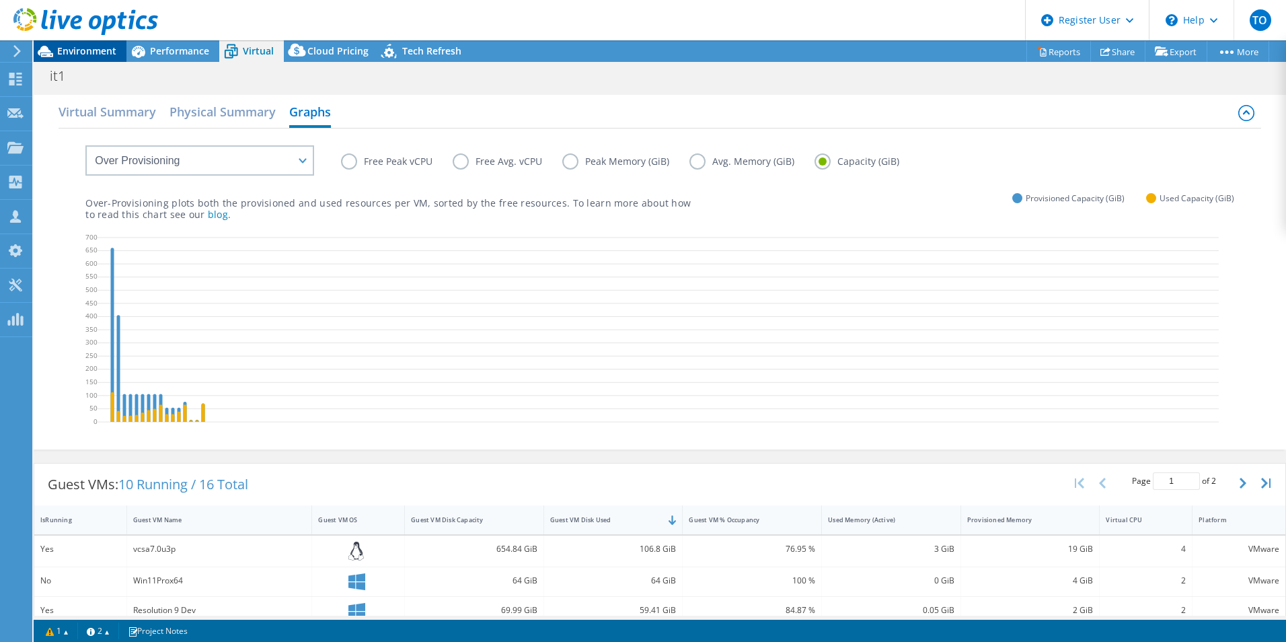
click at [76, 50] on span "Environment" at bounding box center [86, 50] width 59 height 13
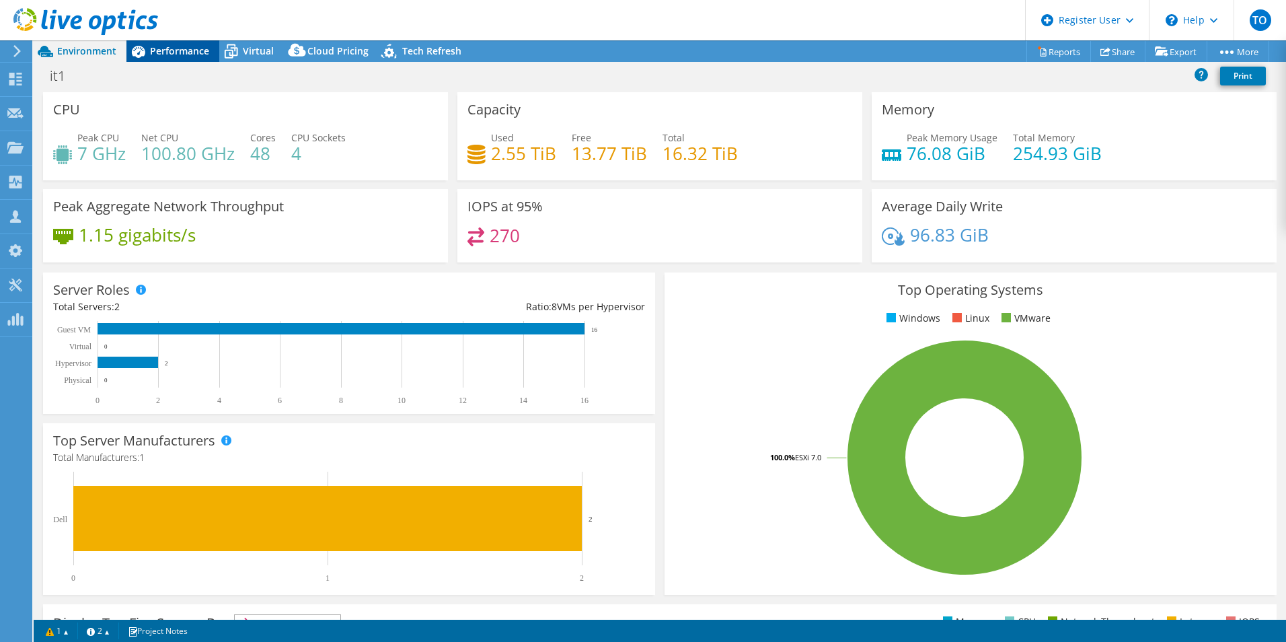
click at [186, 57] on div "Performance" at bounding box center [172, 51] width 93 height 22
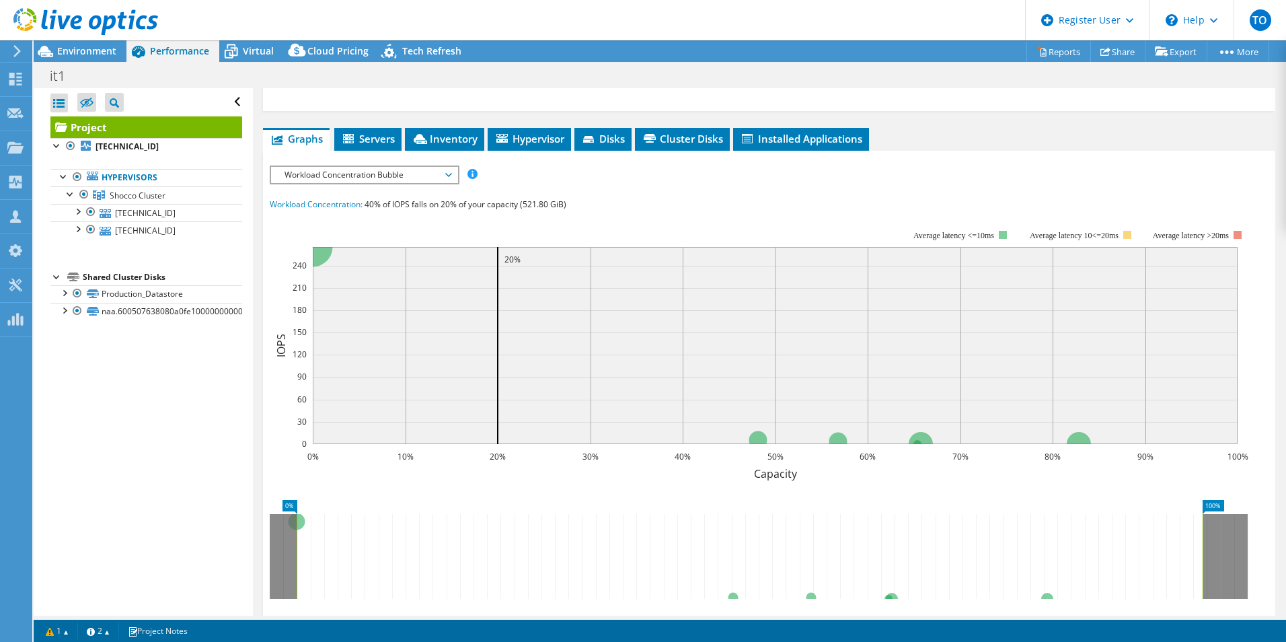
scroll to position [403, 0]
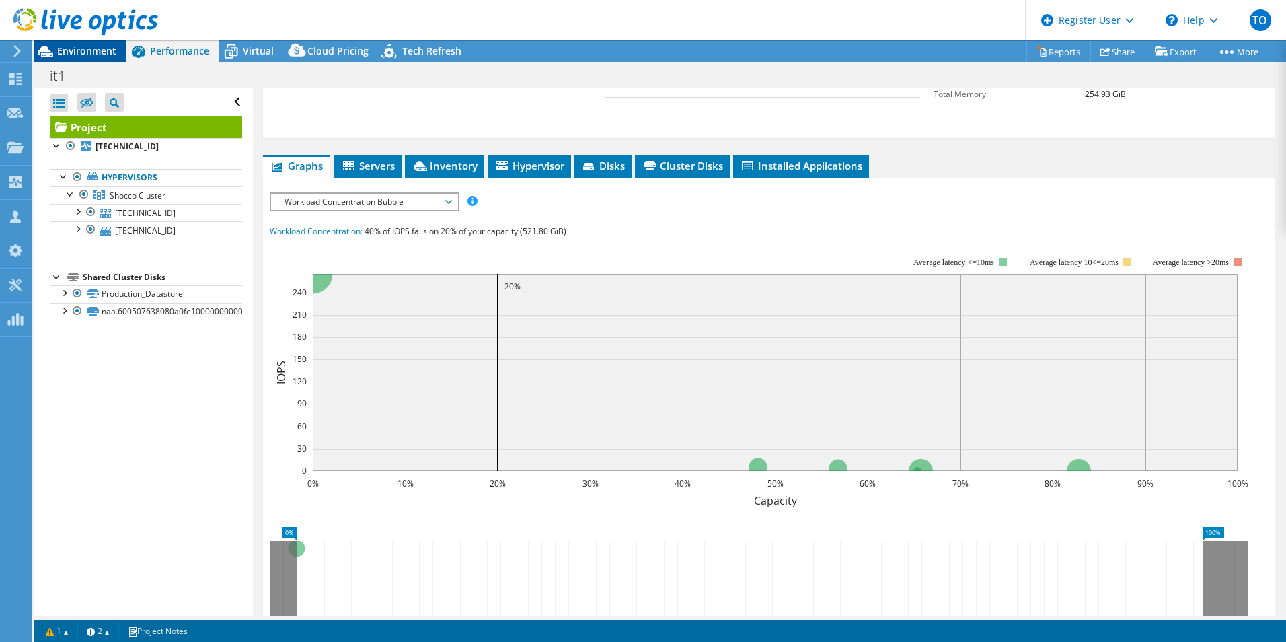
click at [100, 49] on span "Environment" at bounding box center [86, 50] width 59 height 13
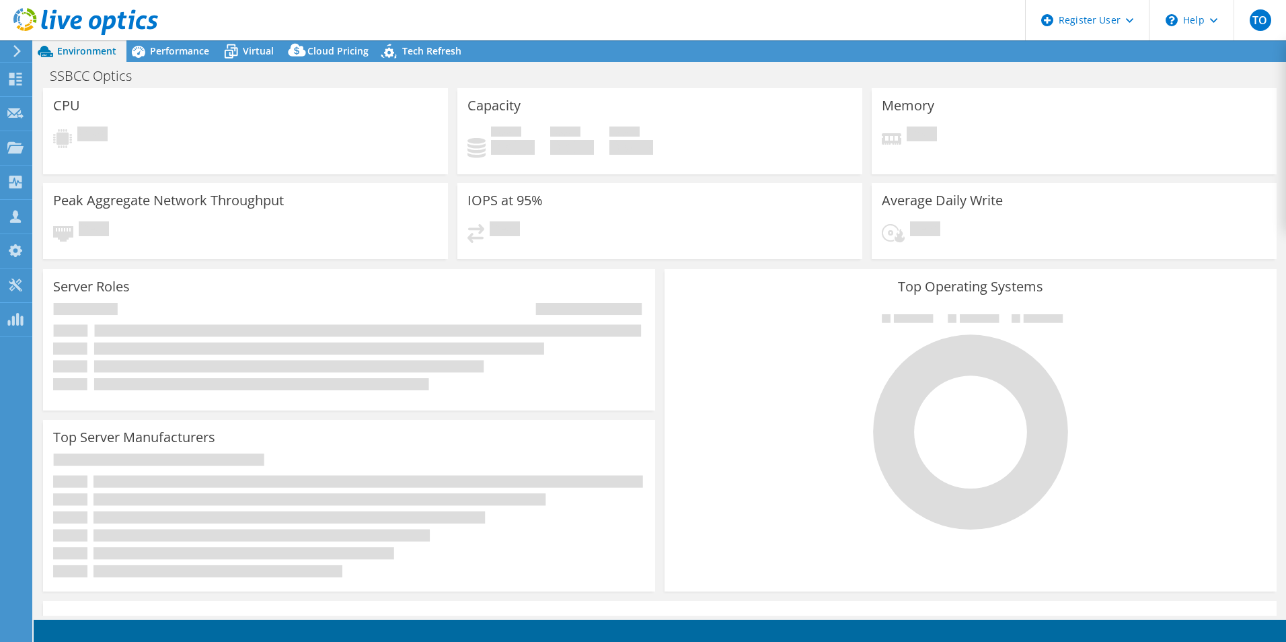
select select "USD"
